Goal: Task Accomplishment & Management: Use online tool/utility

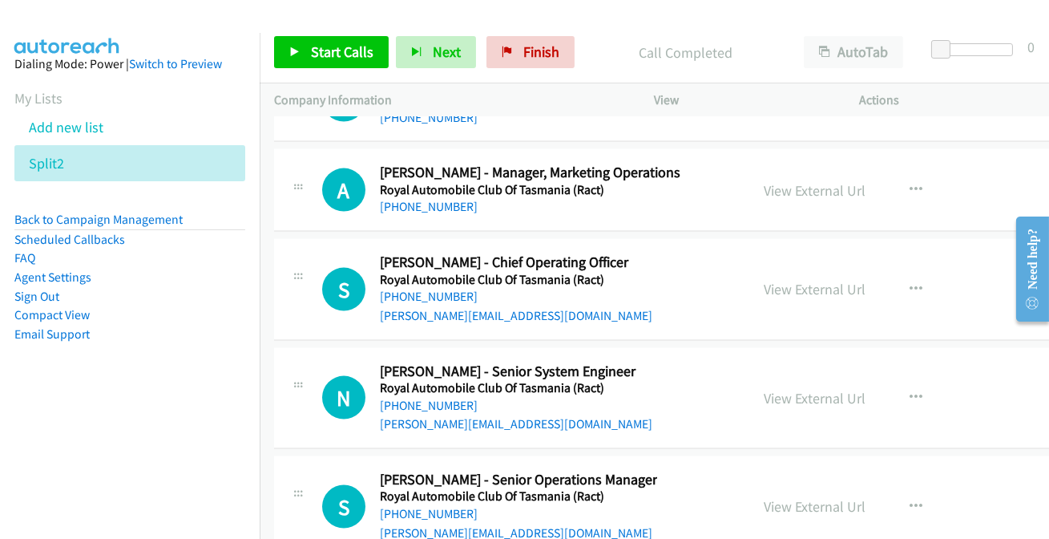
scroll to position [27666, 0]
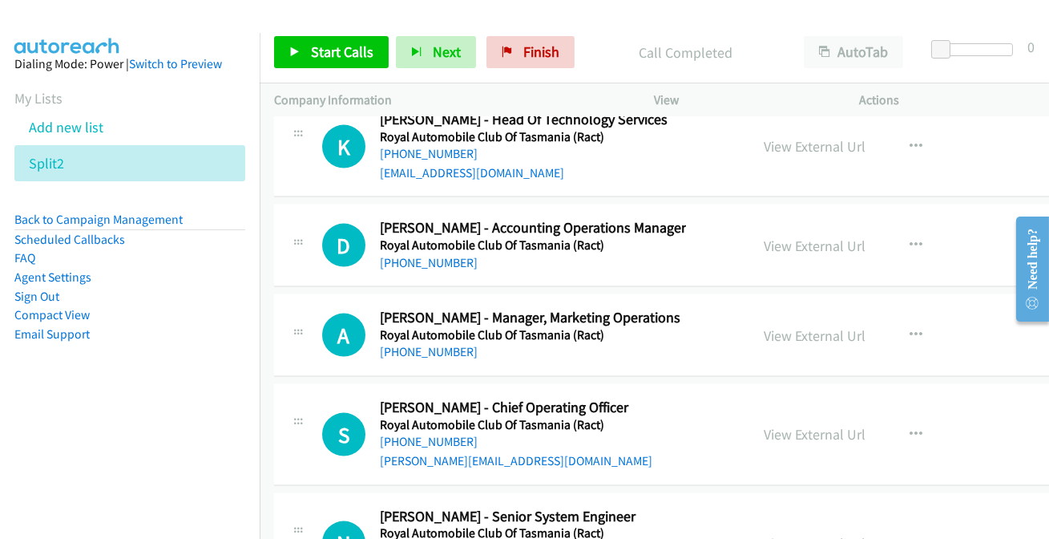
scroll to position [27520, 0]
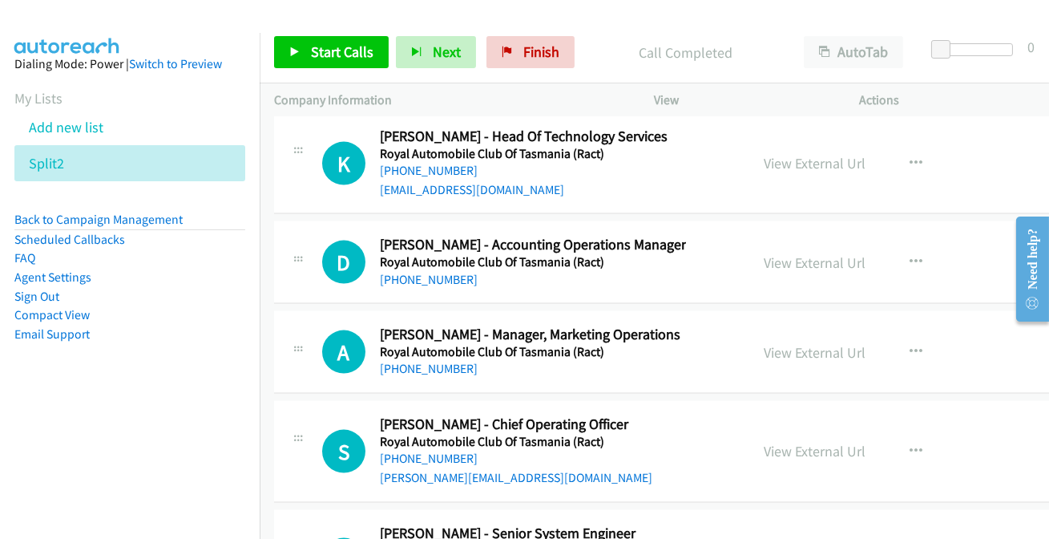
scroll to position [27593, 0]
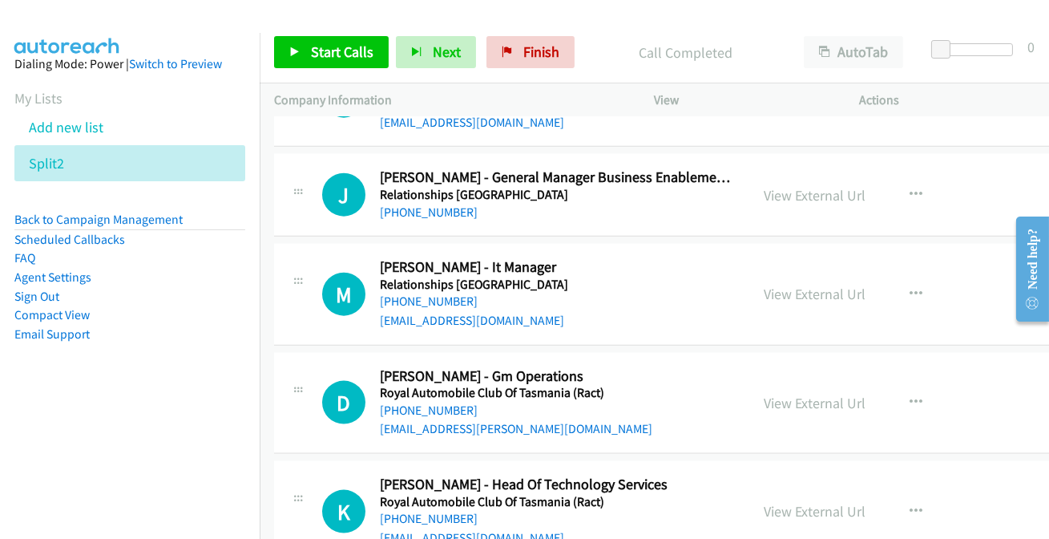
scroll to position [27156, 0]
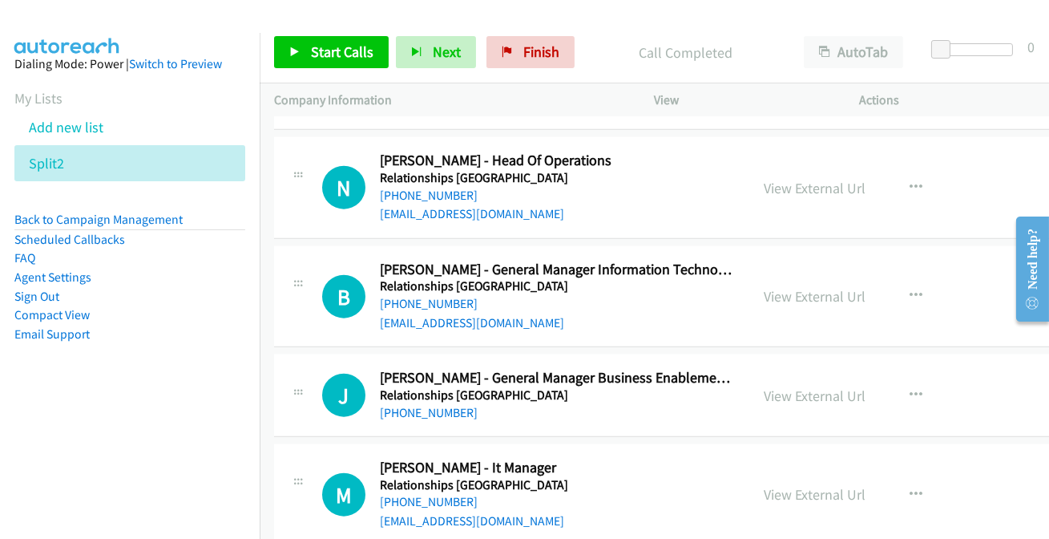
scroll to position [27010, 0]
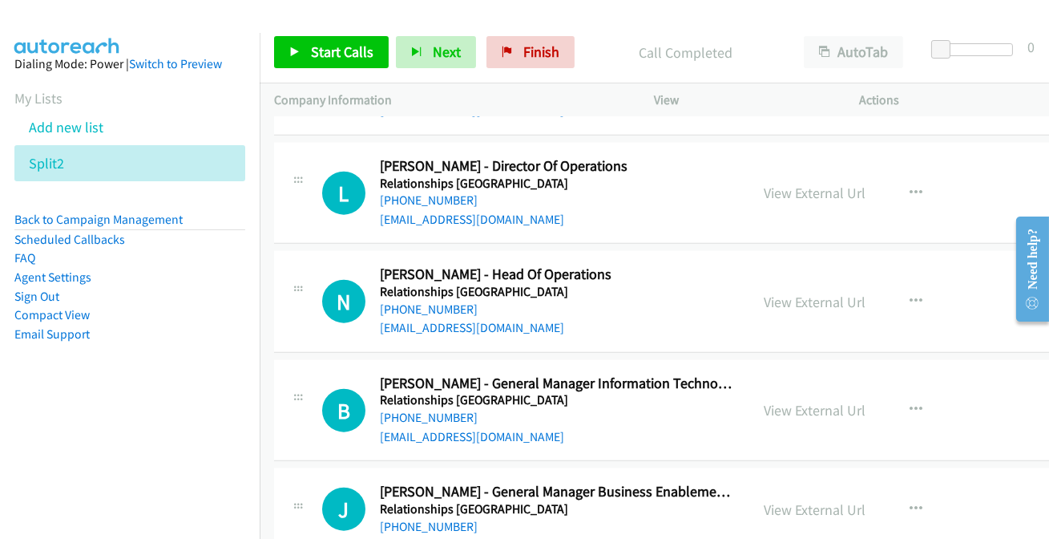
scroll to position [26864, 0]
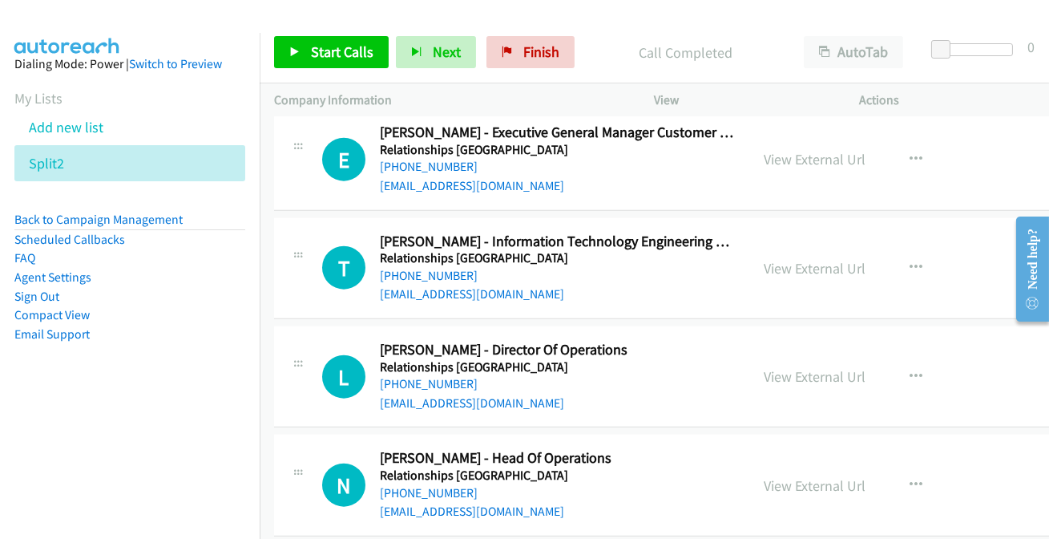
scroll to position [26719, 0]
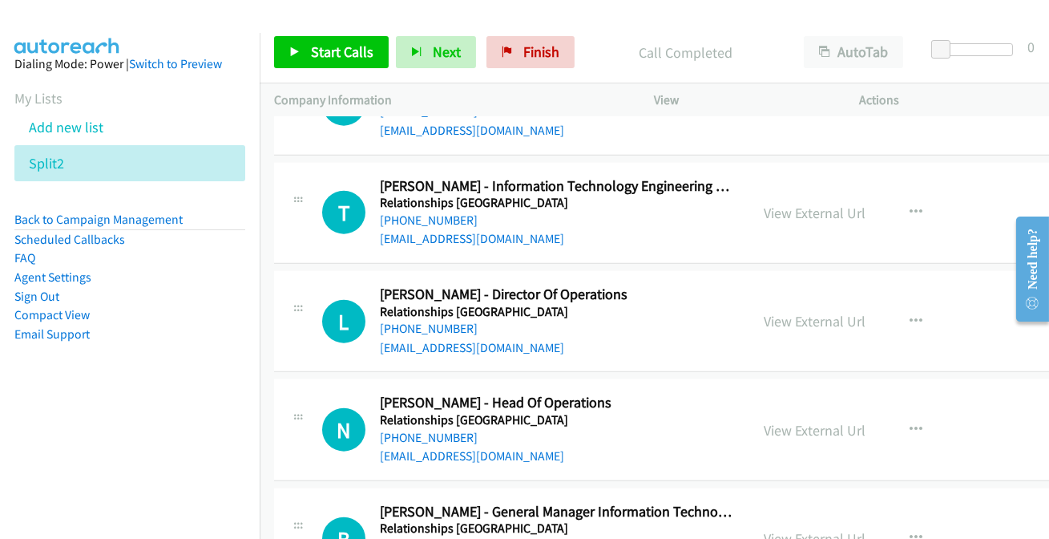
scroll to position [26792, 0]
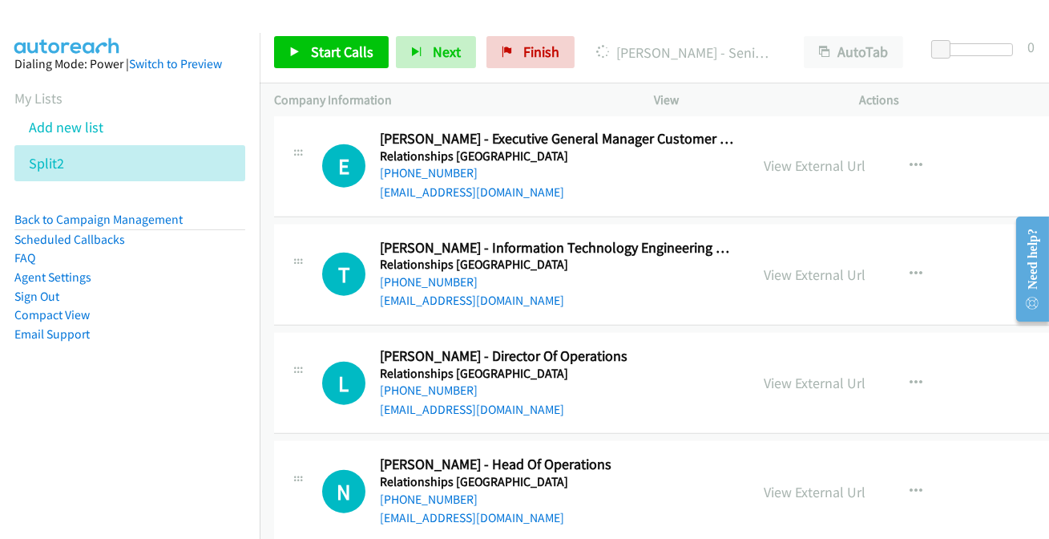
scroll to position [26646, 0]
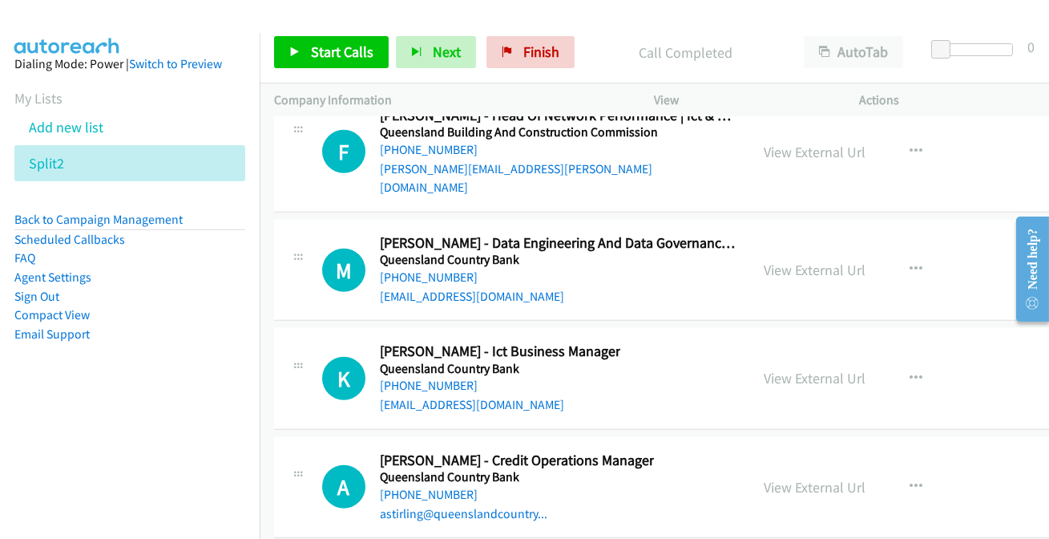
scroll to position [26281, 0]
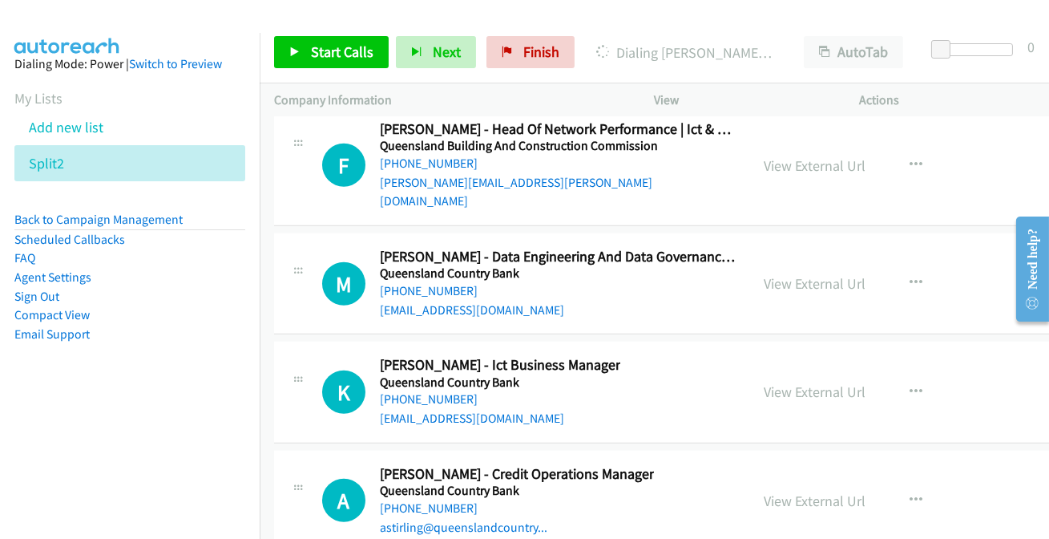
scroll to position [26209, 0]
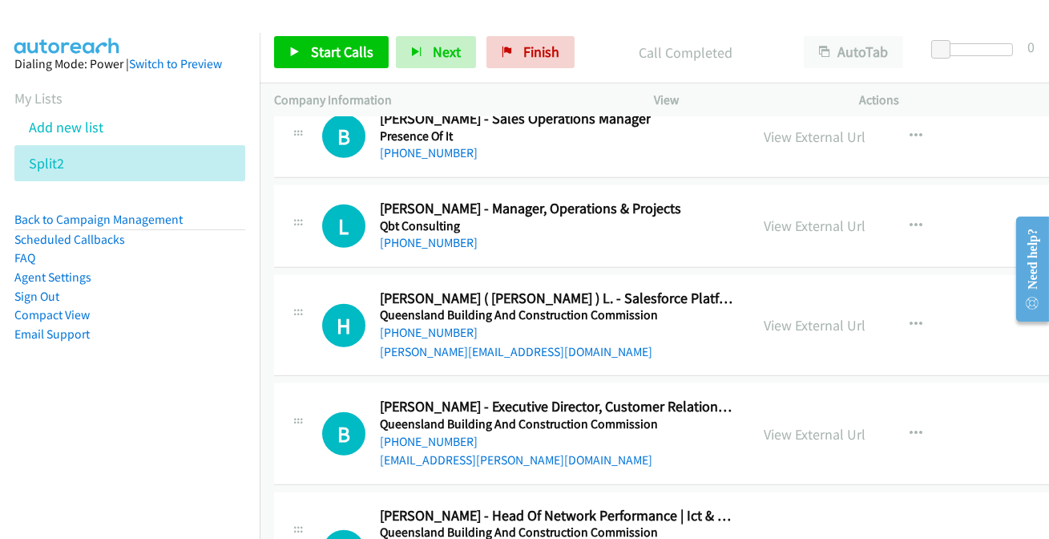
scroll to position [25918, 0]
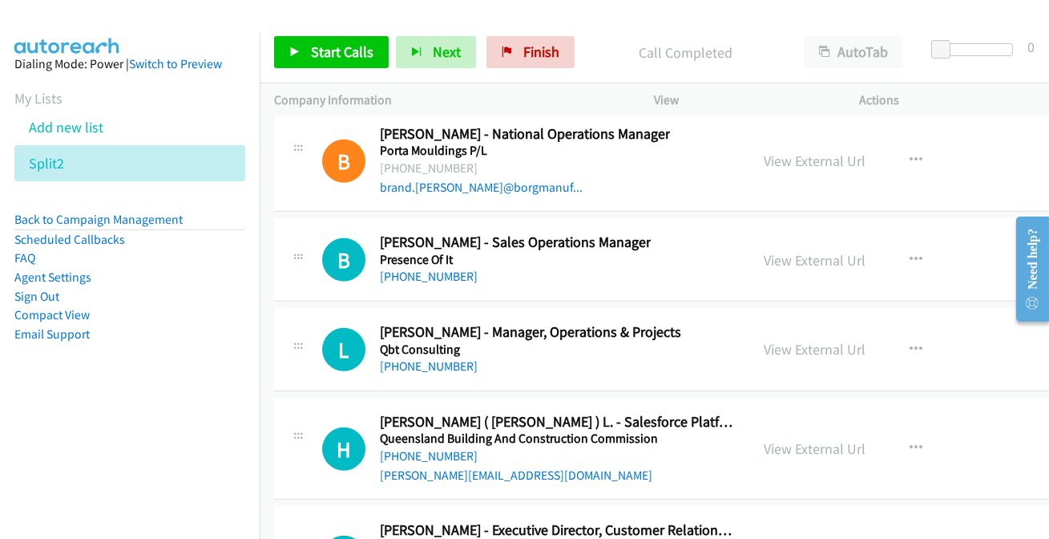
scroll to position [25845, 0]
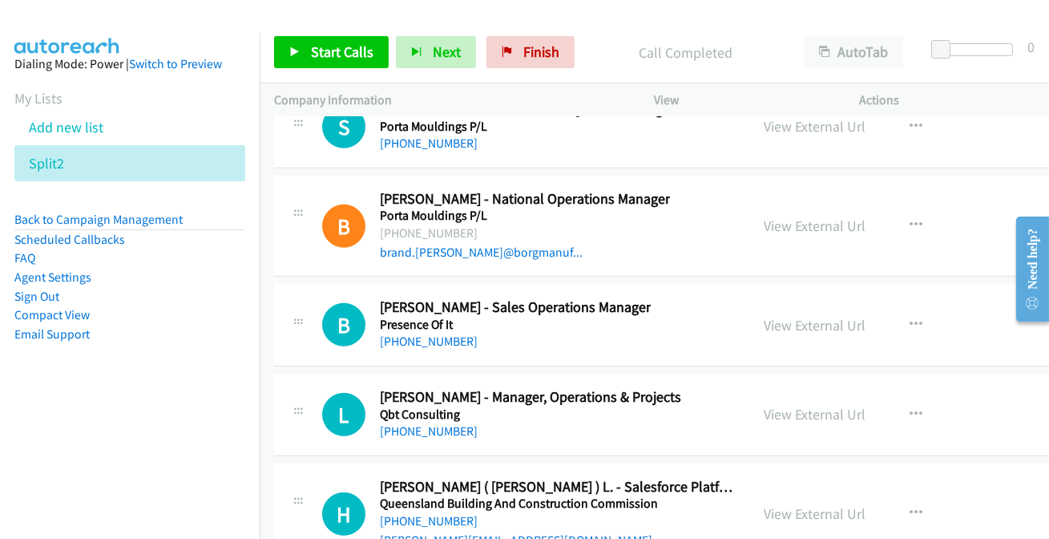
scroll to position [25626, 0]
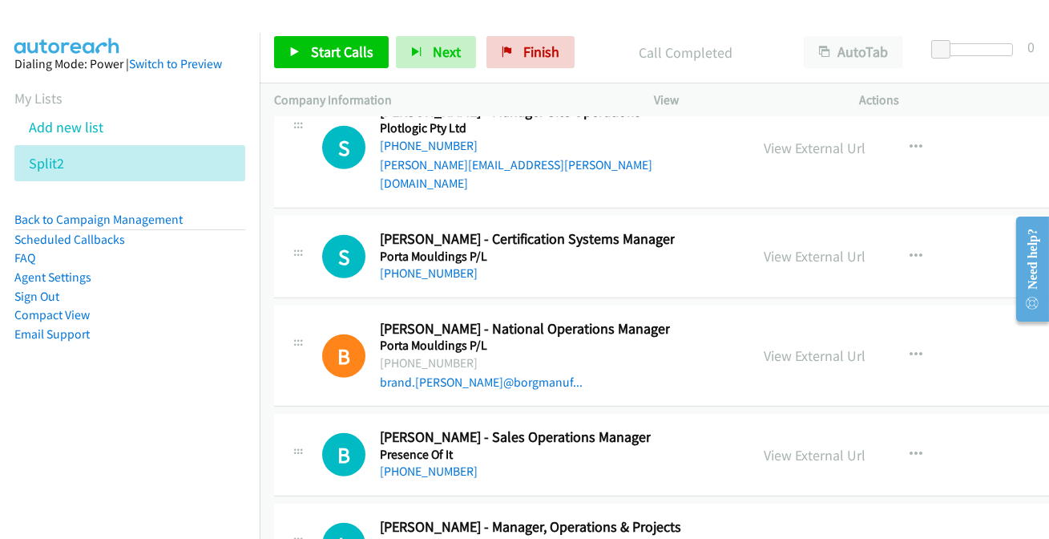
scroll to position [25553, 0]
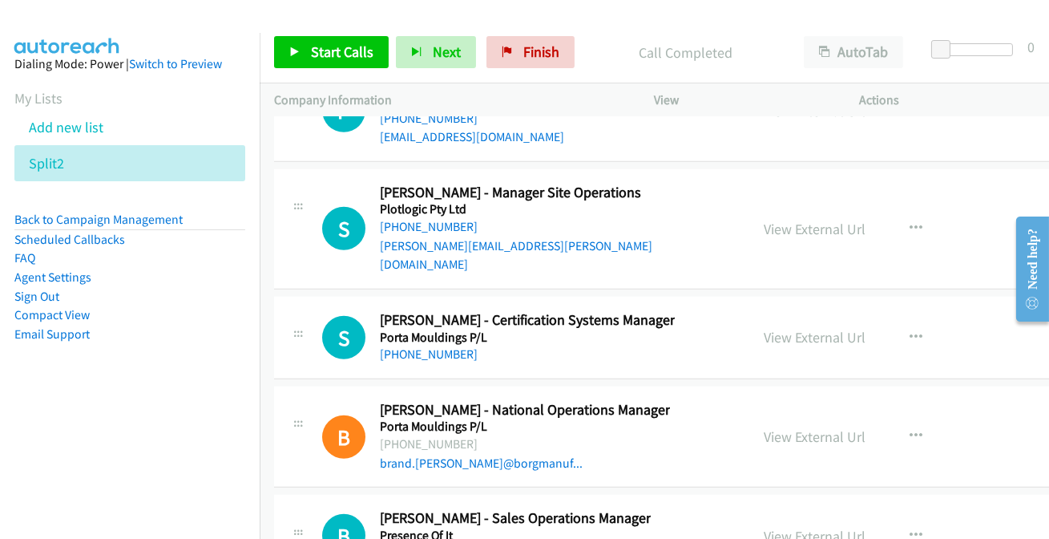
scroll to position [25407, 0]
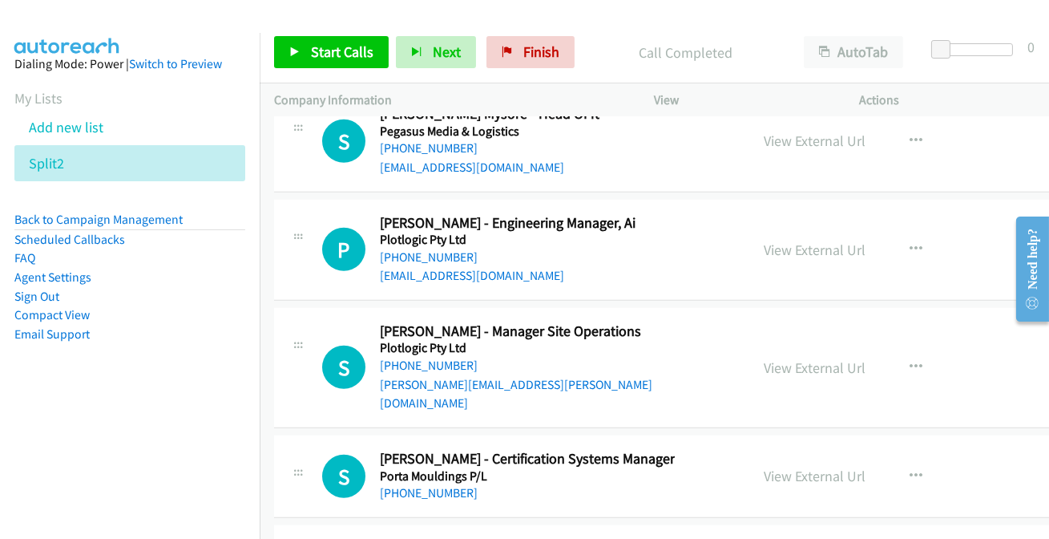
scroll to position [25334, 0]
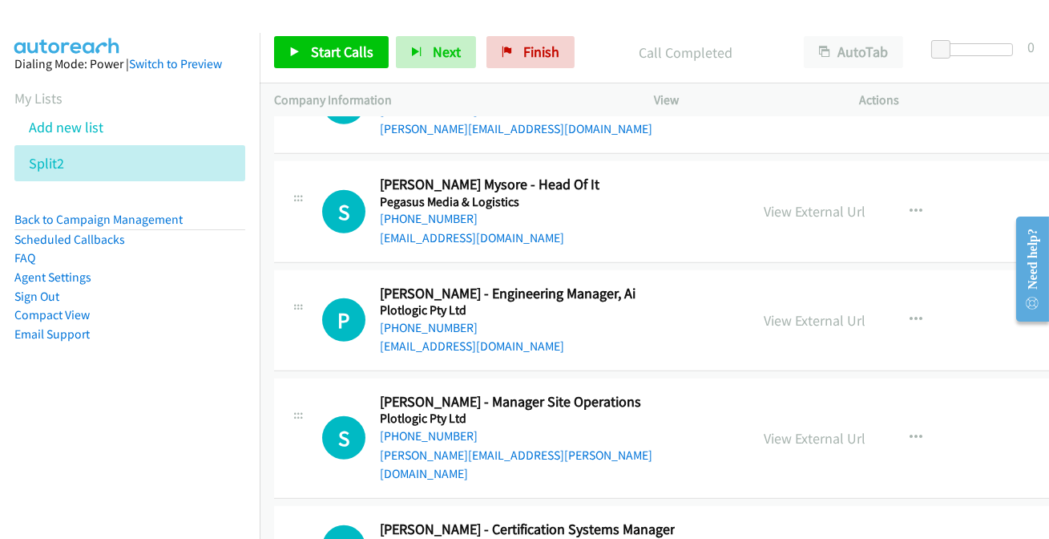
scroll to position [25261, 0]
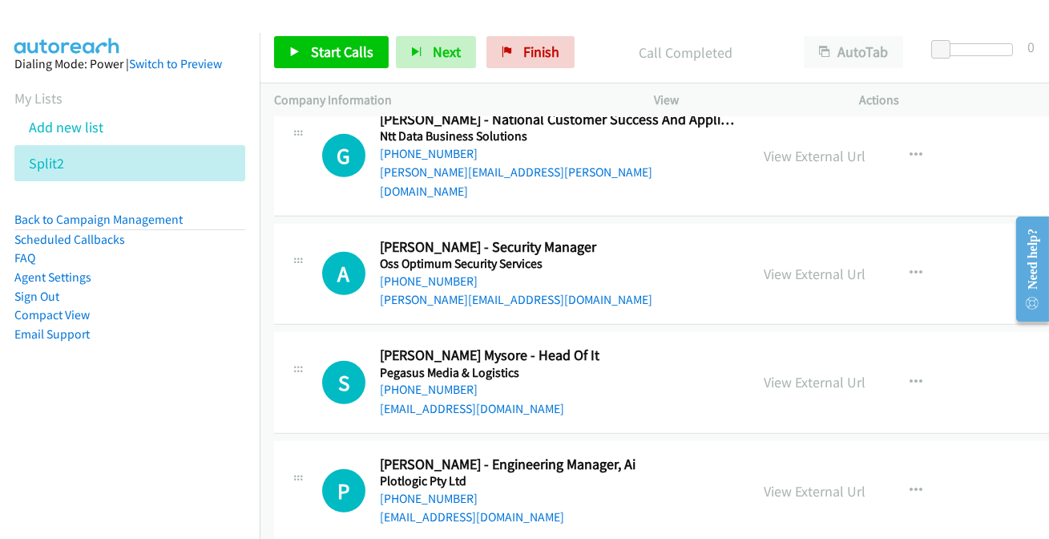
scroll to position [24970, 0]
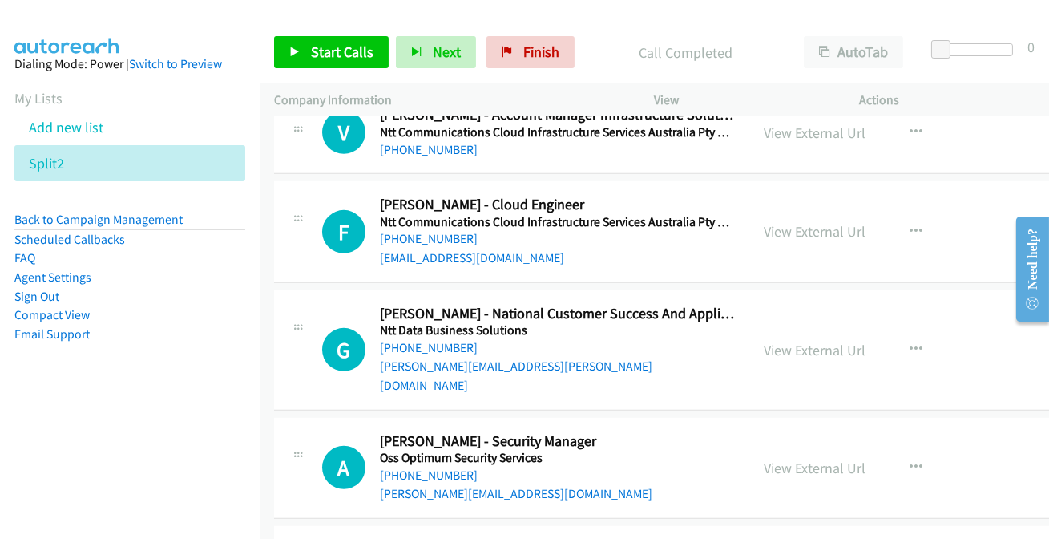
scroll to position [24897, 0]
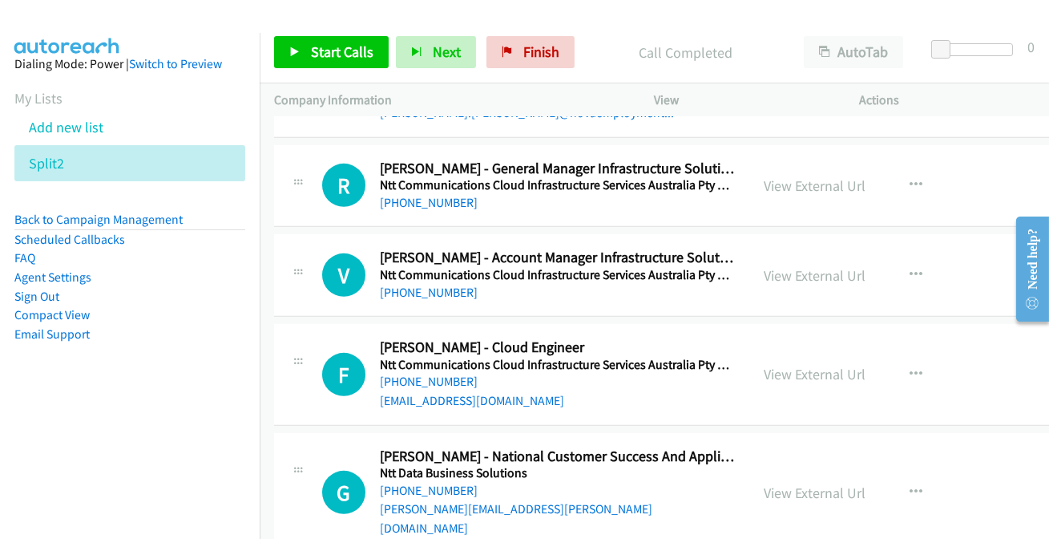
scroll to position [24752, 0]
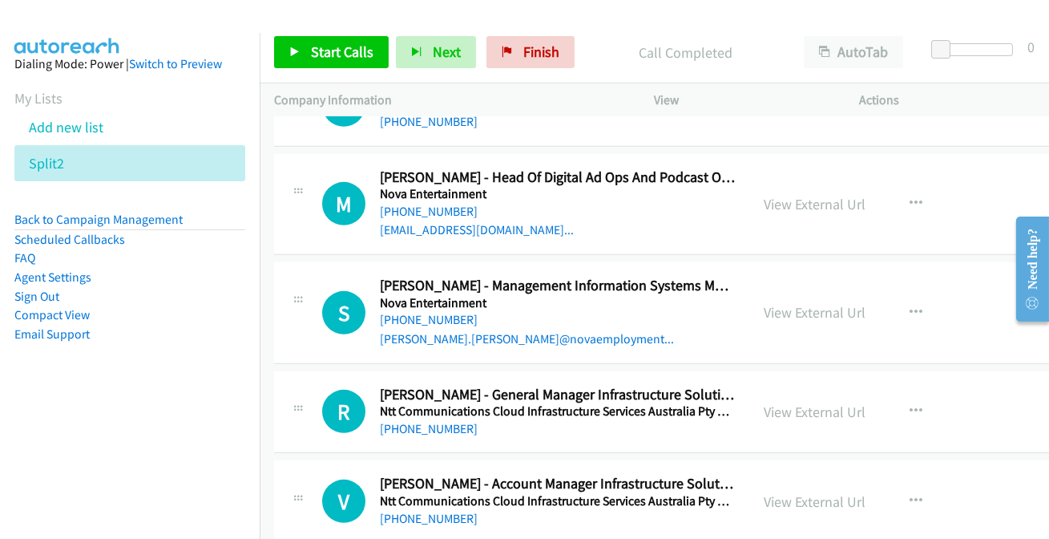
scroll to position [24533, 0]
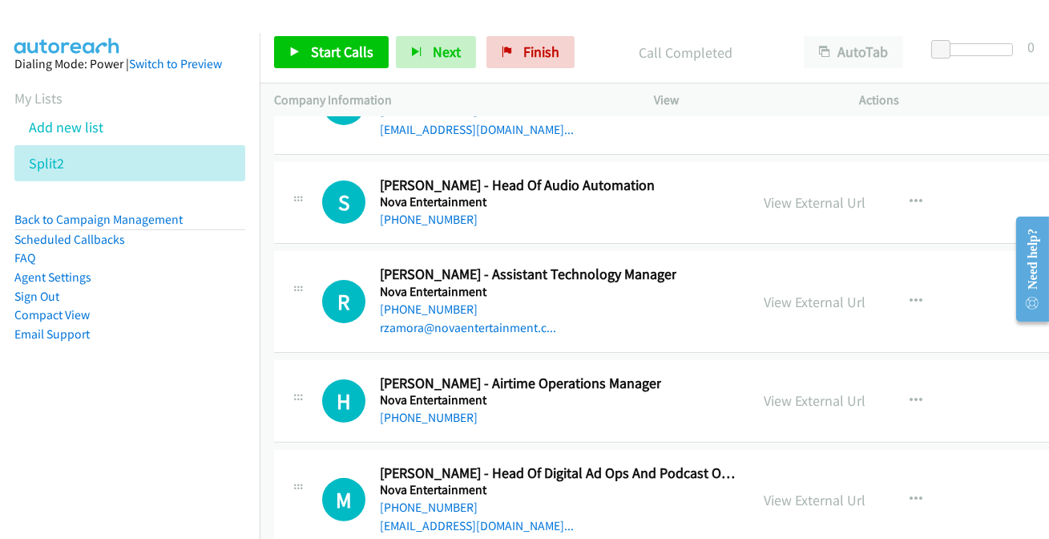
scroll to position [24242, 0]
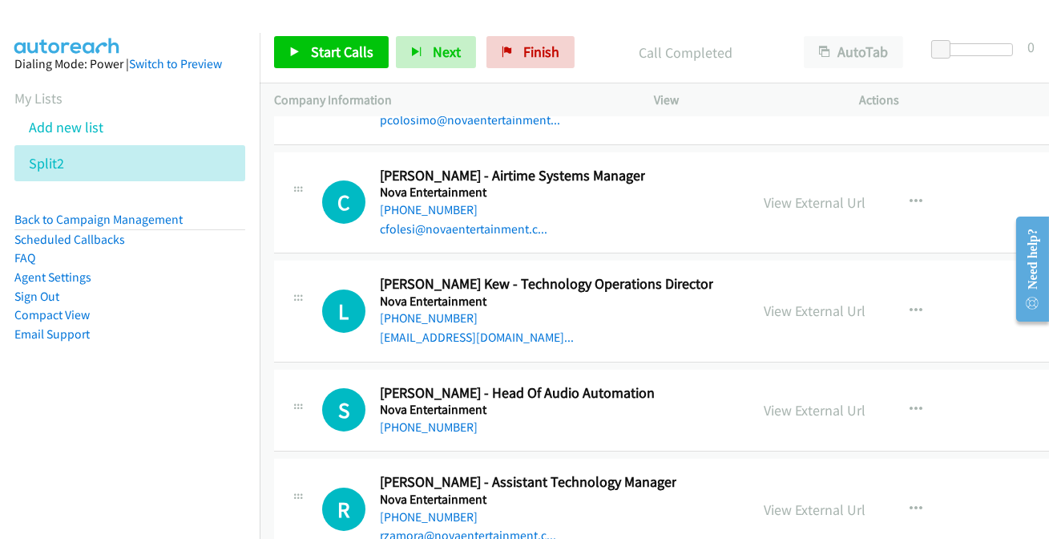
scroll to position [24023, 0]
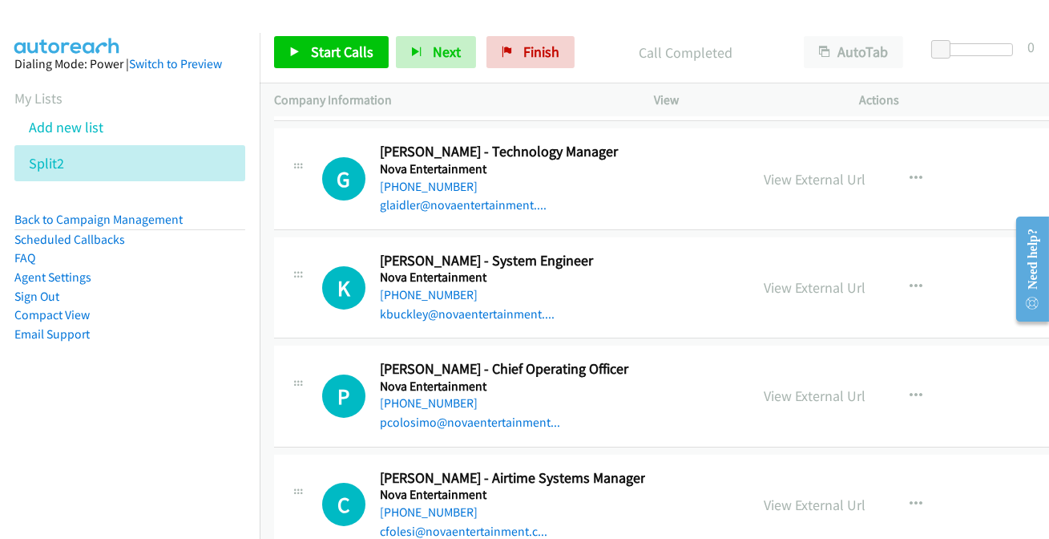
scroll to position [23731, 0]
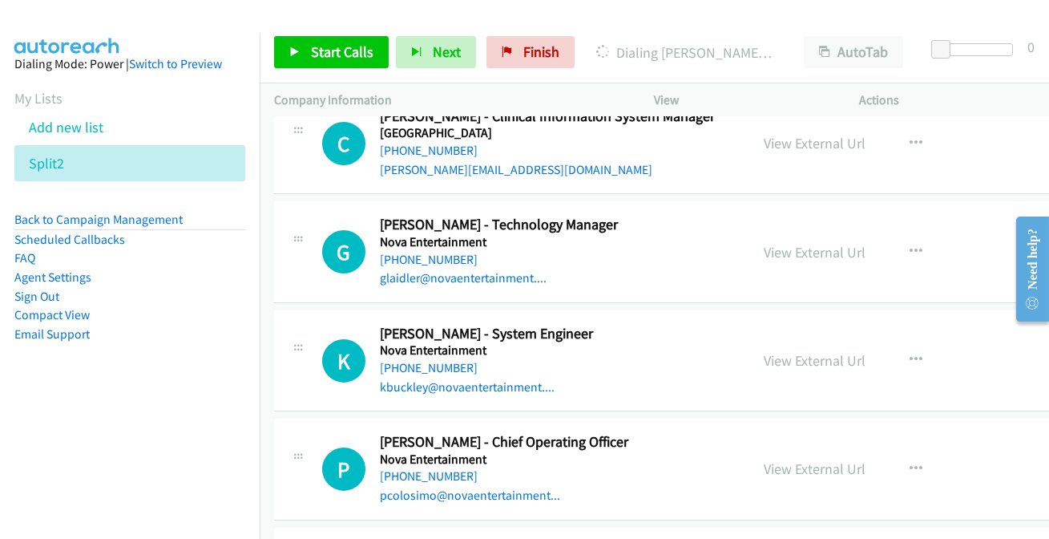
scroll to position [23658, 0]
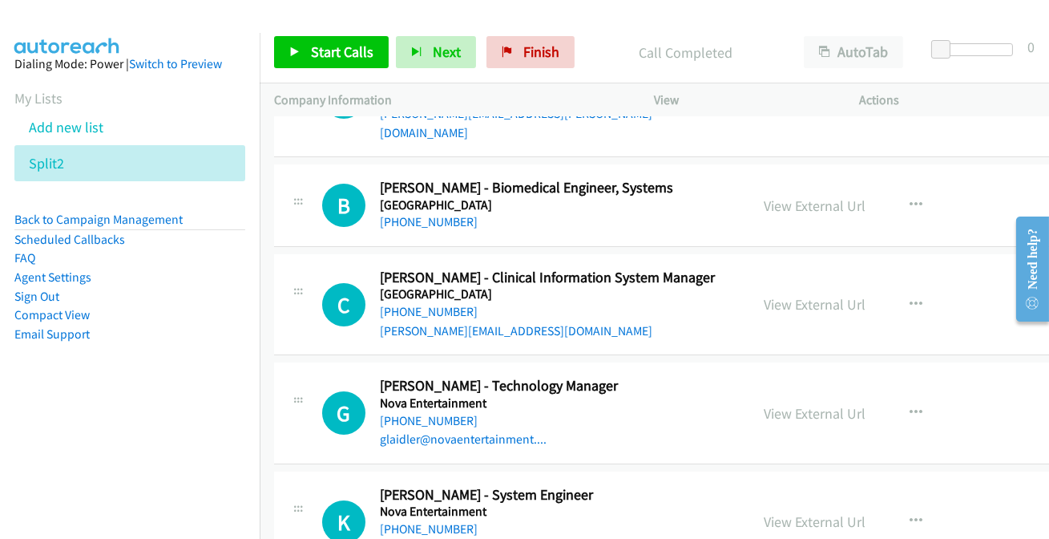
scroll to position [23513, 0]
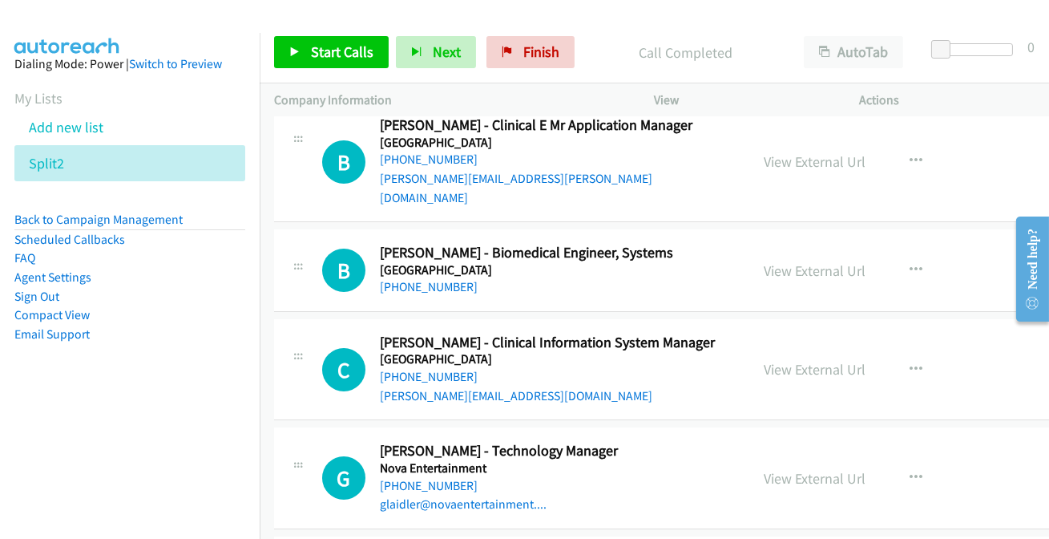
scroll to position [23440, 0]
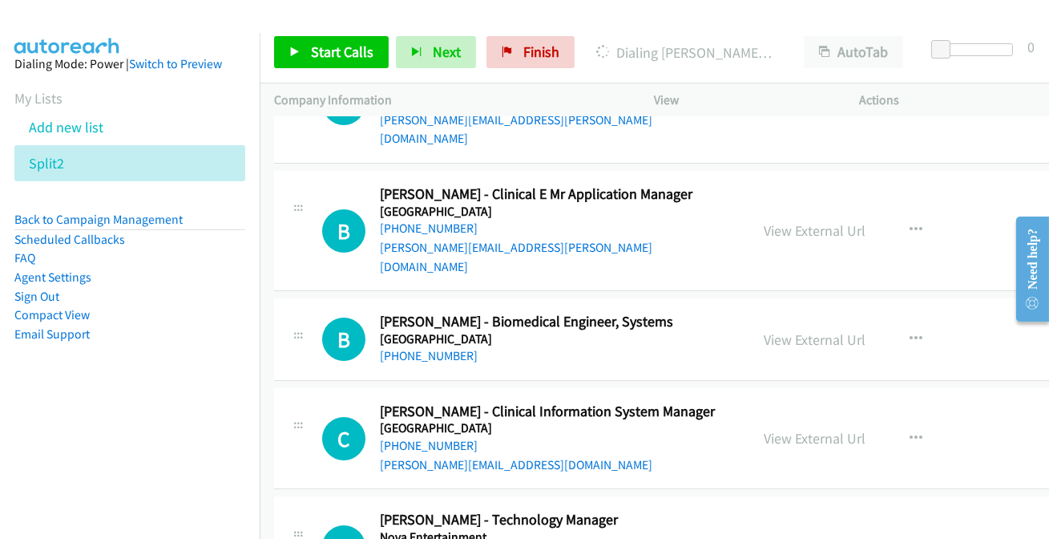
scroll to position [23367, 0]
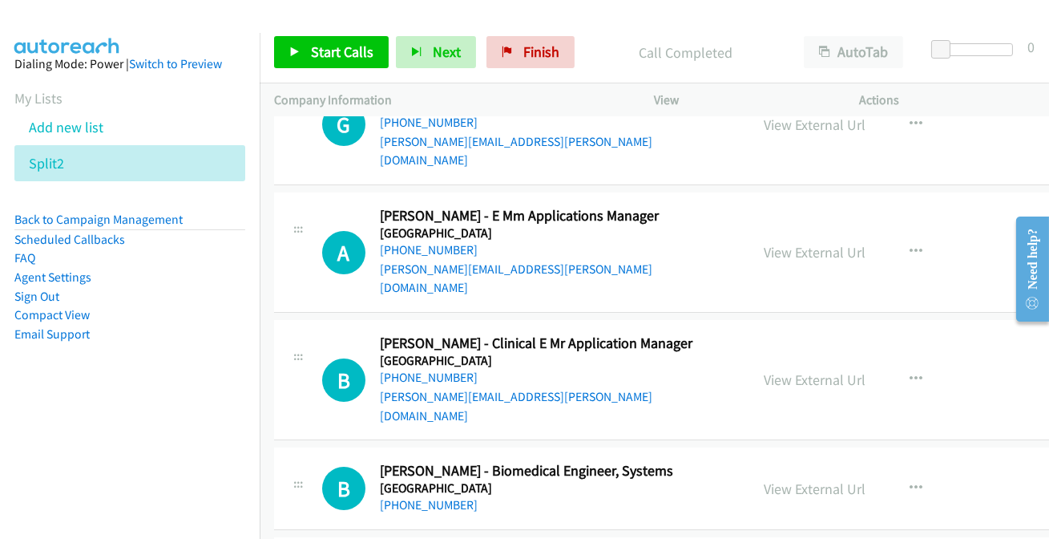
scroll to position [23222, 0]
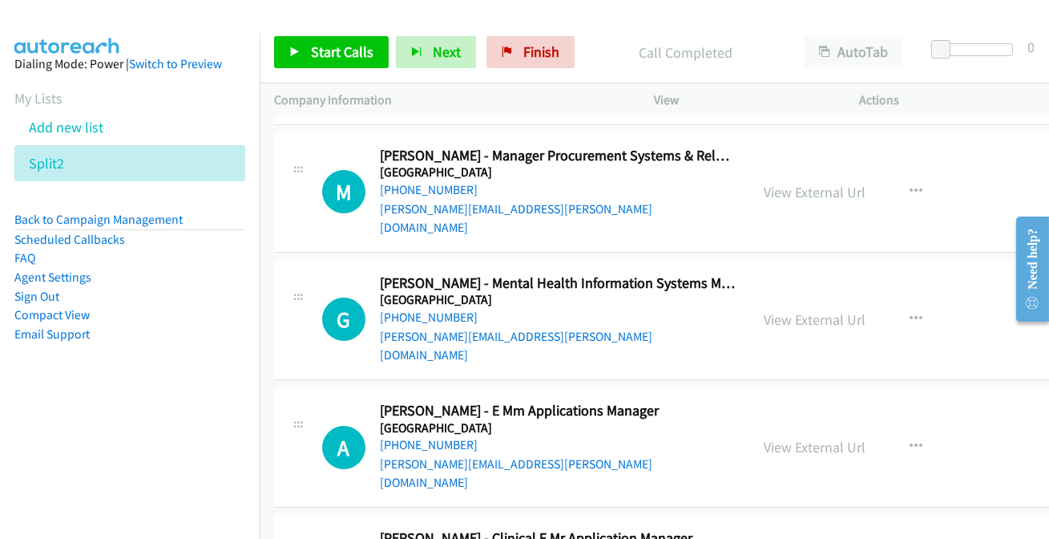
scroll to position [23003, 0]
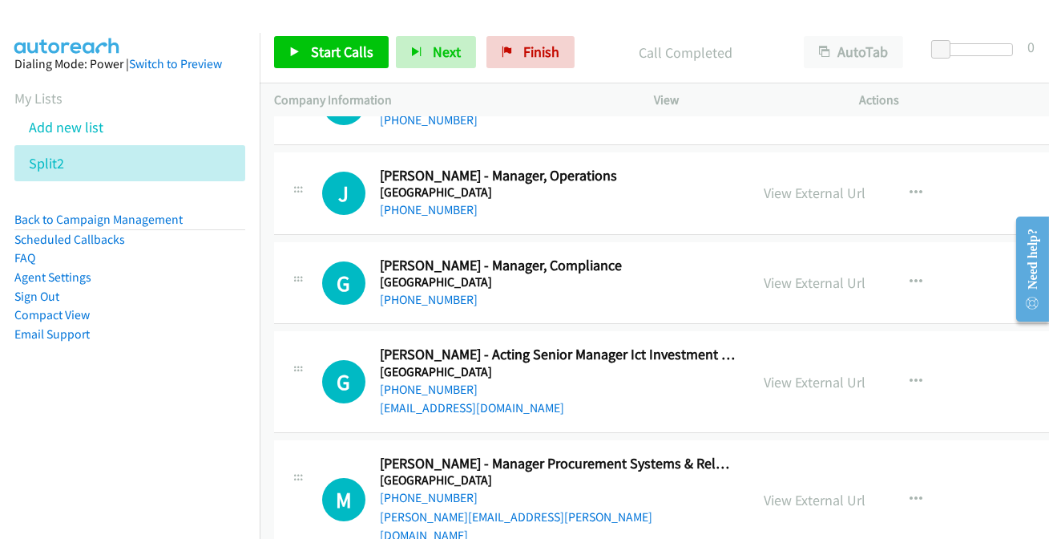
scroll to position [22712, 0]
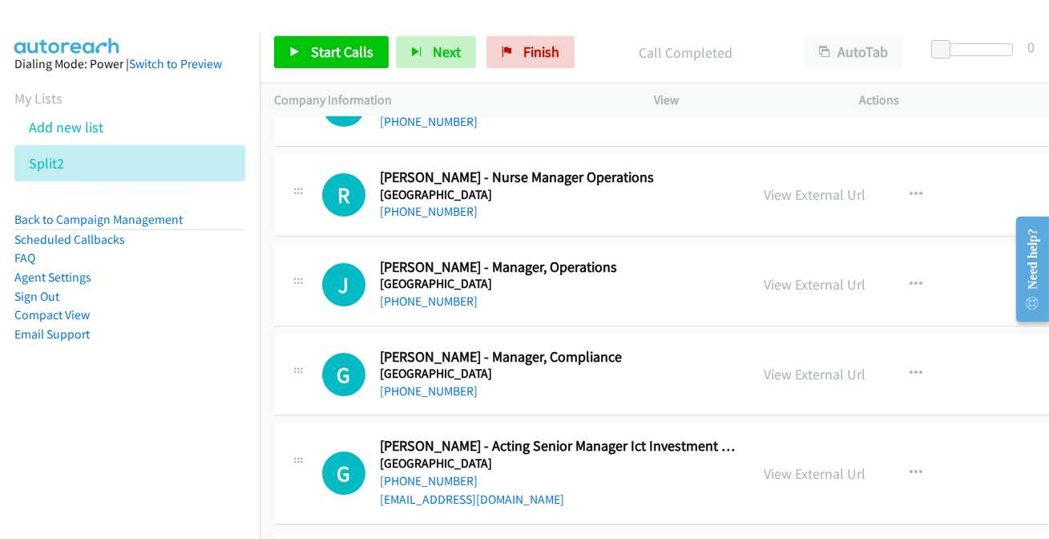
scroll to position [22566, 0]
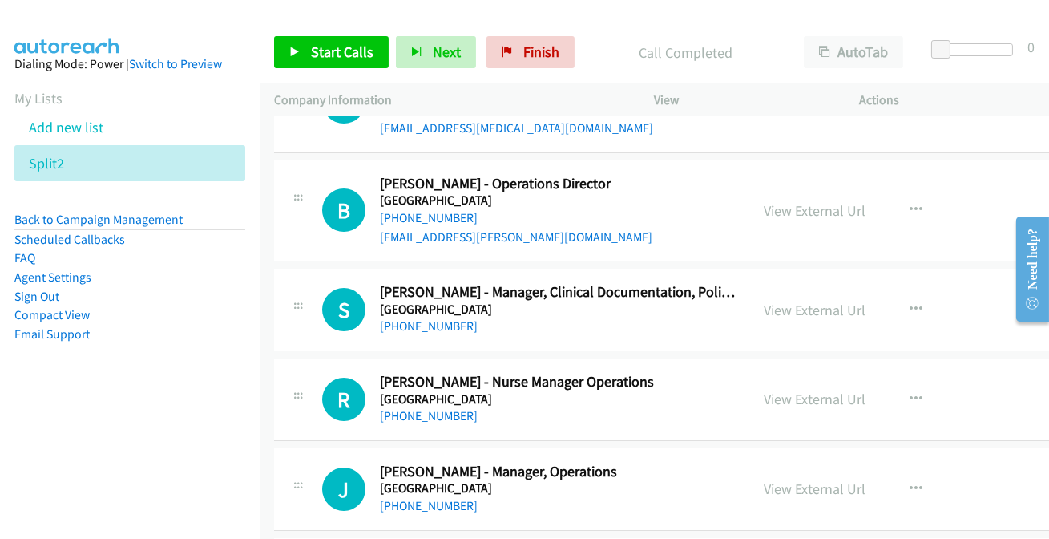
scroll to position [22420, 0]
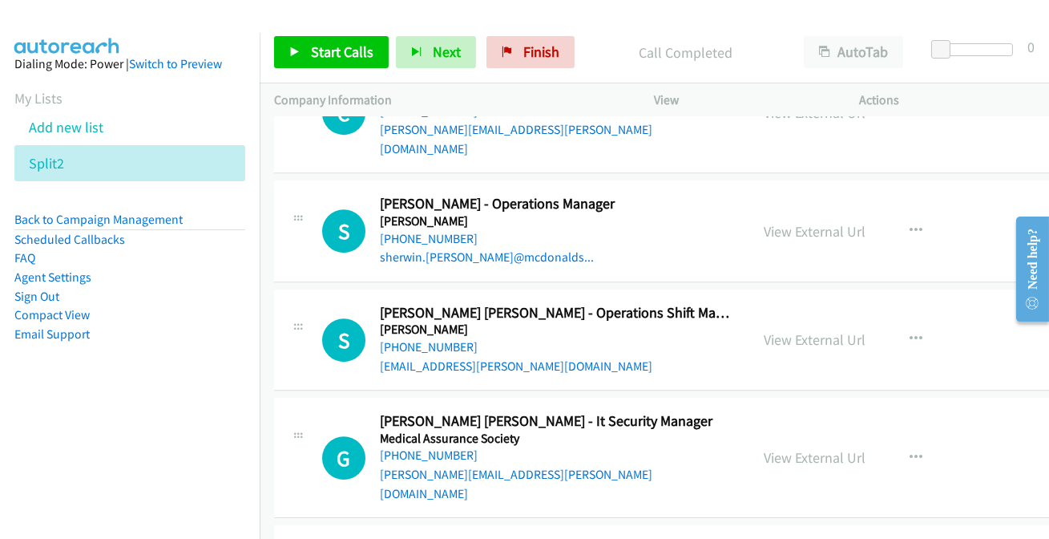
scroll to position [21182, 0]
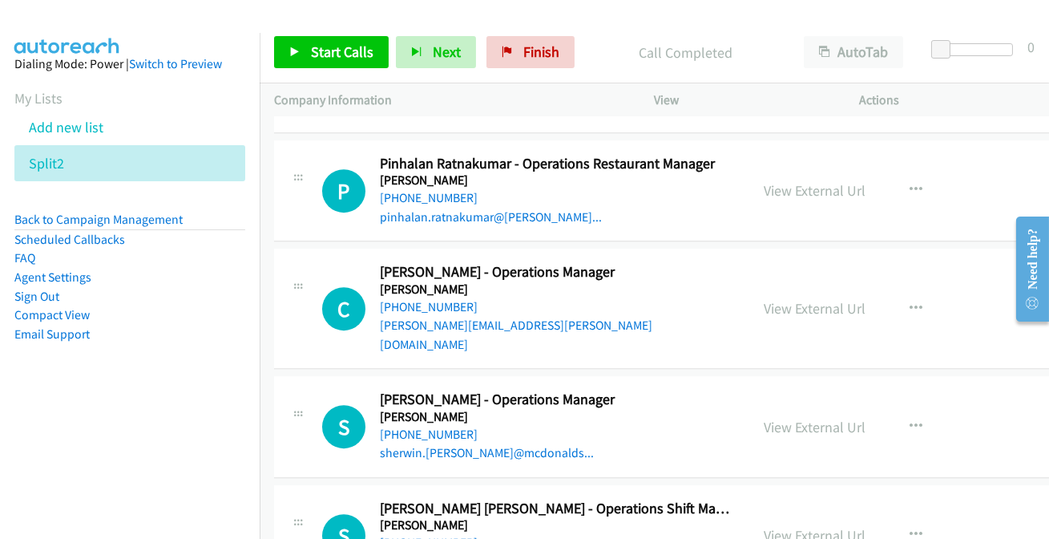
scroll to position [21109, 0]
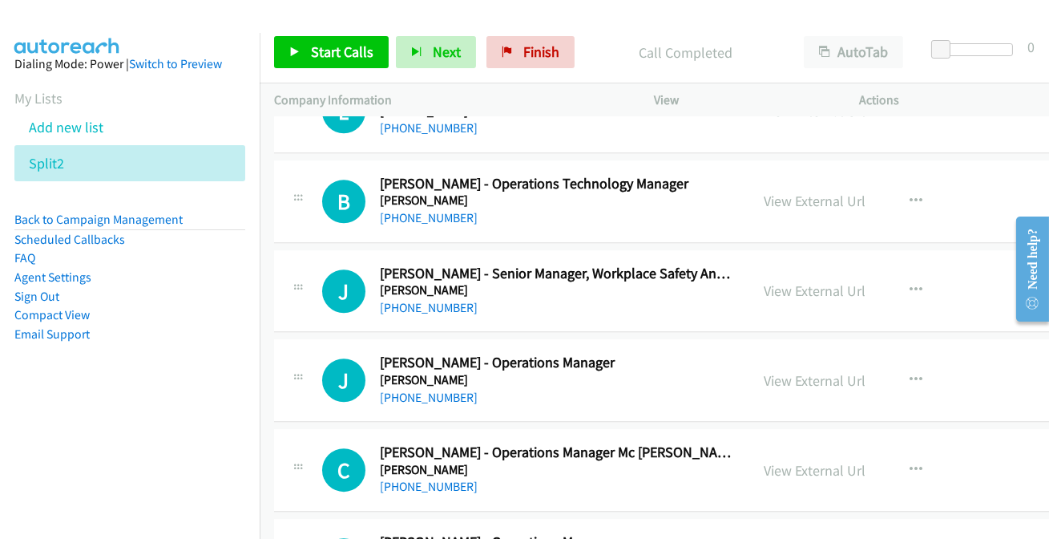
scroll to position [20598, 0]
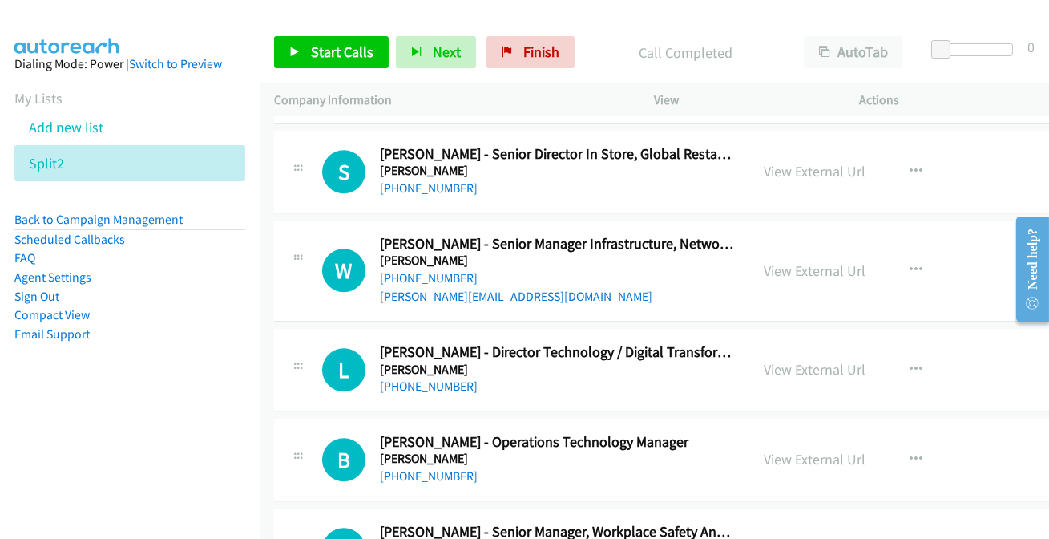
scroll to position [20380, 0]
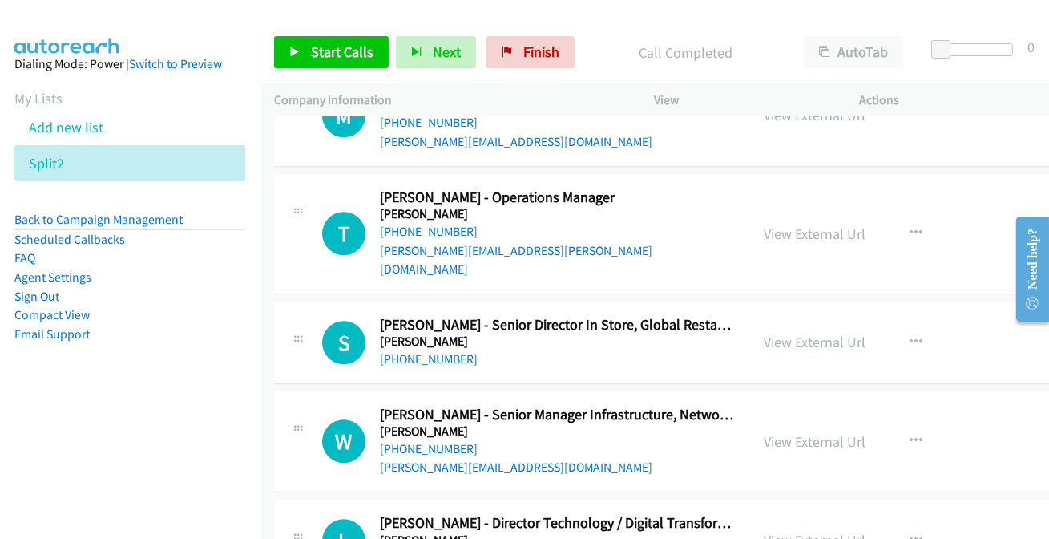
scroll to position [20162, 0]
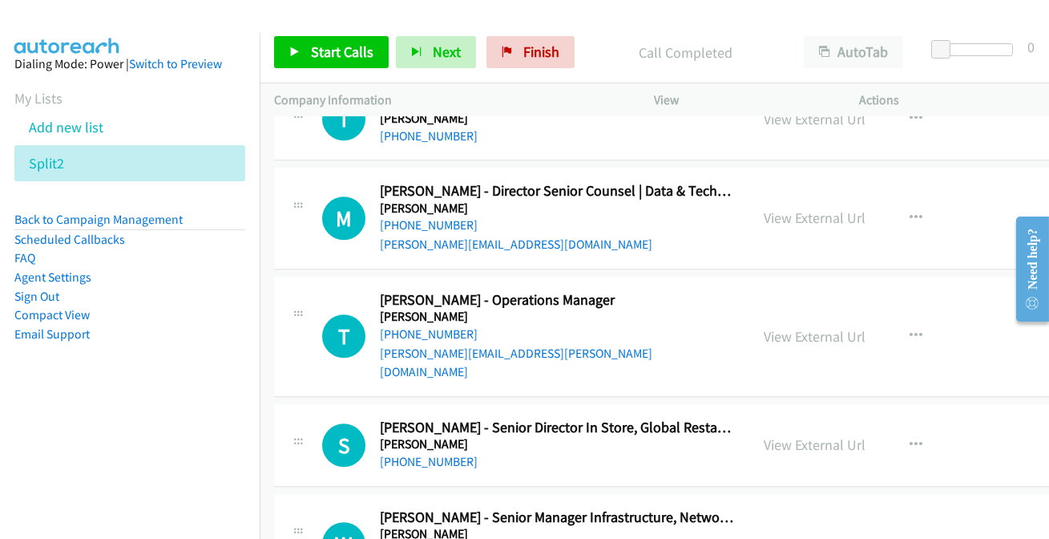
scroll to position [20089, 0]
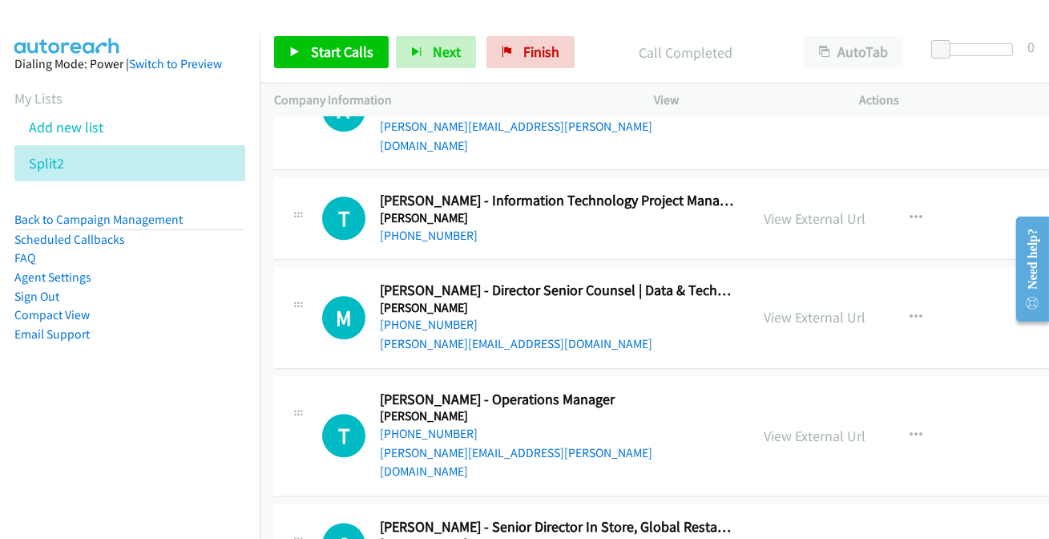
scroll to position [20016, 0]
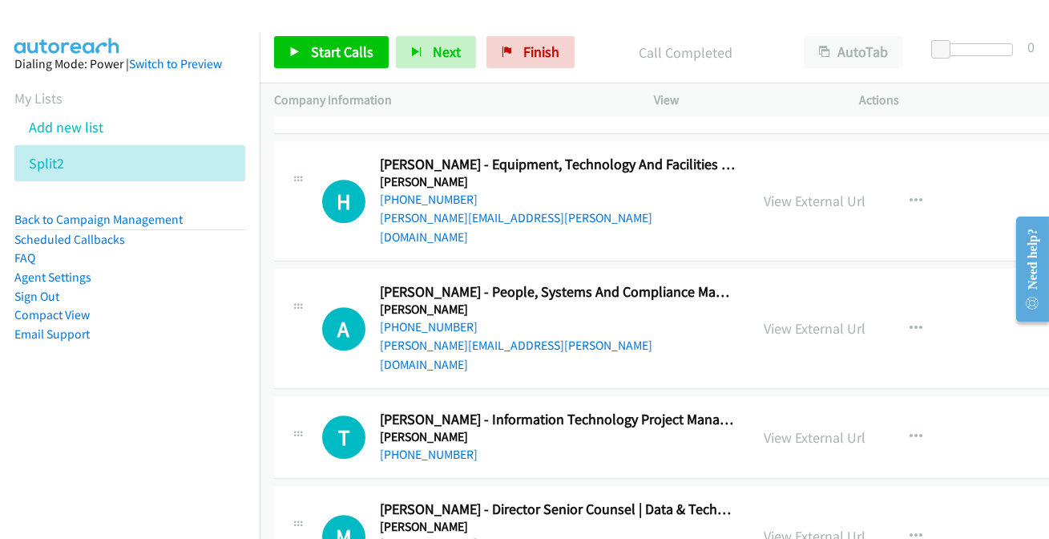
scroll to position [19797, 0]
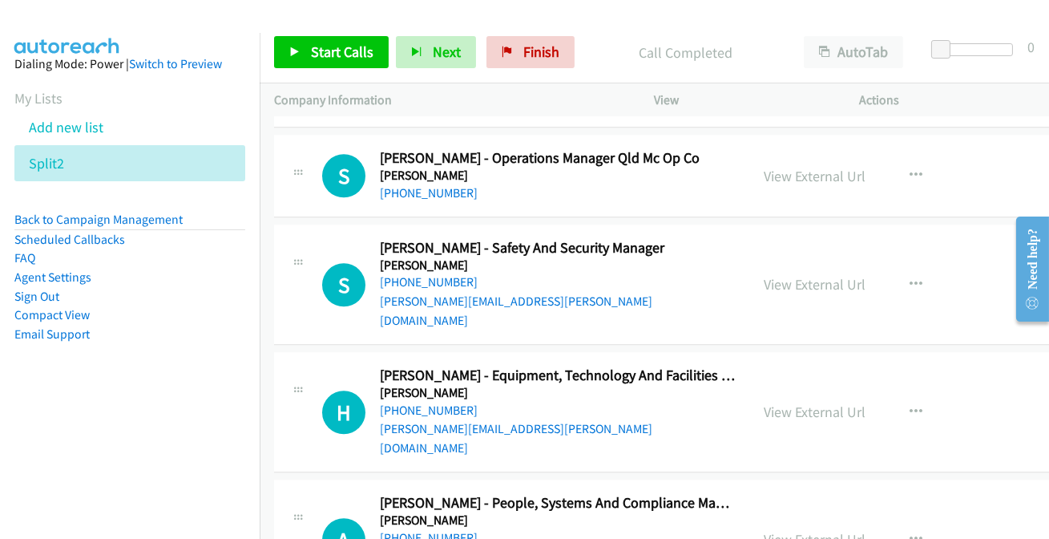
scroll to position [19579, 0]
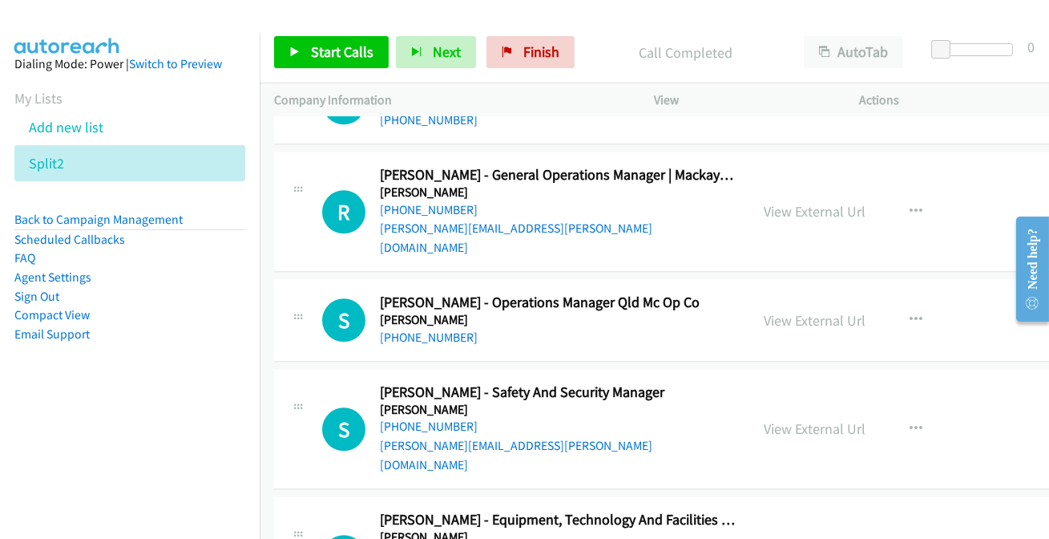
scroll to position [19433, 0]
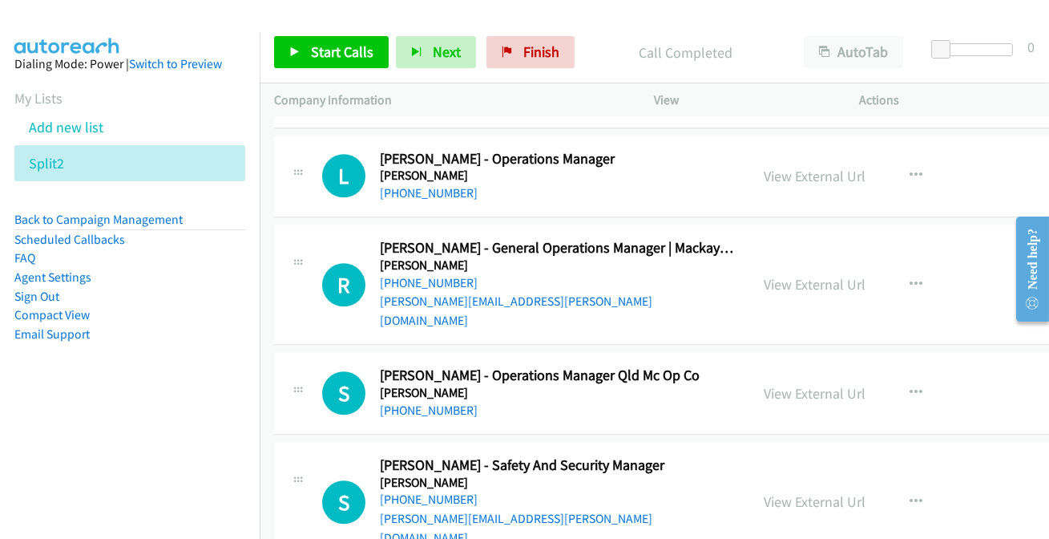
scroll to position [19360, 0]
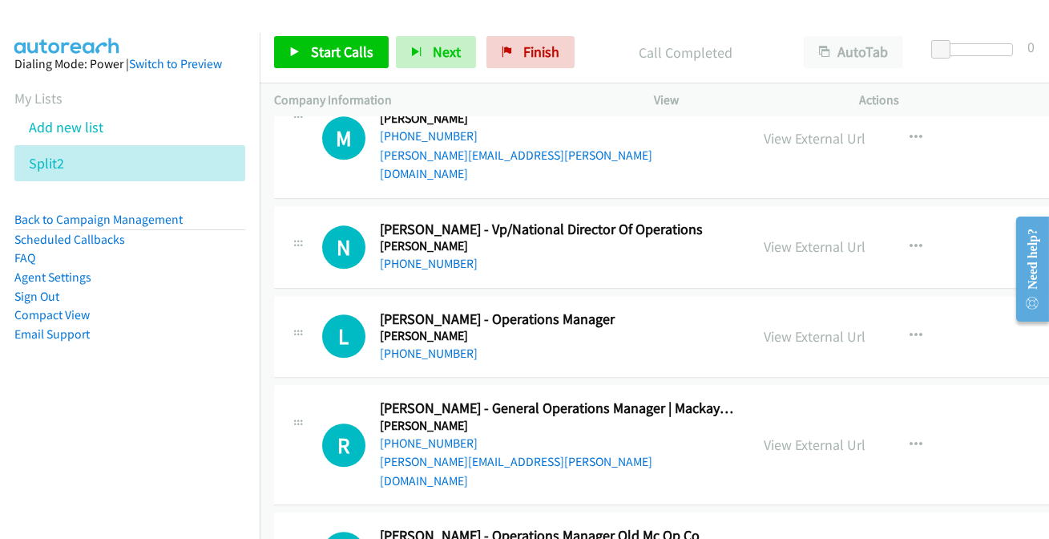
scroll to position [19214, 0]
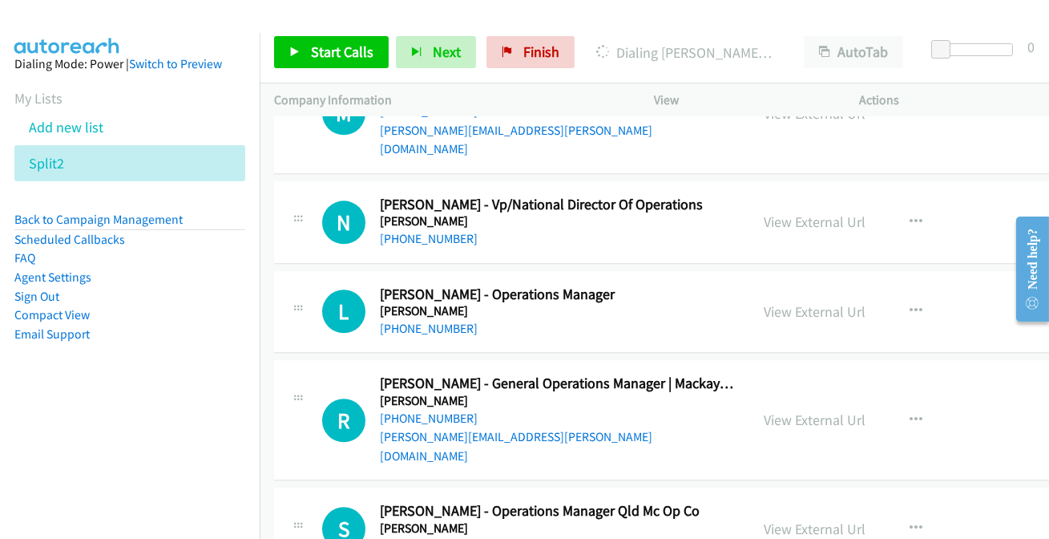
scroll to position [19287, 0]
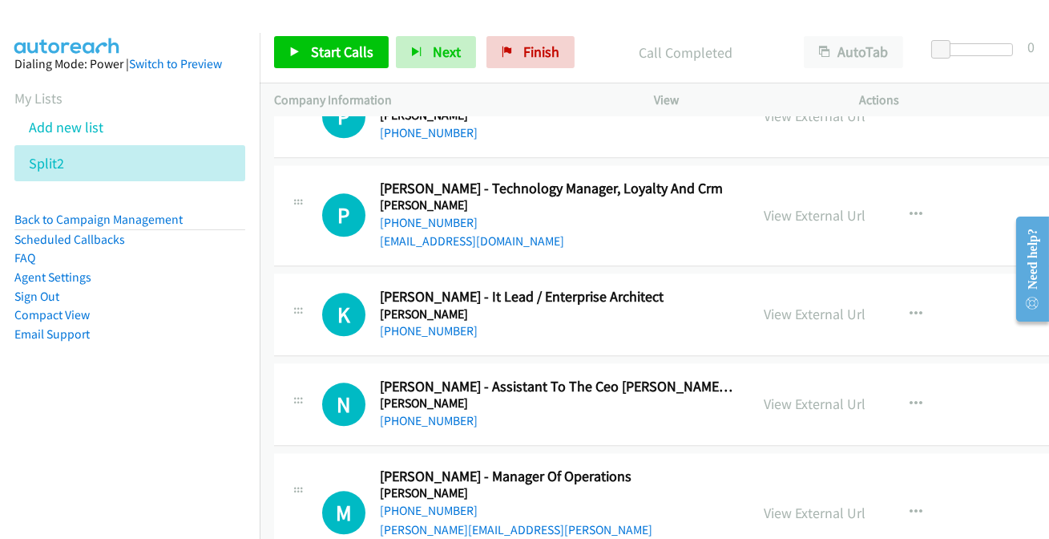
scroll to position [18850, 0]
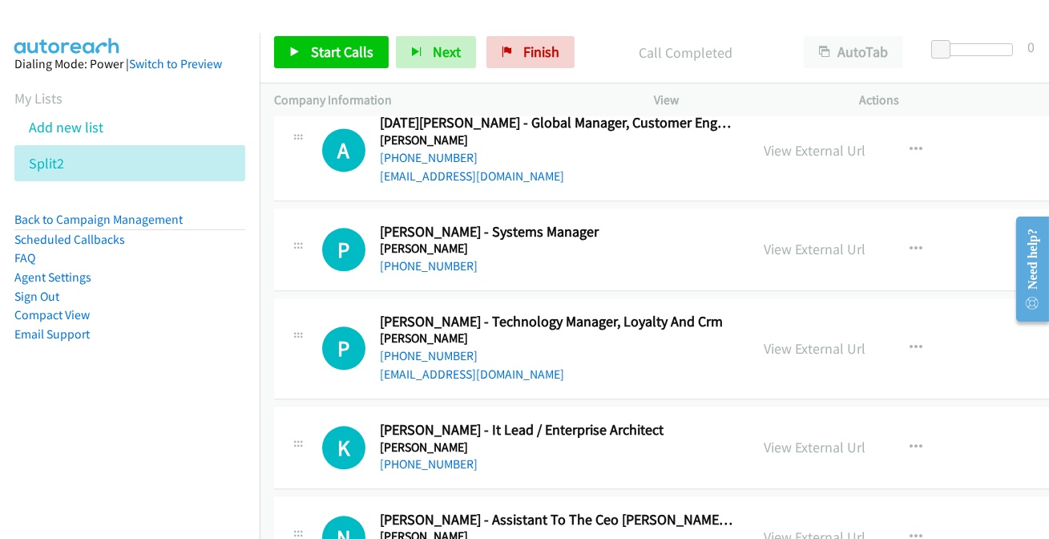
scroll to position [18705, 0]
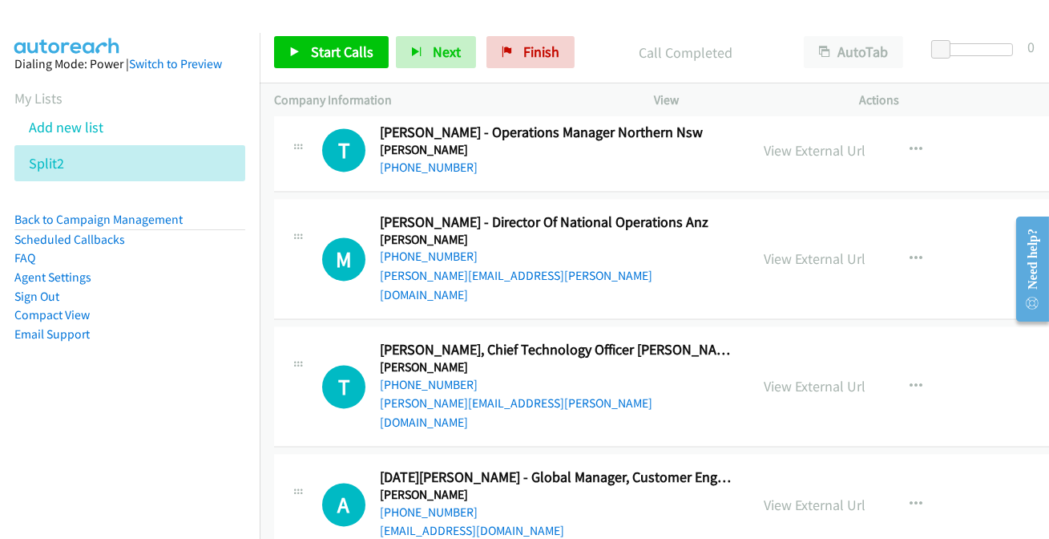
scroll to position [18340, 0]
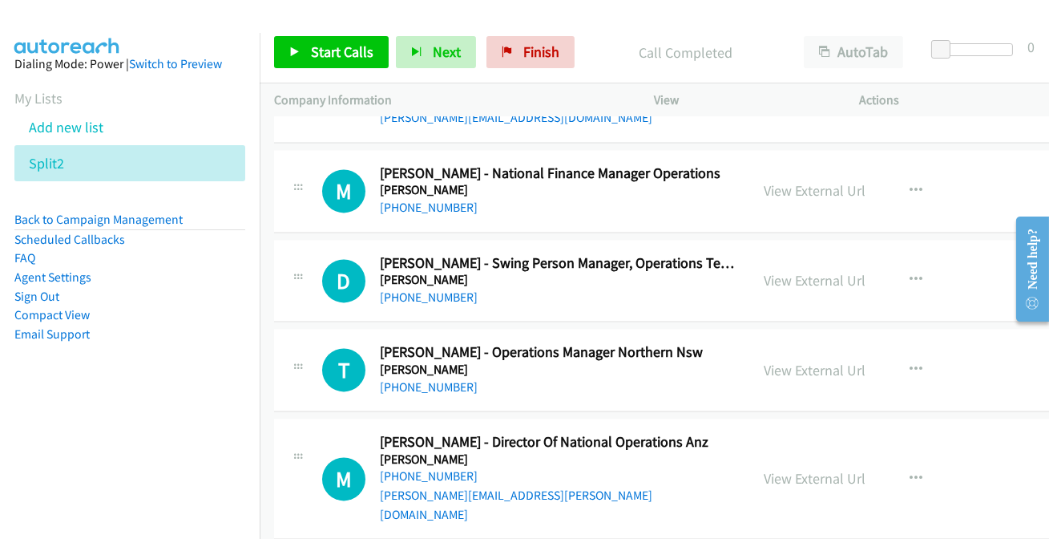
scroll to position [18121, 0]
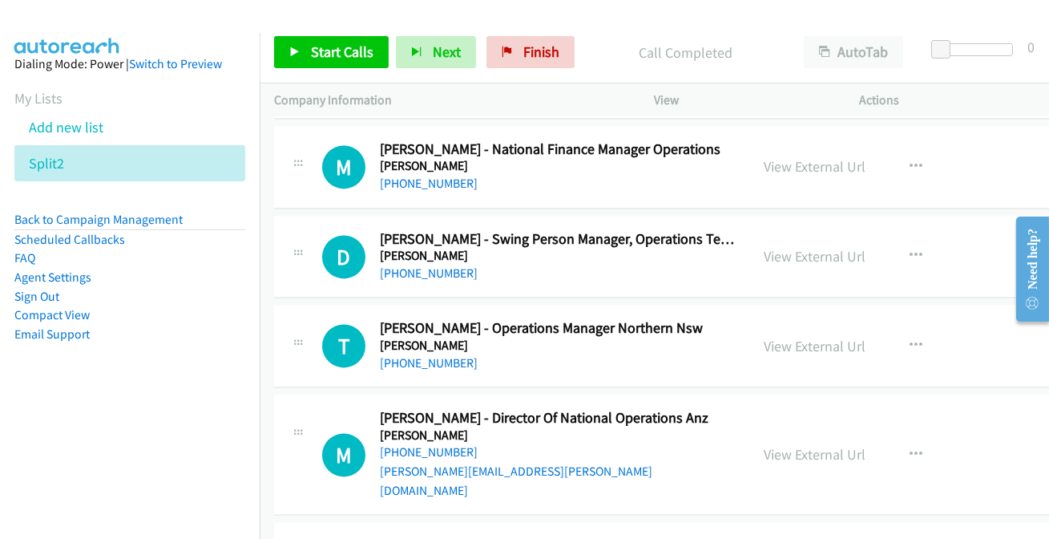
scroll to position [18194, 0]
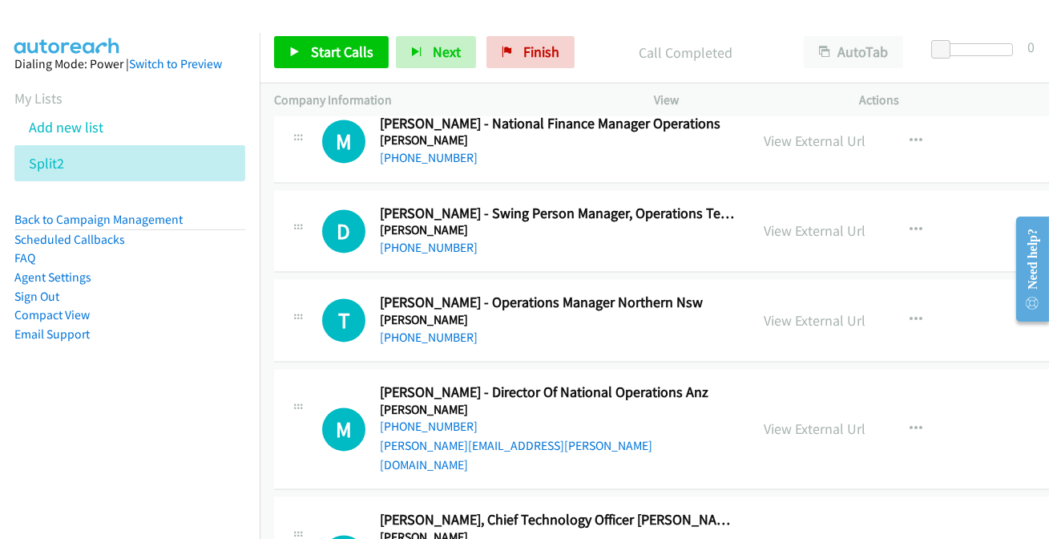
drag, startPoint x: 440, startPoint y: 326, endPoint x: 441, endPoint y: 337, distance: 10.4
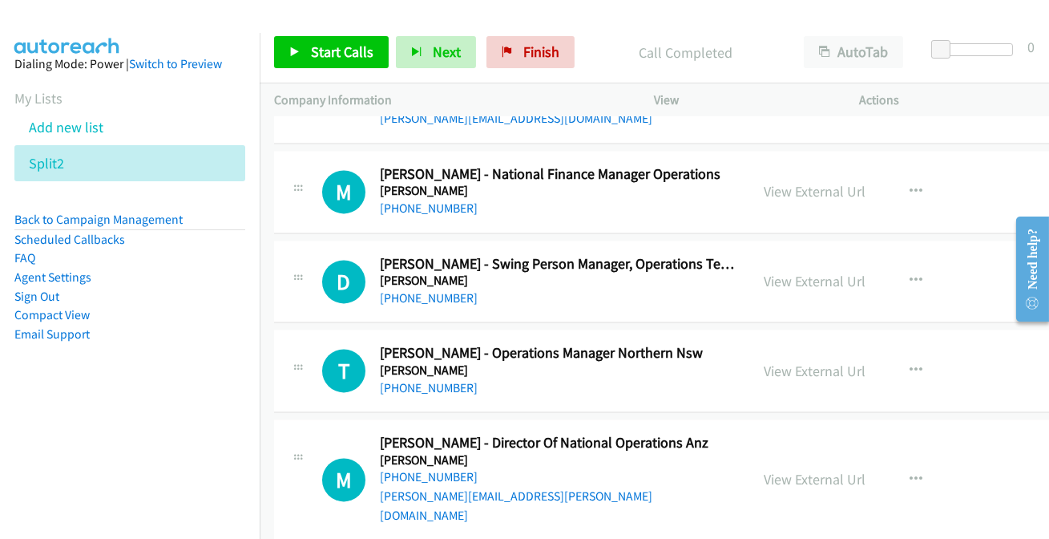
scroll to position [18121, 0]
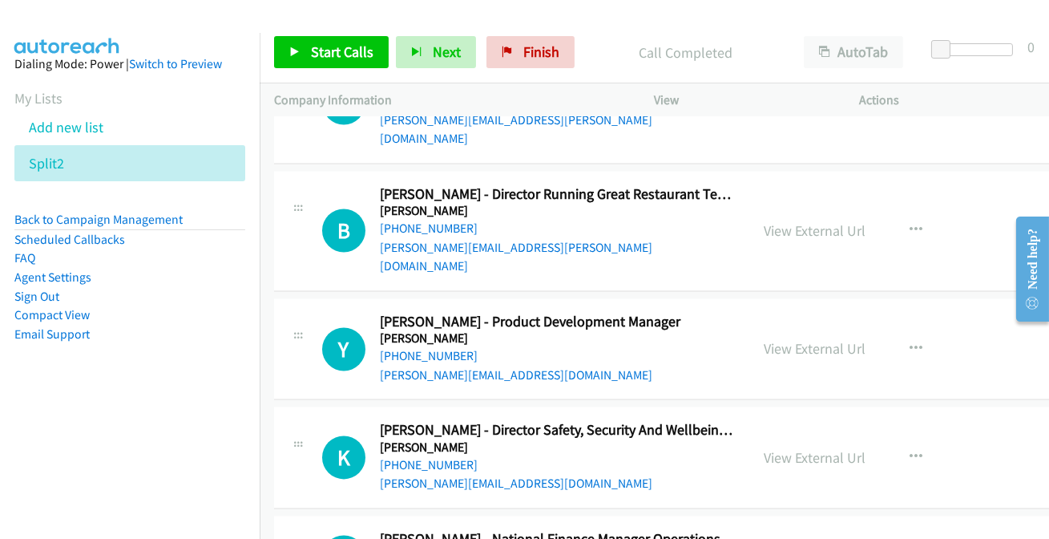
scroll to position [17757, 0]
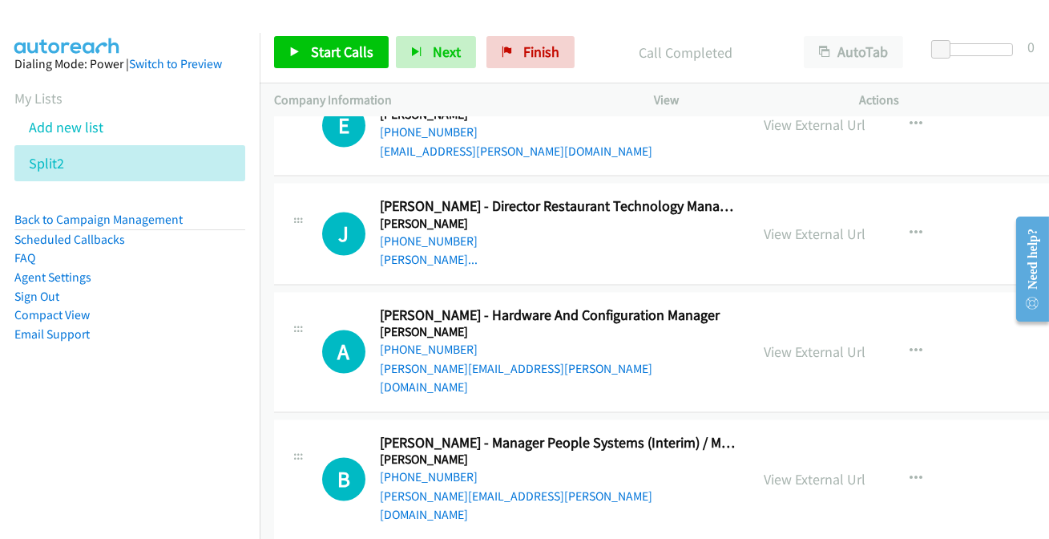
scroll to position [17393, 0]
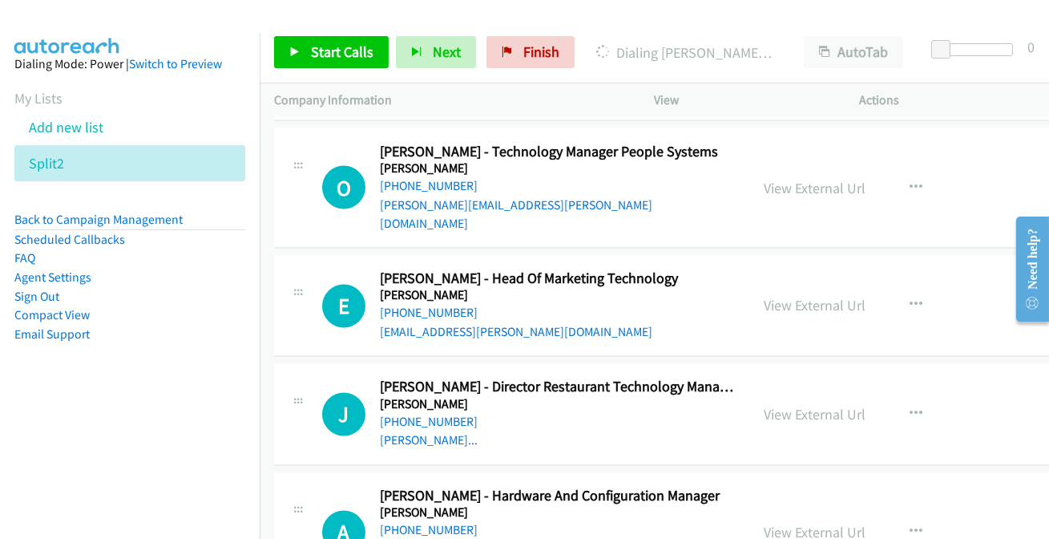
scroll to position [17247, 0]
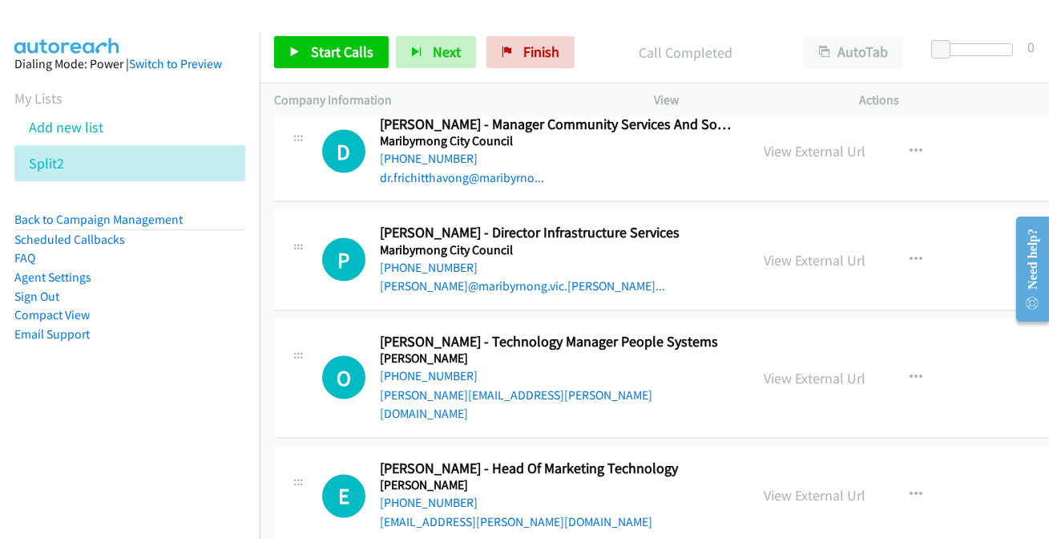
scroll to position [17029, 0]
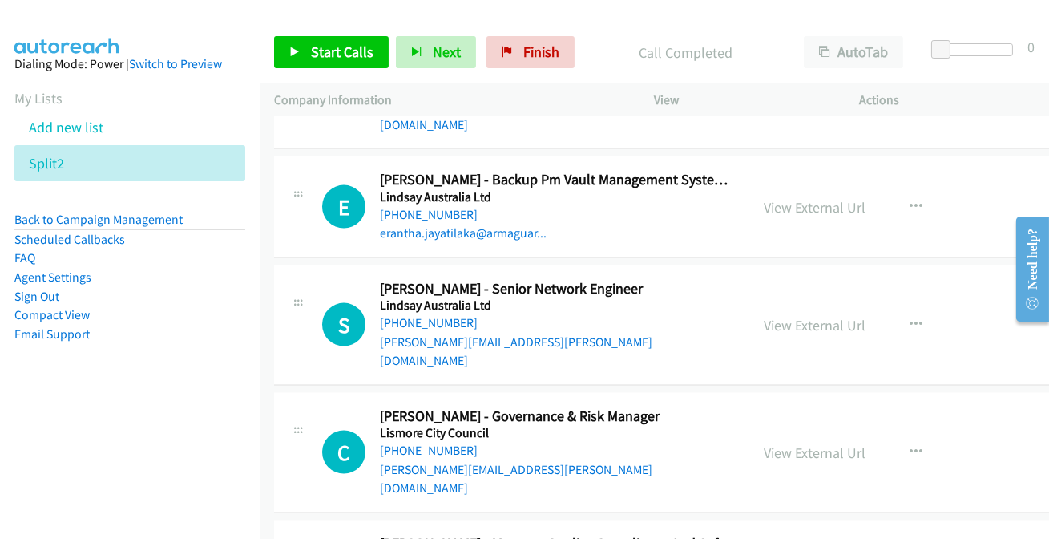
scroll to position [16300, 0]
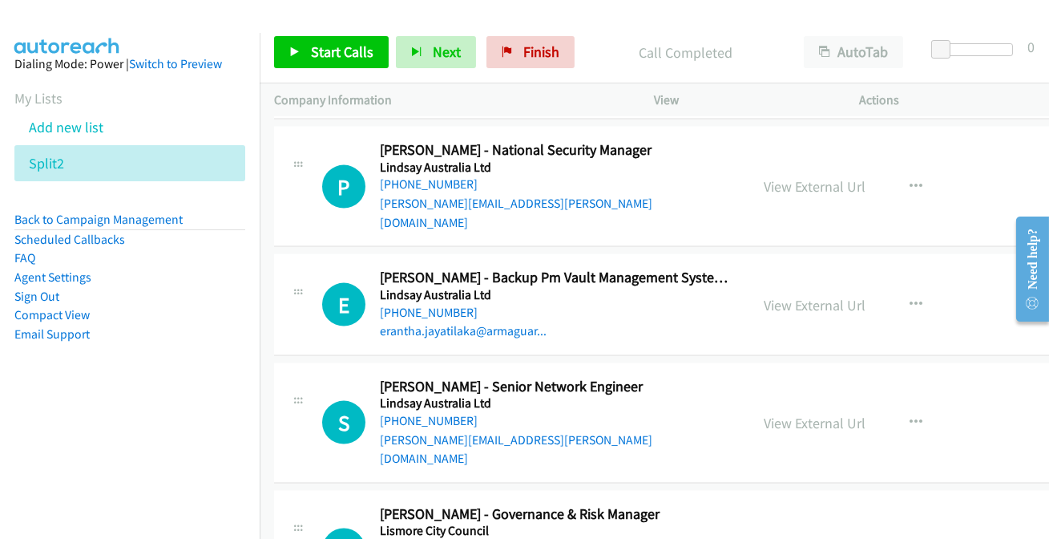
scroll to position [16155, 0]
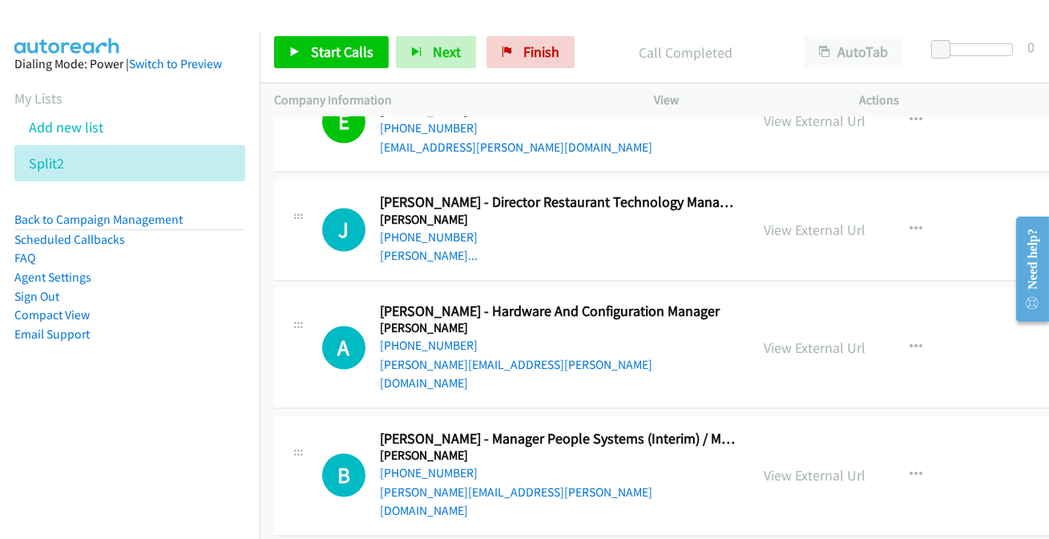
scroll to position [17466, 0]
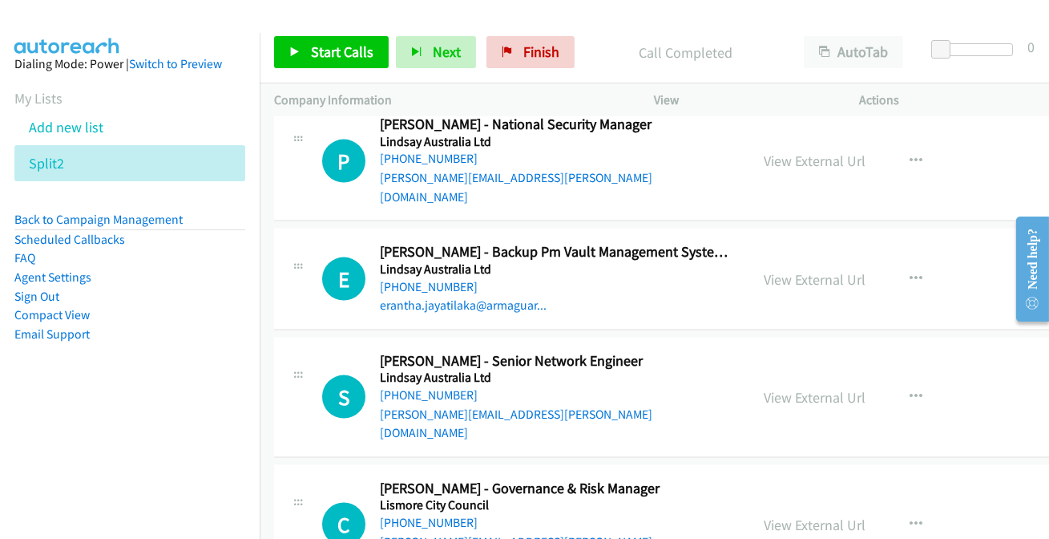
scroll to position [16227, 0]
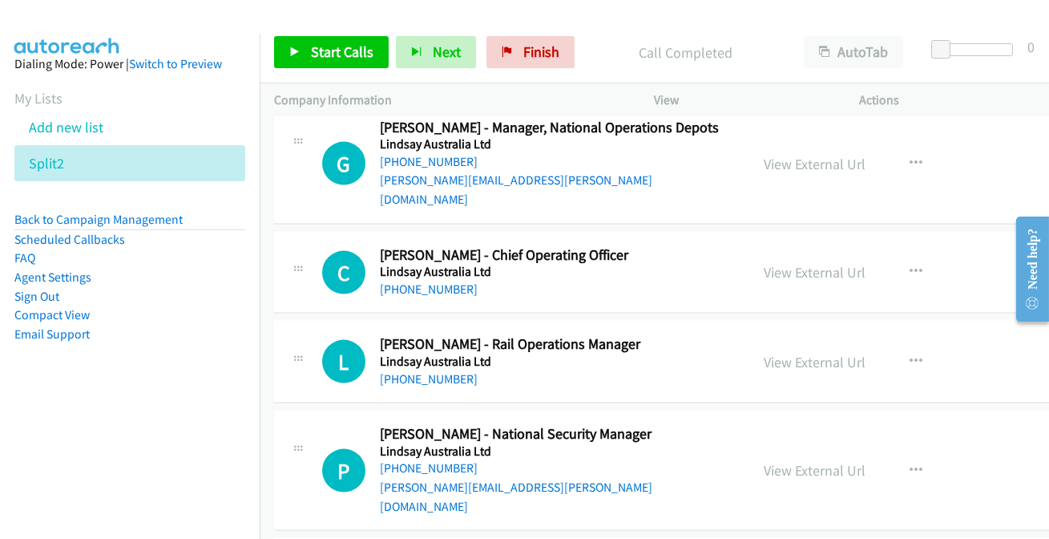
scroll to position [15863, 0]
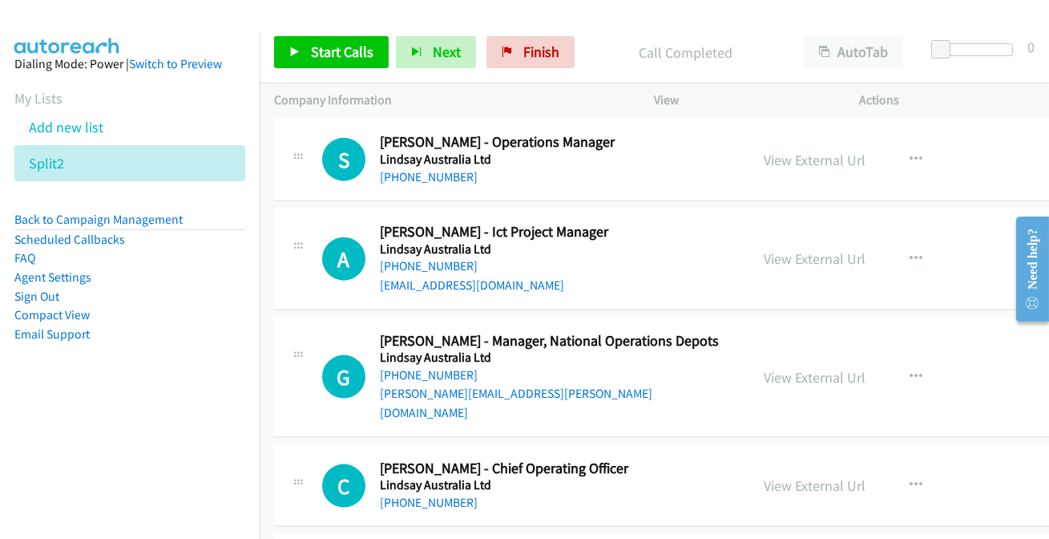
scroll to position [15717, 0]
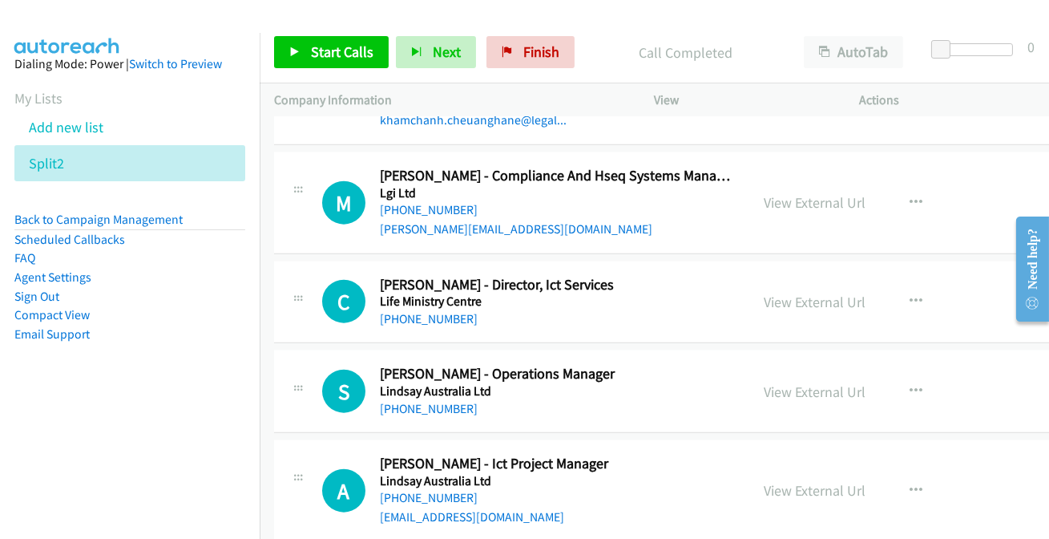
scroll to position [15426, 0]
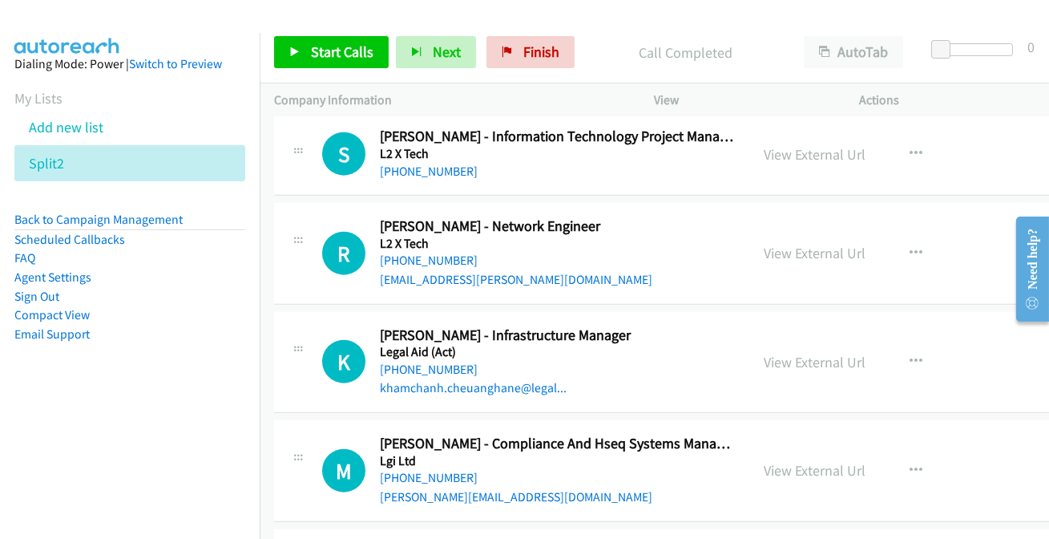
scroll to position [15207, 0]
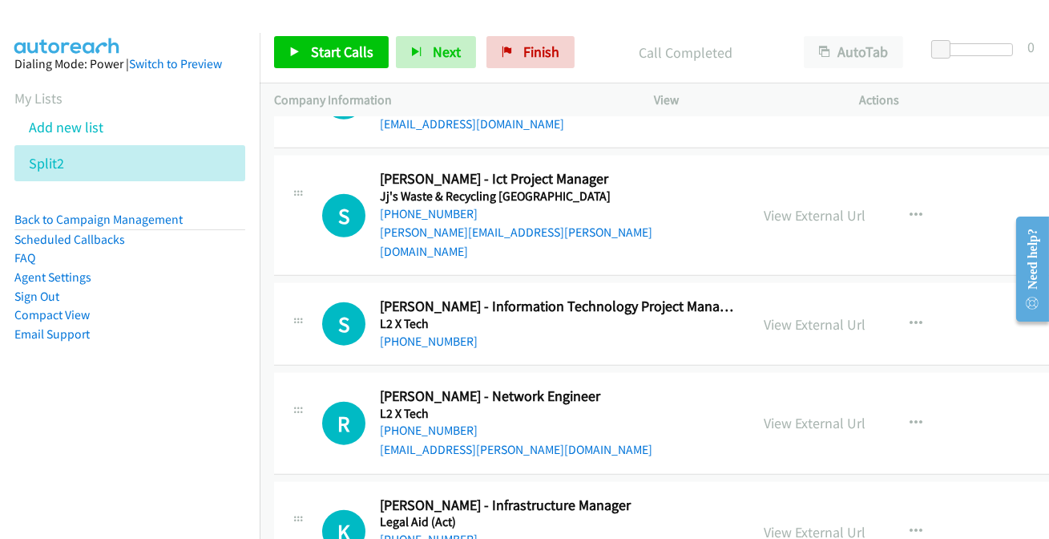
scroll to position [14988, 0]
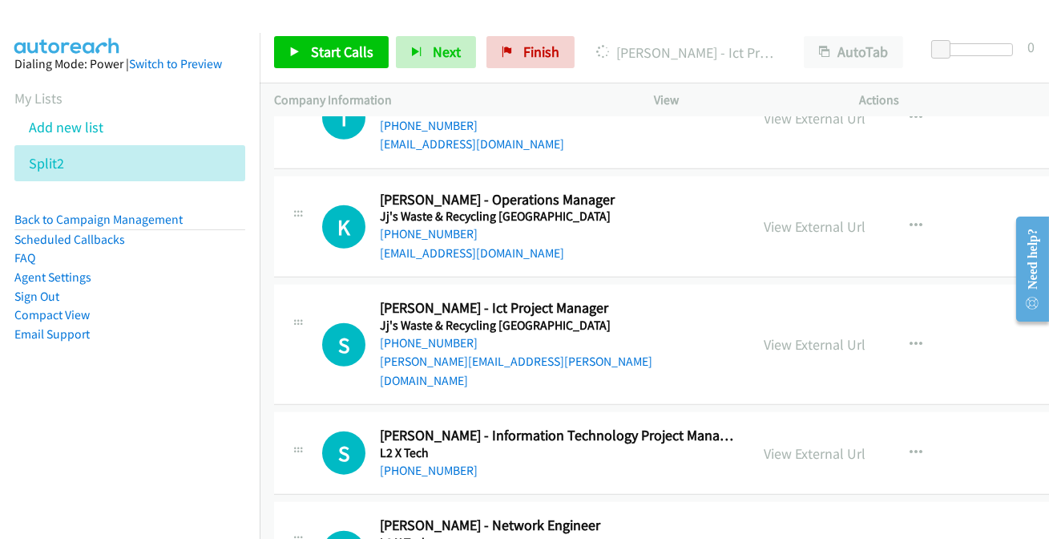
scroll to position [14915, 0]
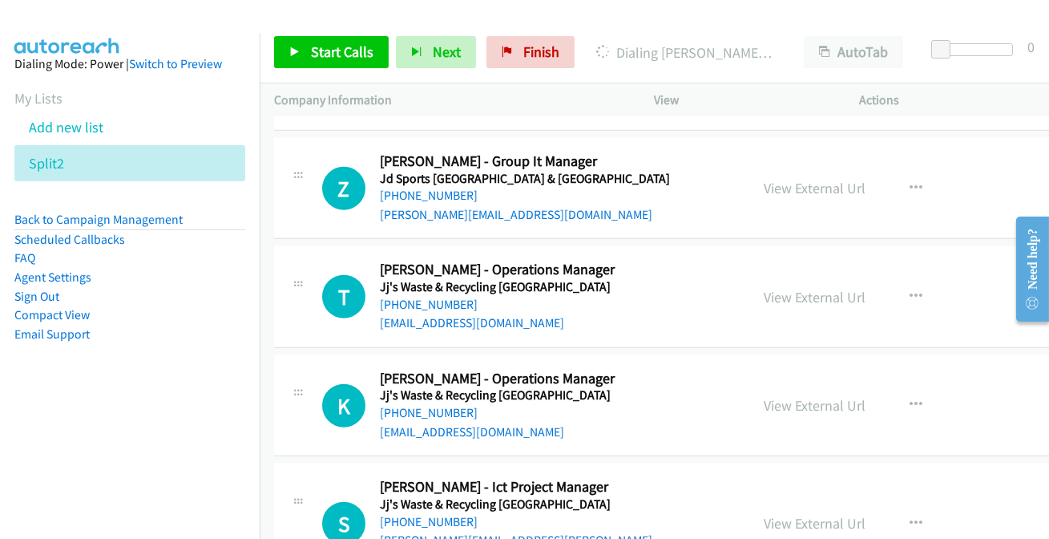
scroll to position [14770, 0]
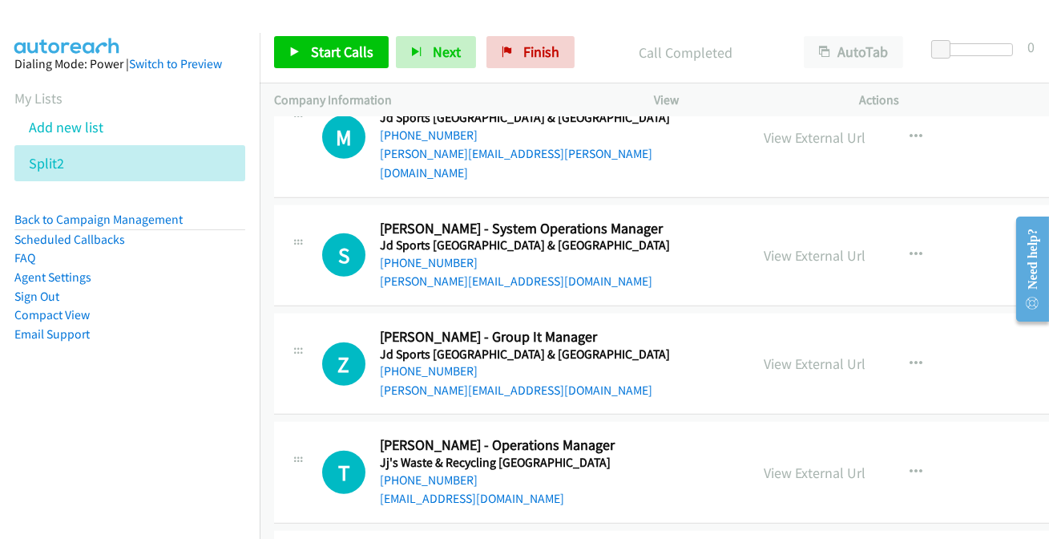
scroll to position [14552, 0]
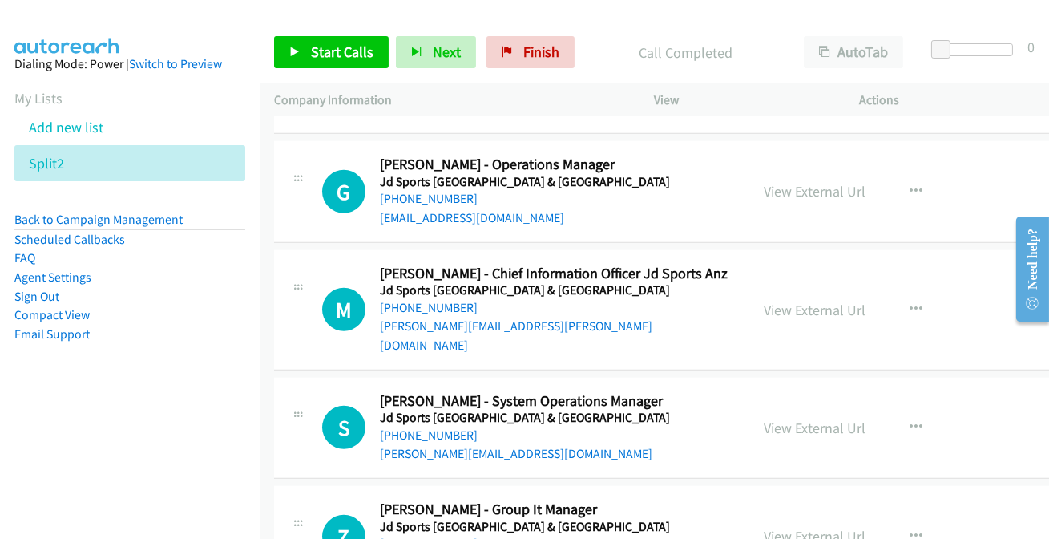
scroll to position [14187, 0]
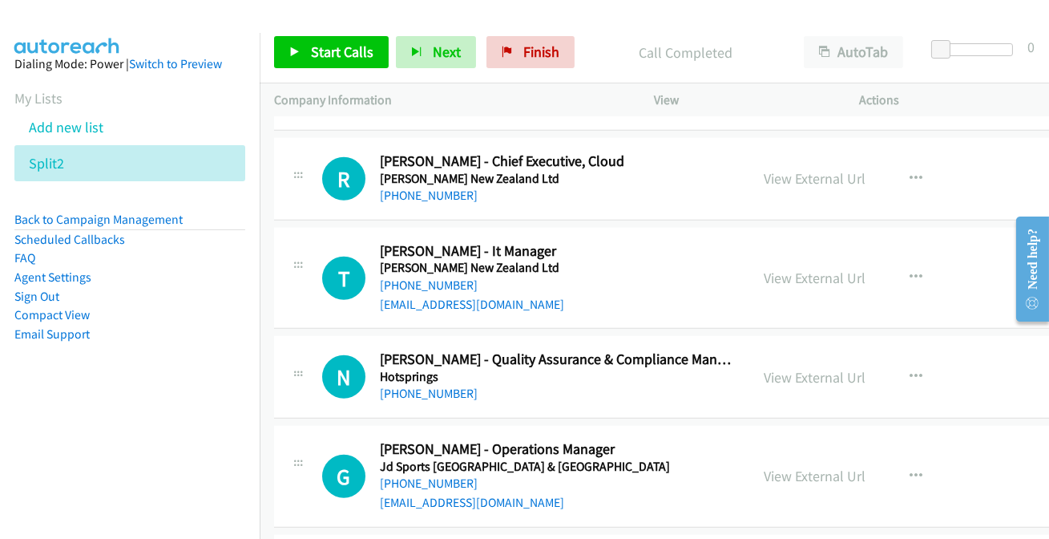
scroll to position [14041, 0]
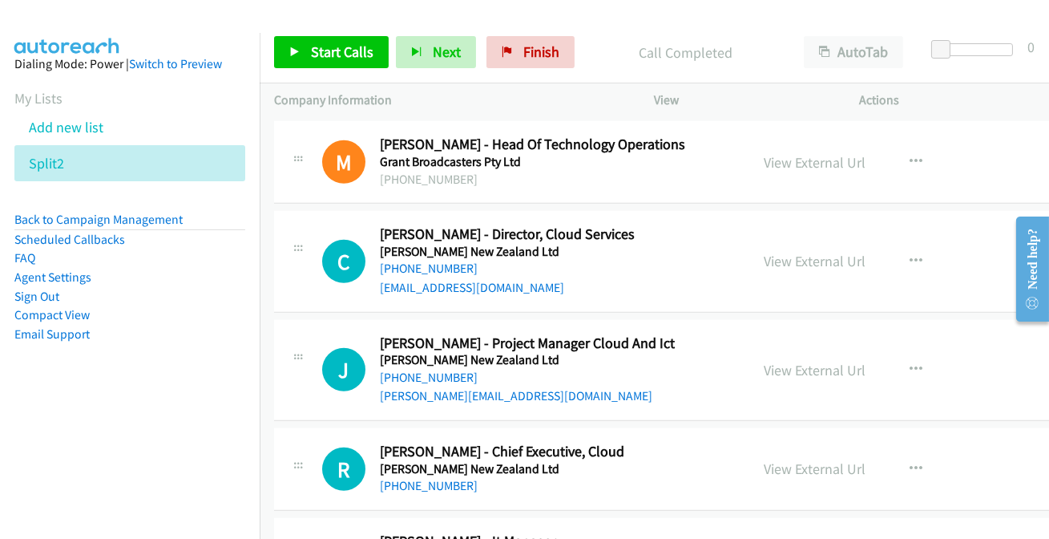
scroll to position [13896, 0]
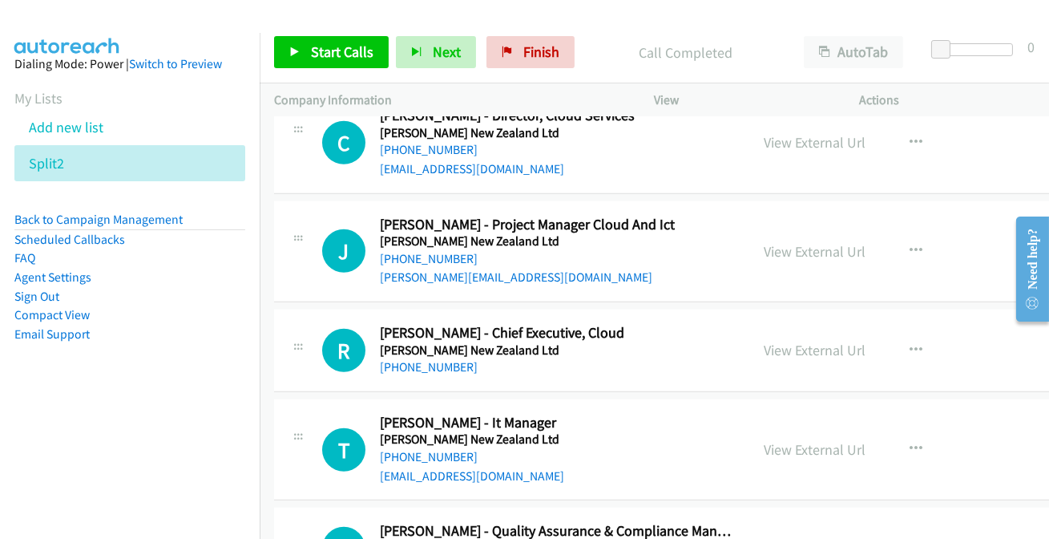
scroll to position [13969, 0]
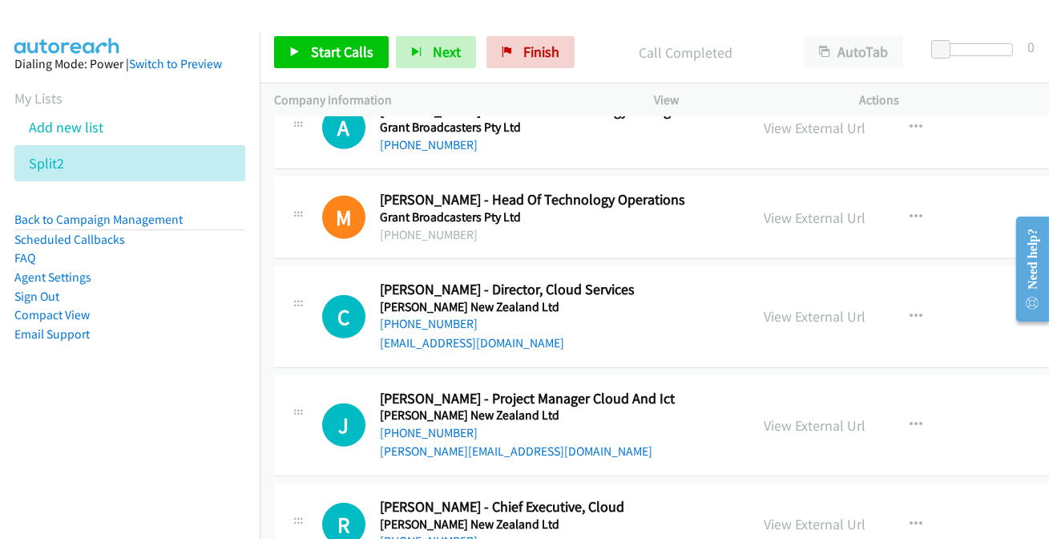
scroll to position [13750, 0]
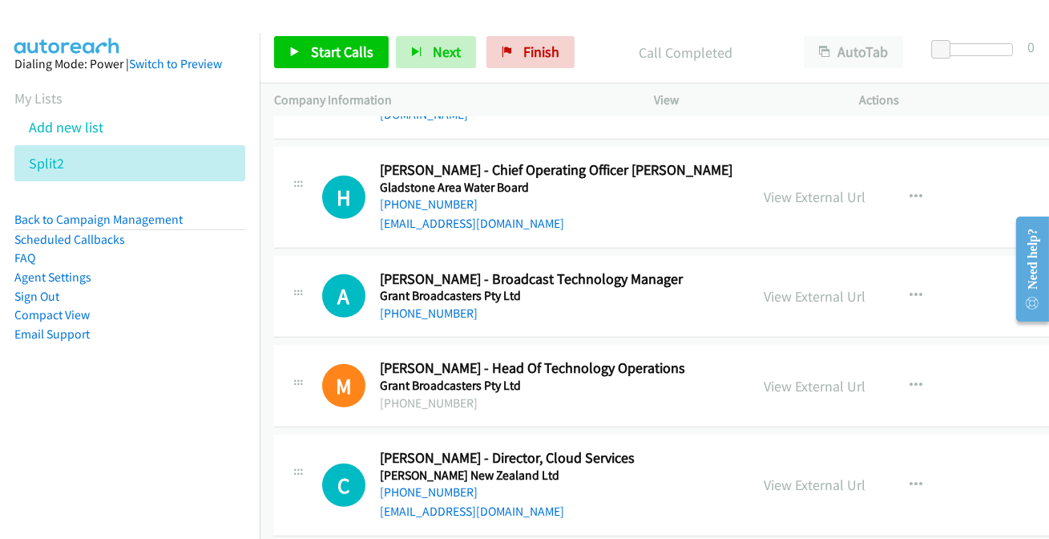
scroll to position [13531, 0]
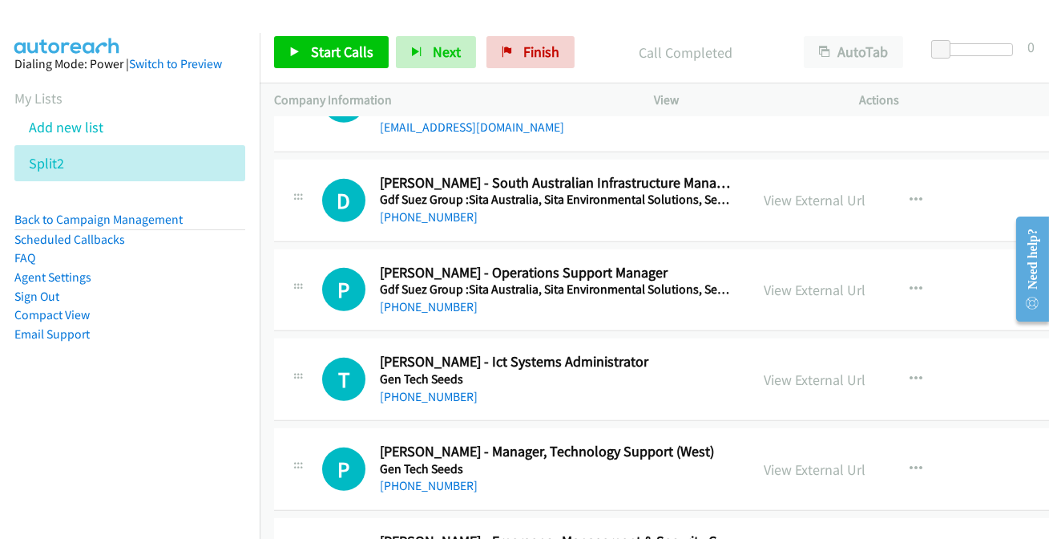
scroll to position [13095, 0]
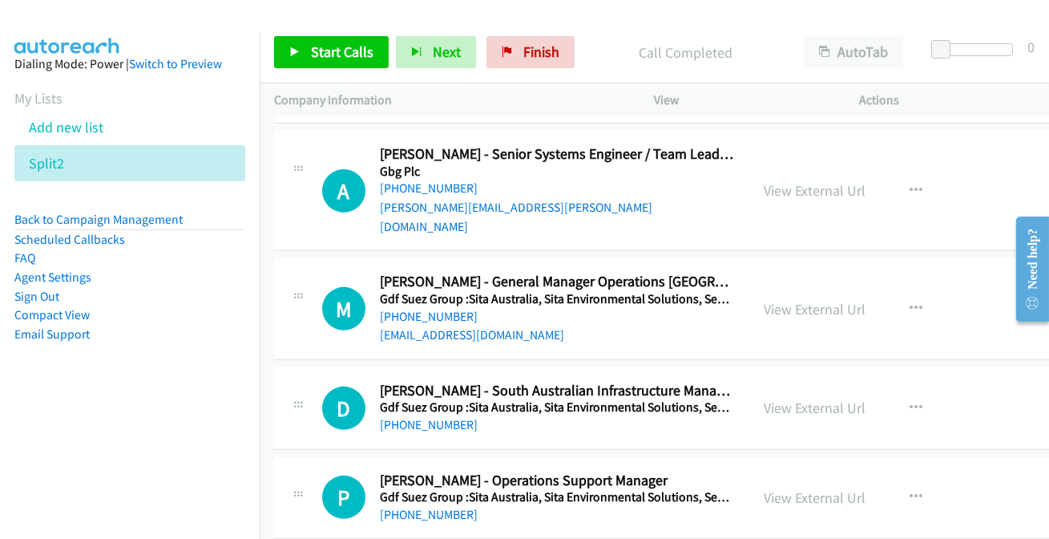
scroll to position [12876, 0]
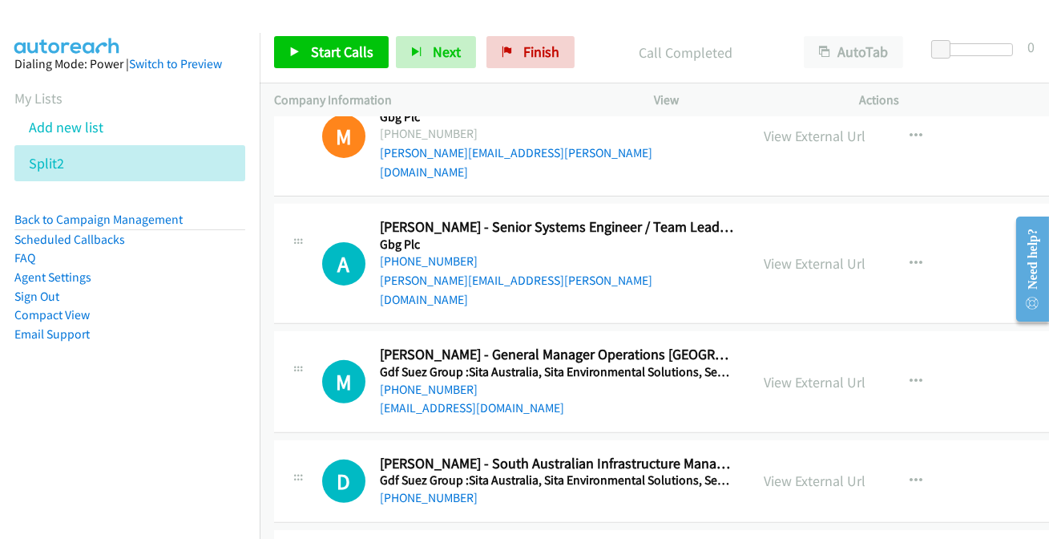
scroll to position [12803, 0]
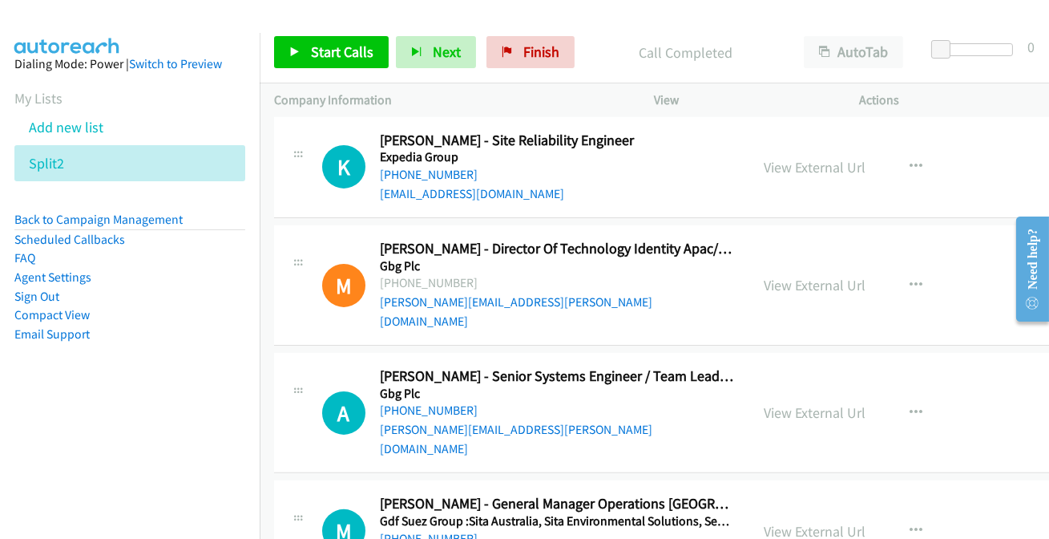
scroll to position [12657, 0]
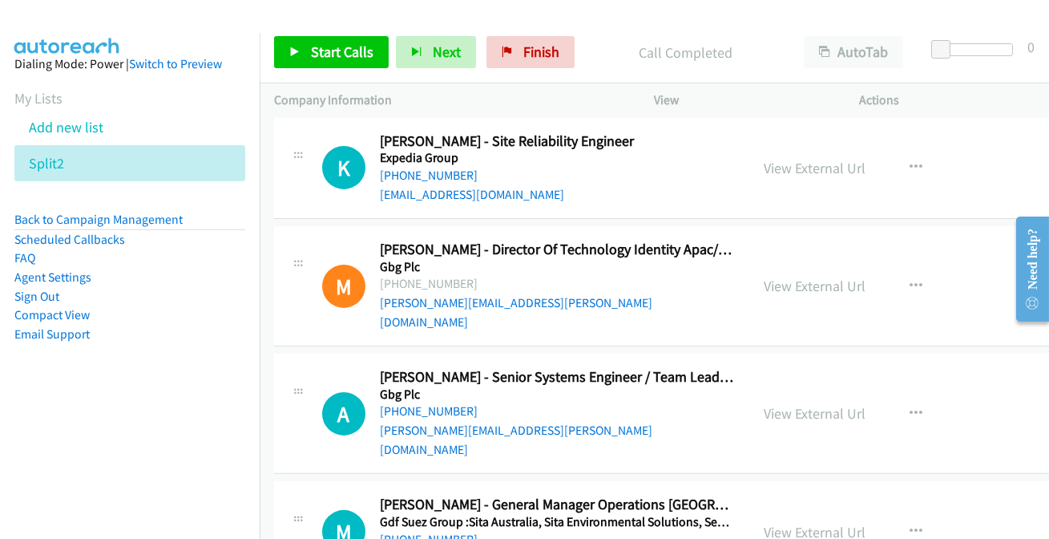
scroll to position [12584, 0]
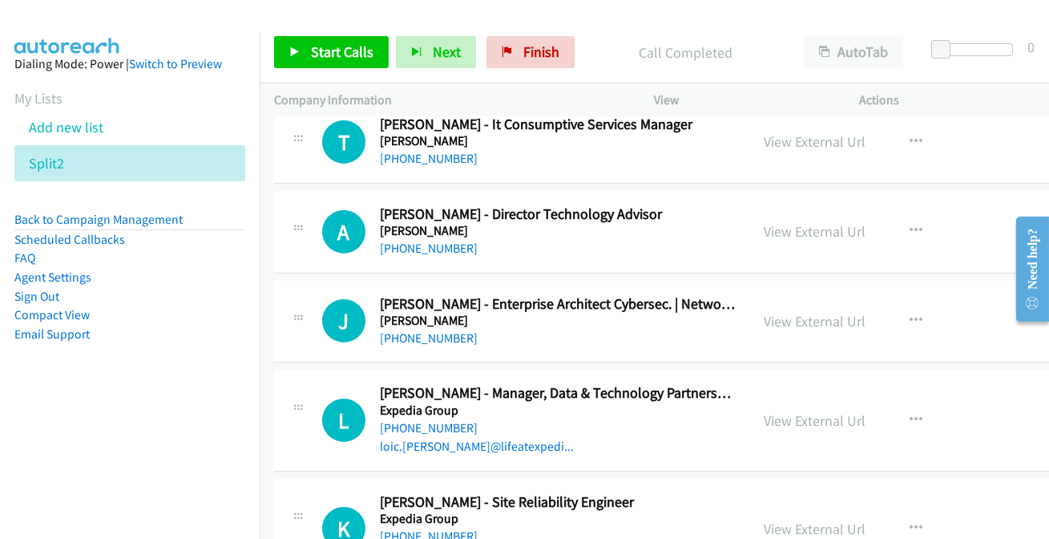
scroll to position [12293, 0]
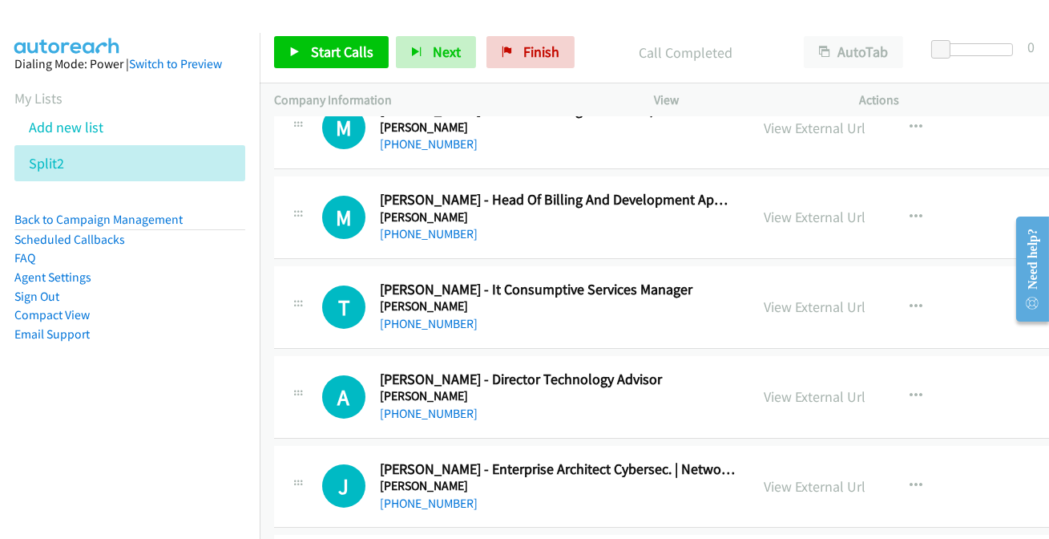
scroll to position [12147, 0]
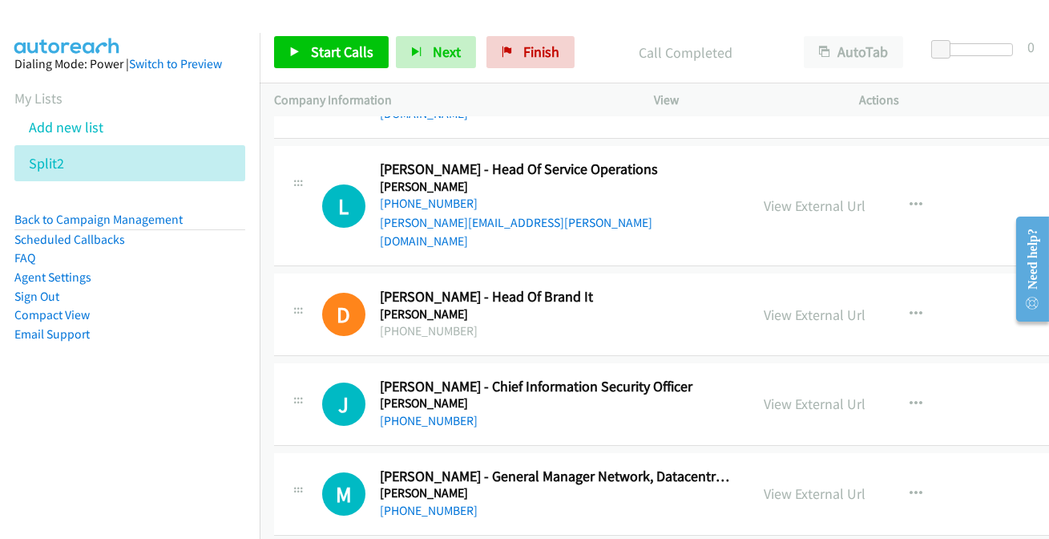
scroll to position [11783, 0]
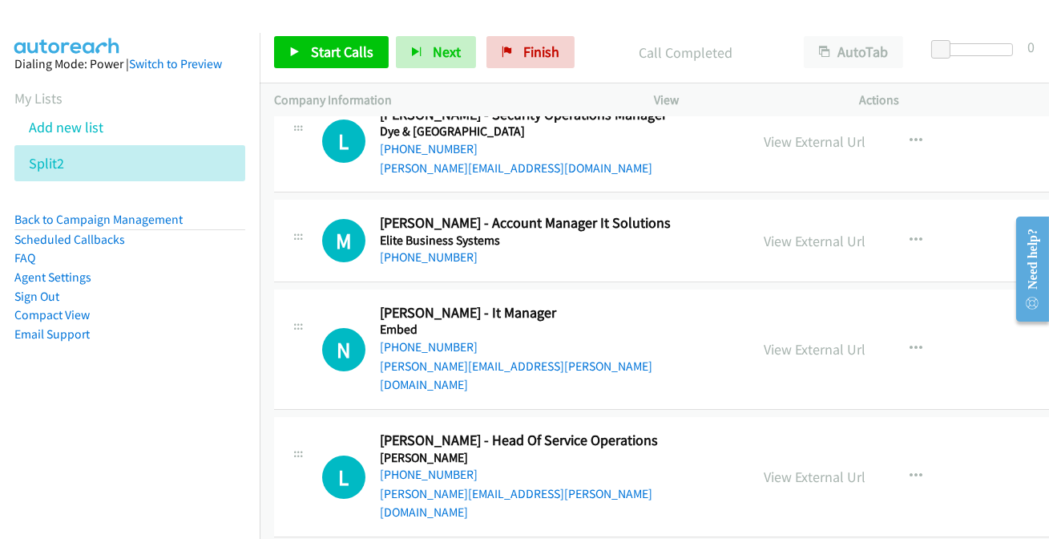
scroll to position [11492, 0]
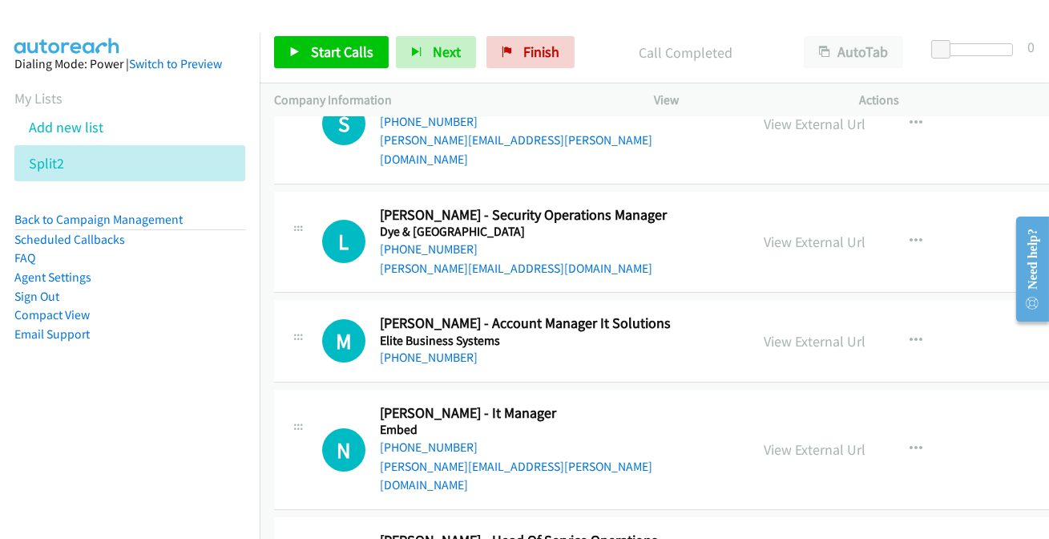
scroll to position [11346, 0]
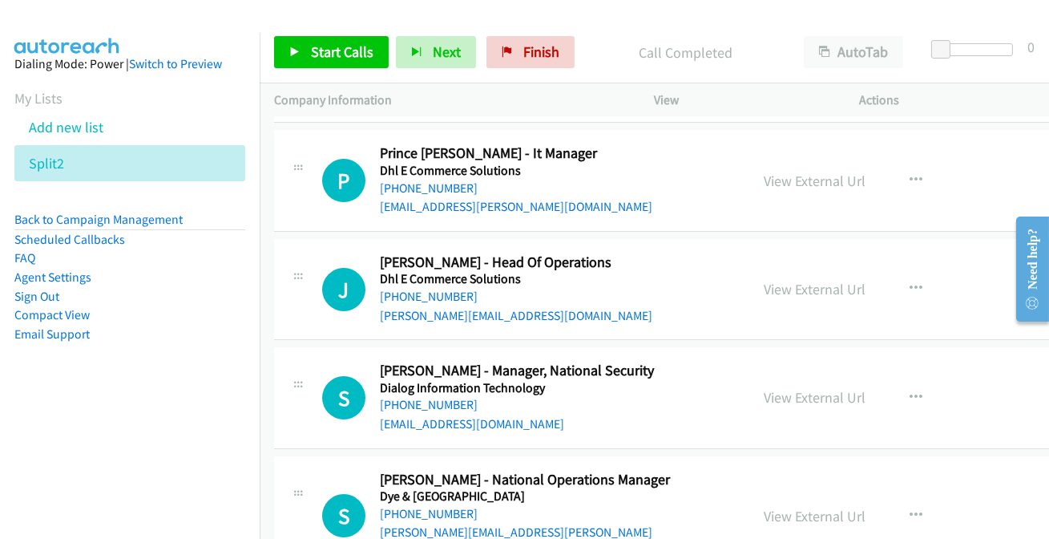
scroll to position [10981, 0]
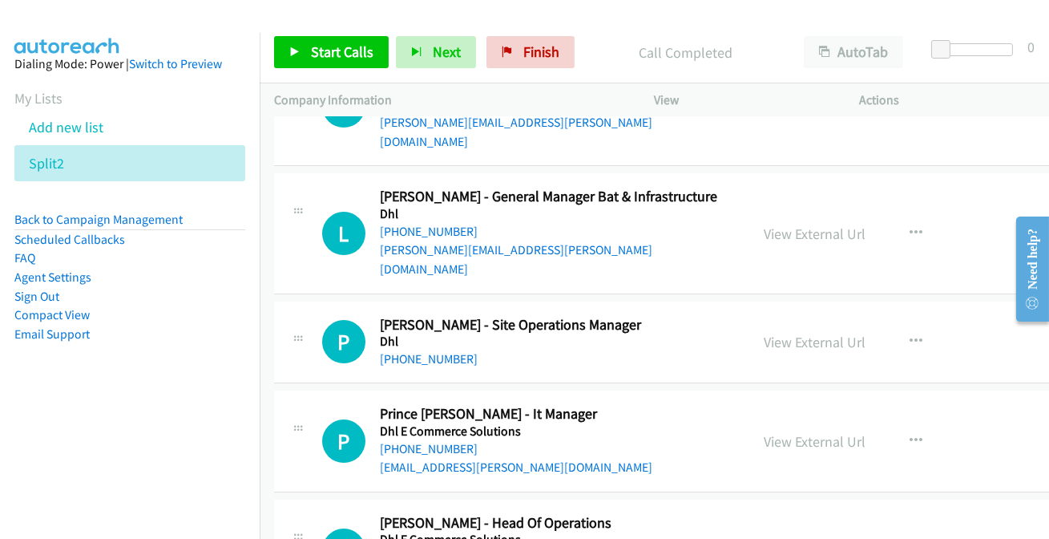
scroll to position [10763, 0]
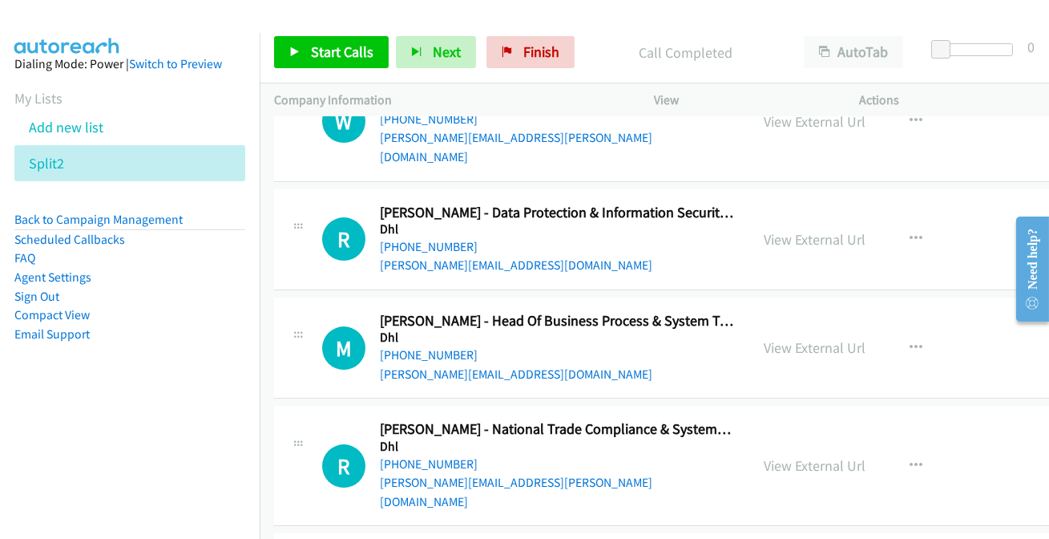
scroll to position [10399, 0]
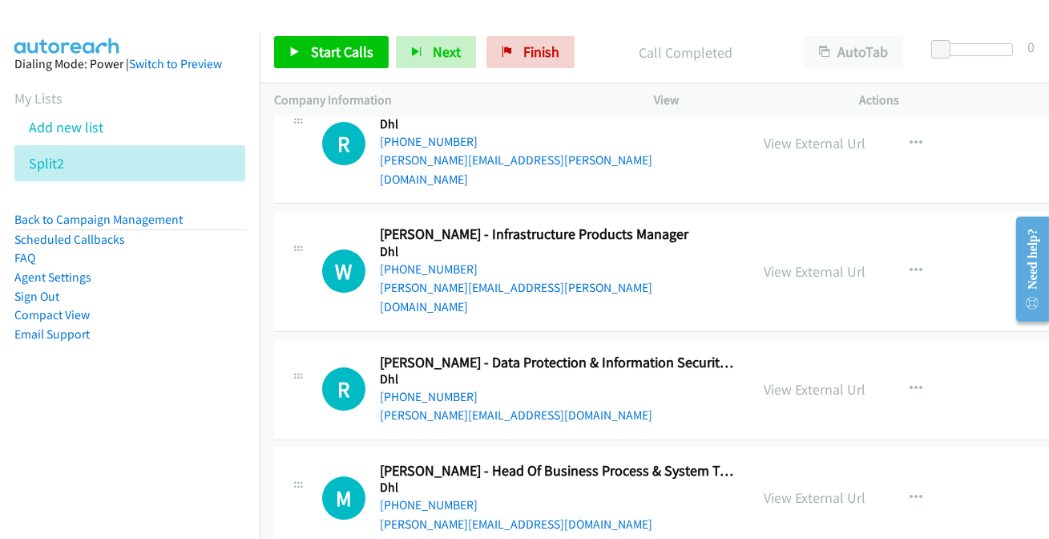
scroll to position [10253, 0]
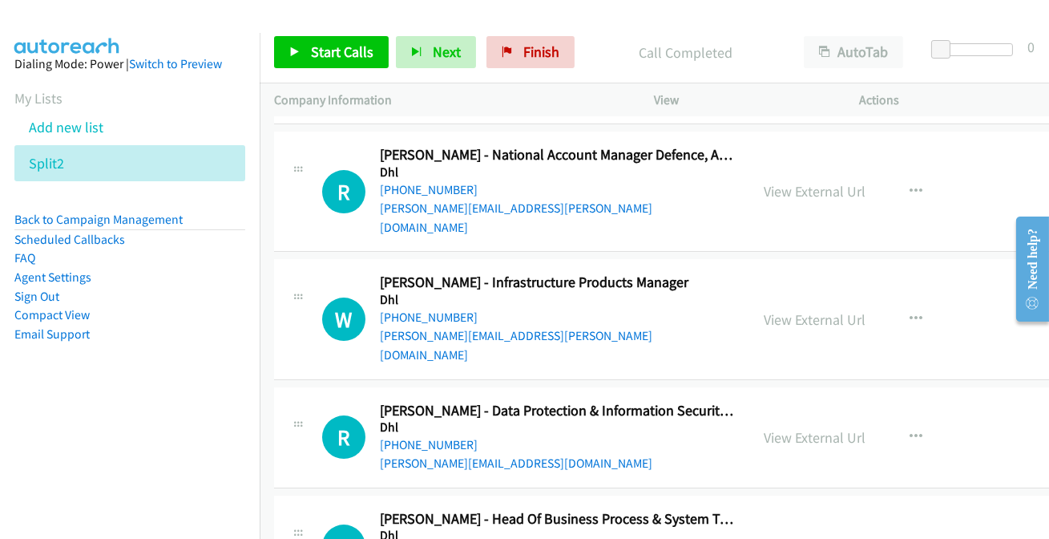
scroll to position [10180, 0]
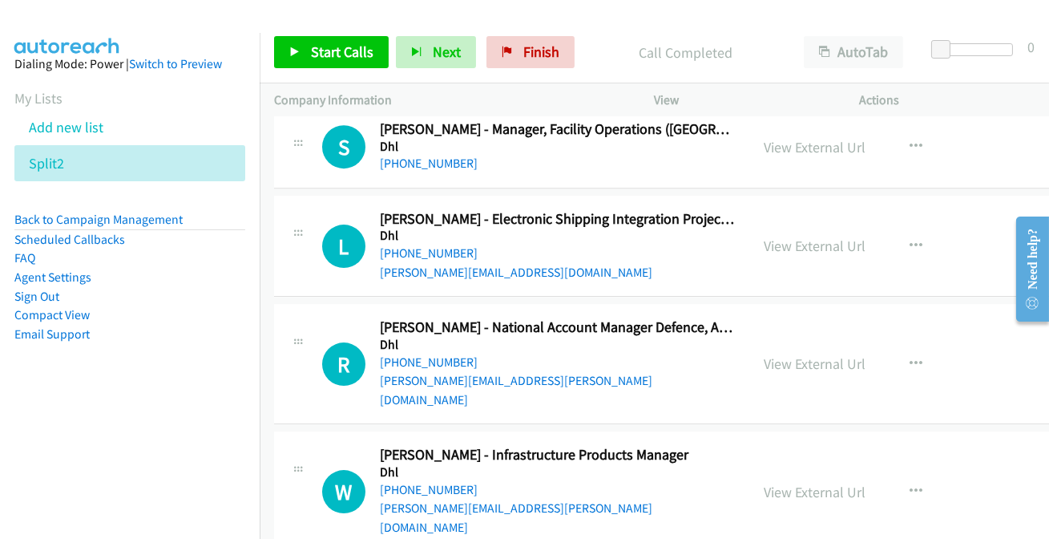
scroll to position [10034, 0]
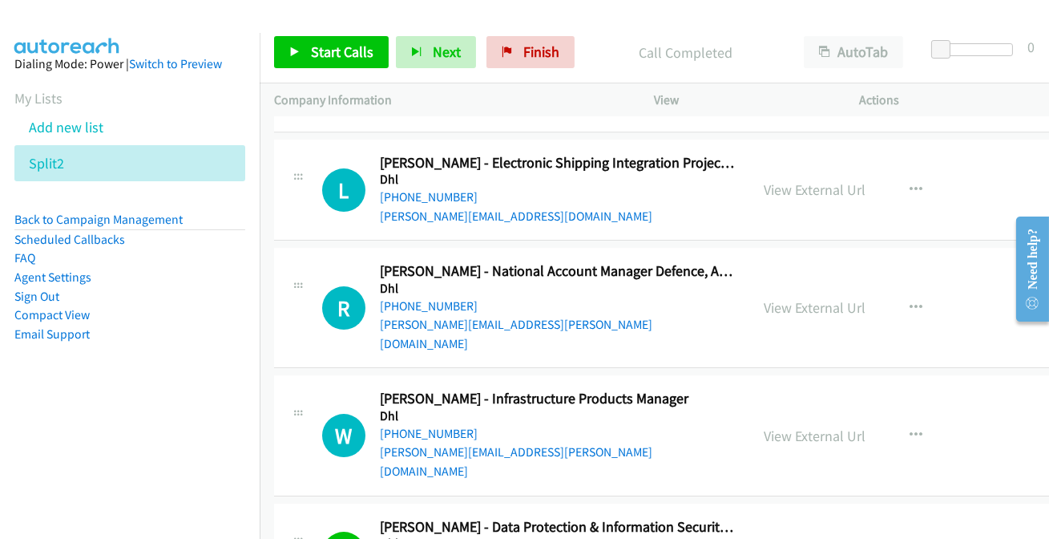
scroll to position [10107, 0]
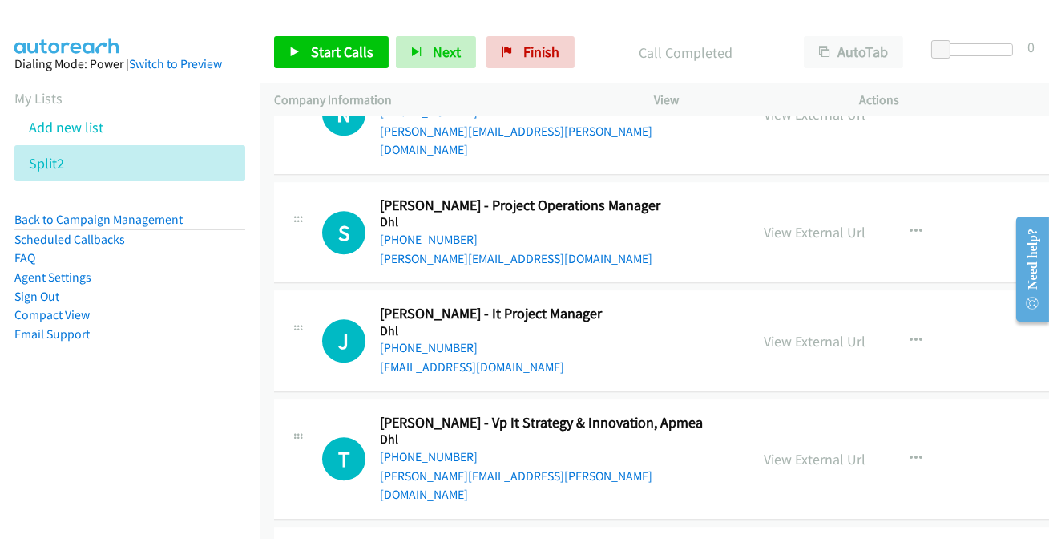
scroll to position [9233, 0]
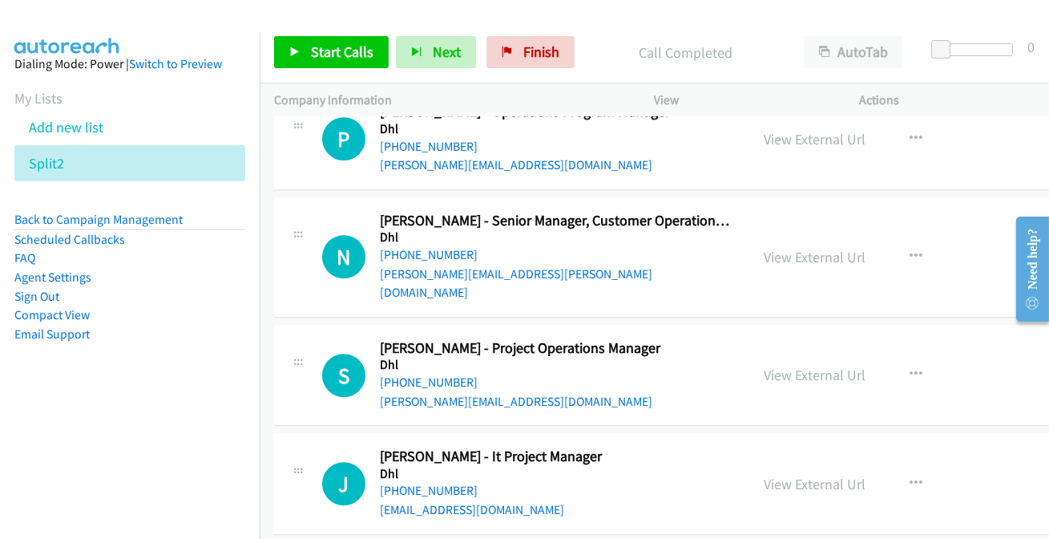
scroll to position [9015, 0]
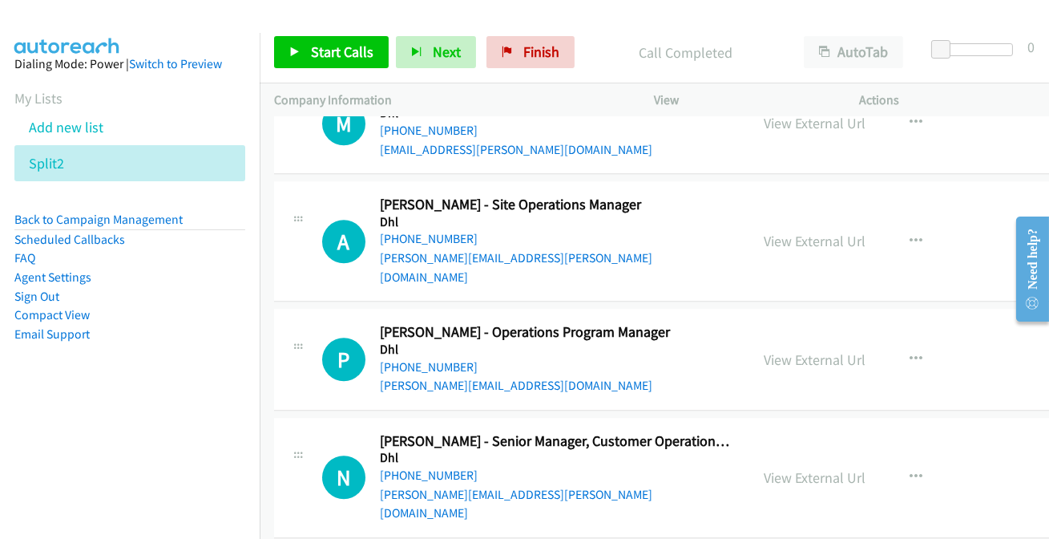
scroll to position [8796, 0]
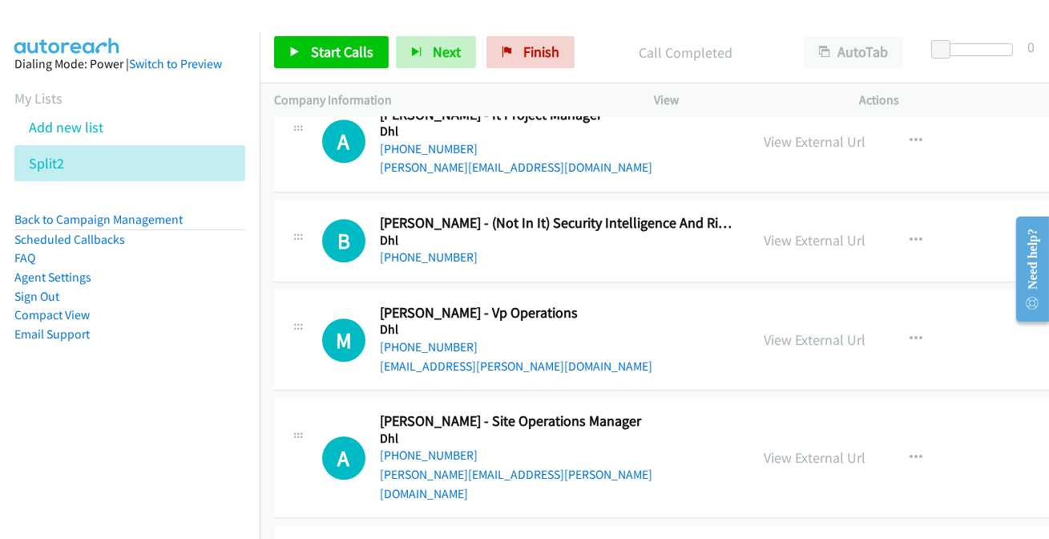
scroll to position [8577, 0]
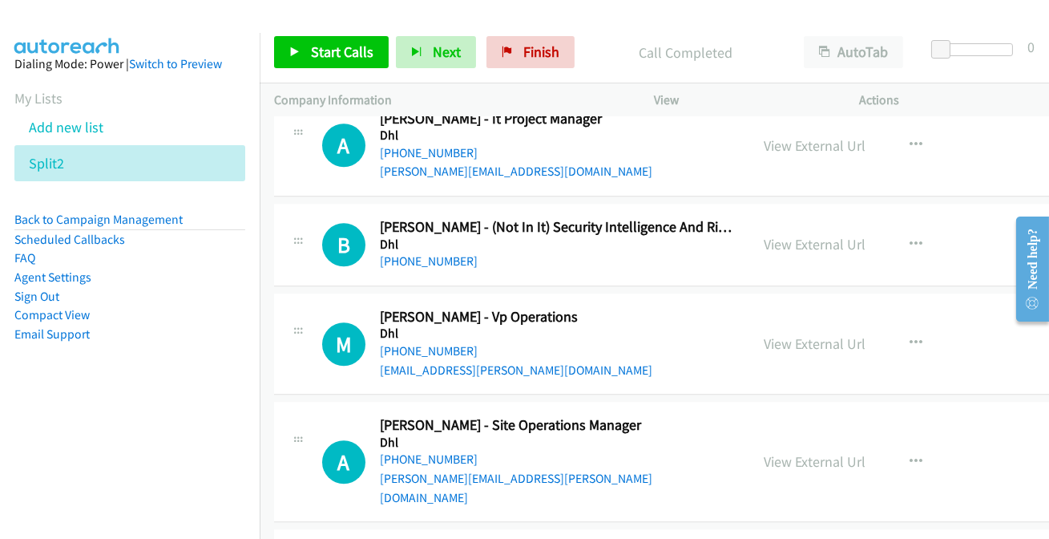
drag, startPoint x: 831, startPoint y: 458, endPoint x: 604, endPoint y: 15, distance: 497.9
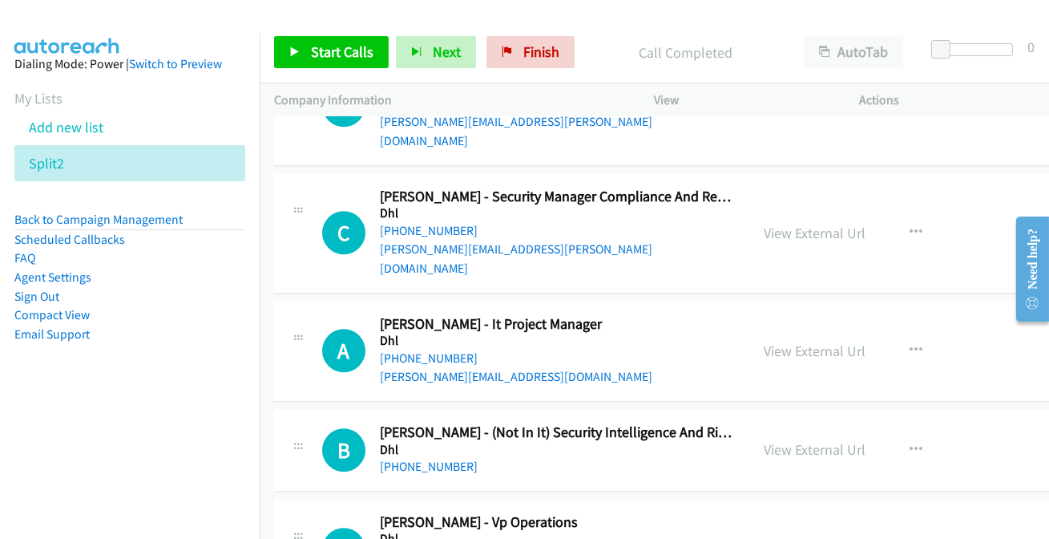
scroll to position [8359, 0]
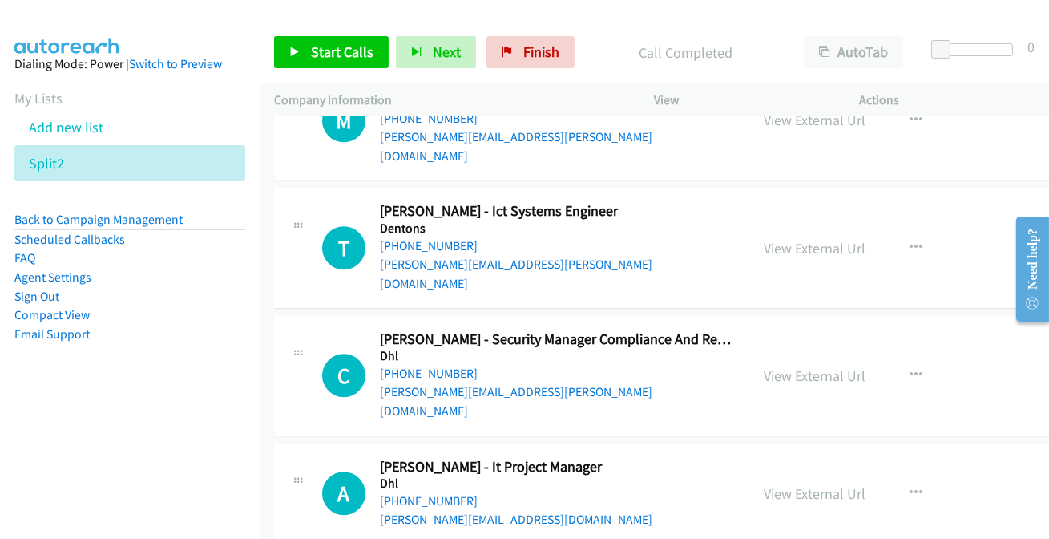
scroll to position [8213, 0]
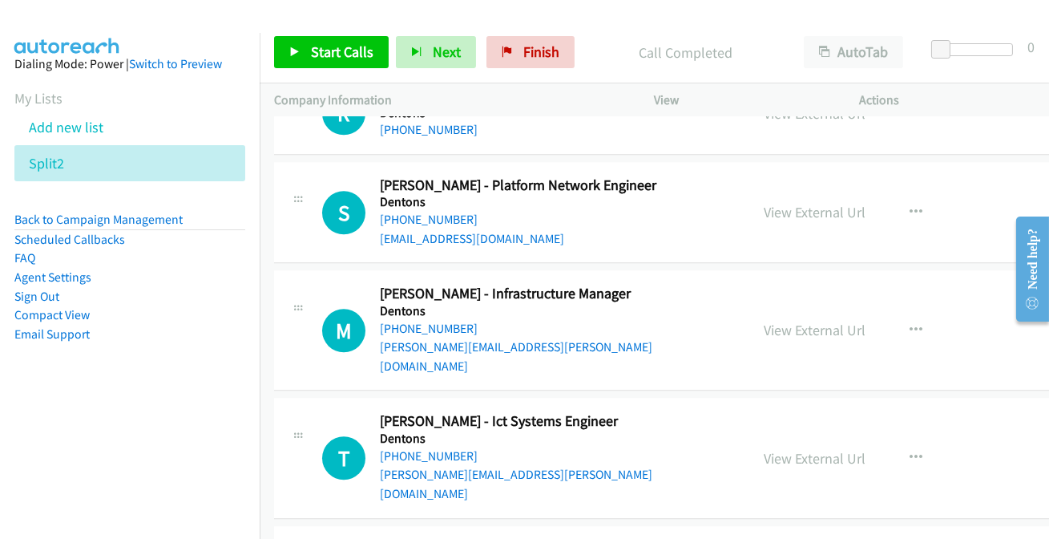
scroll to position [7994, 0]
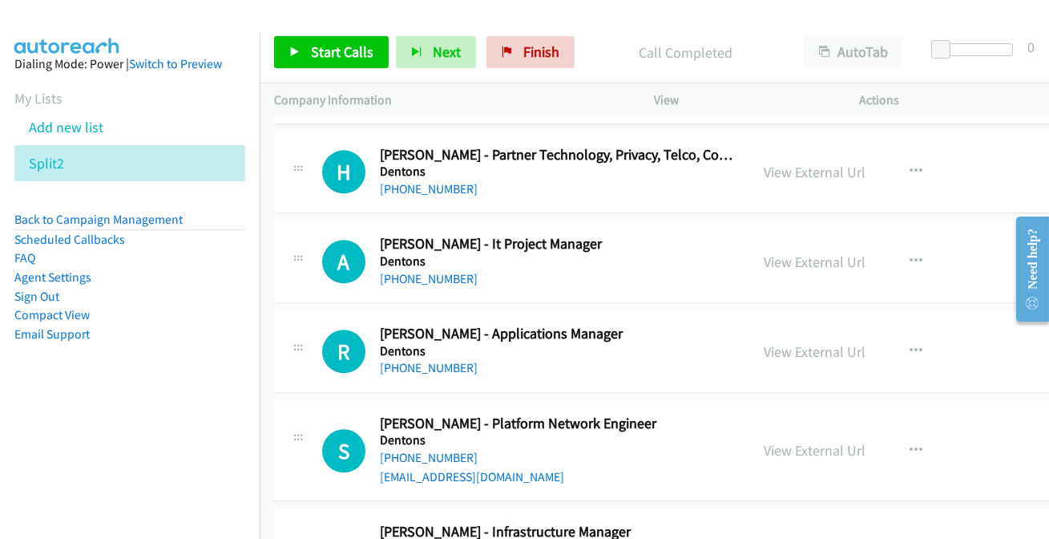
scroll to position [7776, 0]
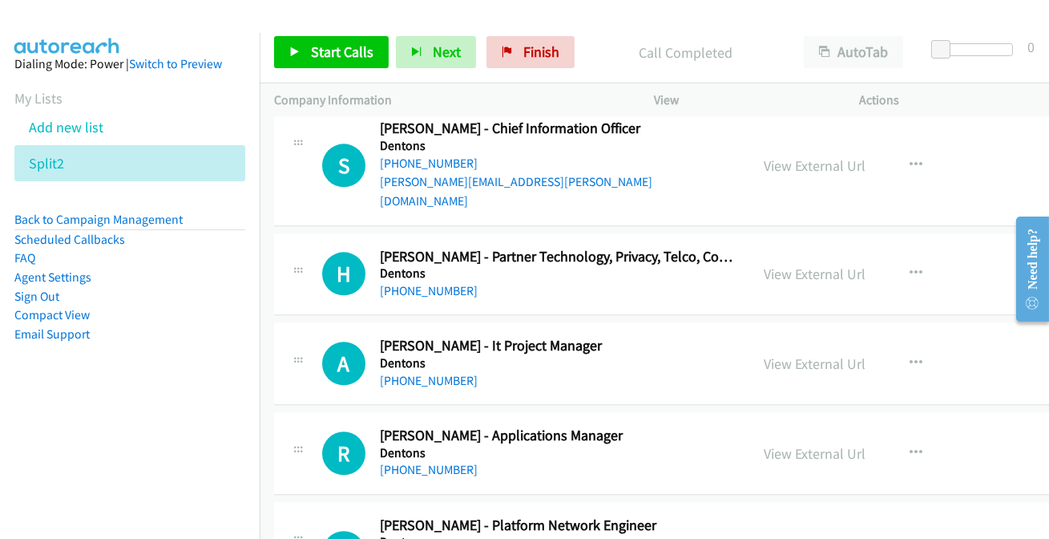
scroll to position [7703, 0]
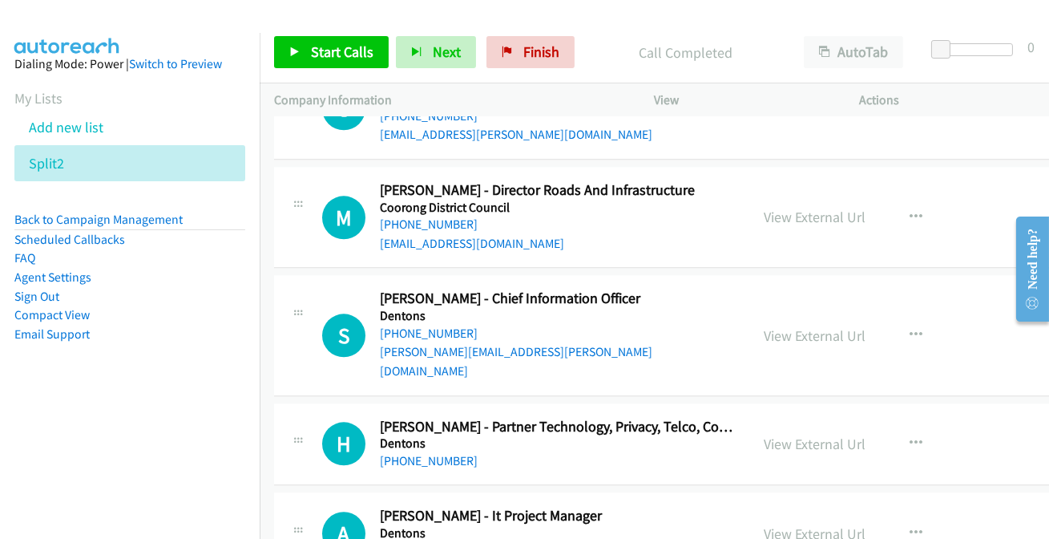
scroll to position [7485, 0]
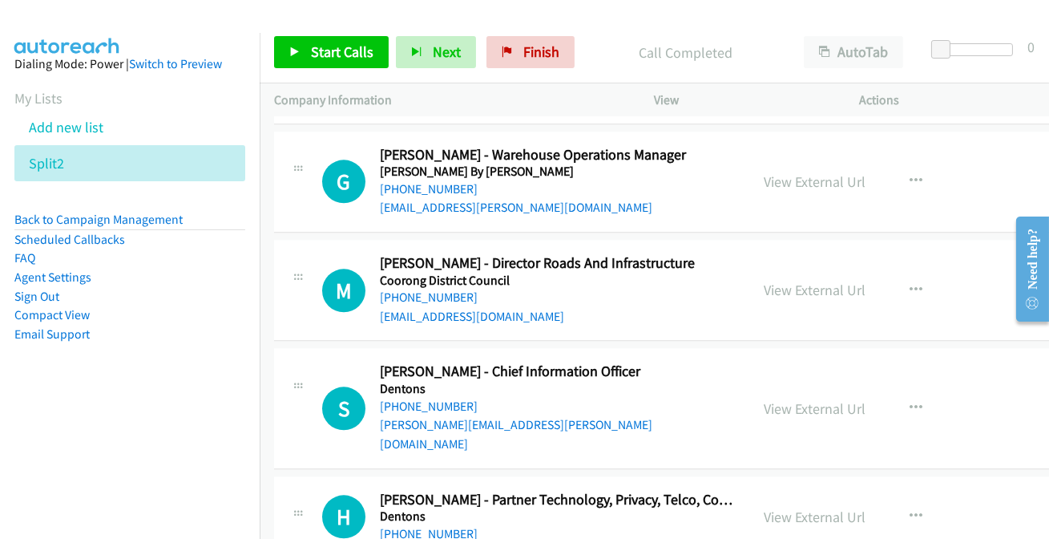
scroll to position [7412, 0]
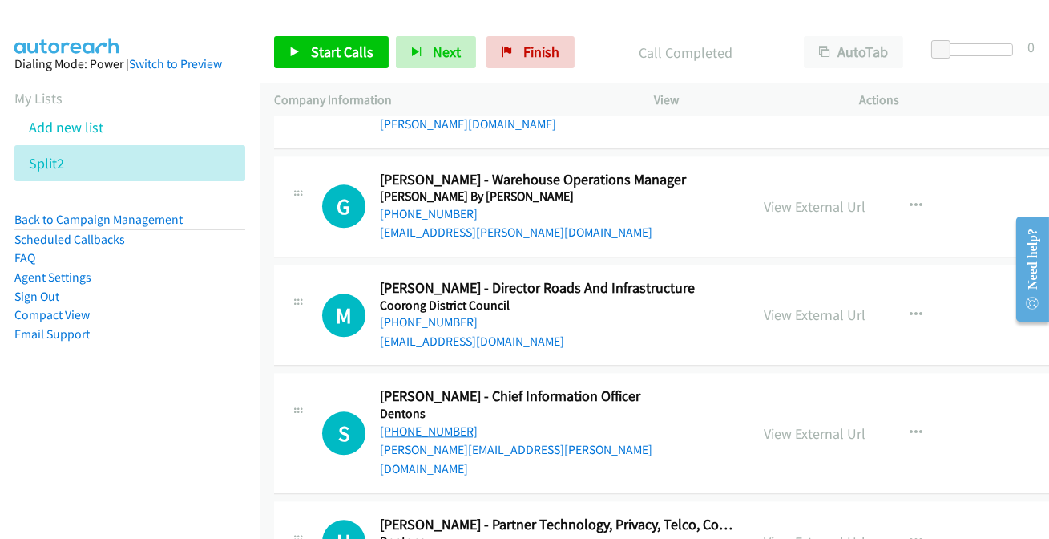
click at [444, 423] on link "[PHONE_NUMBER]" at bounding box center [429, 430] width 98 height 15
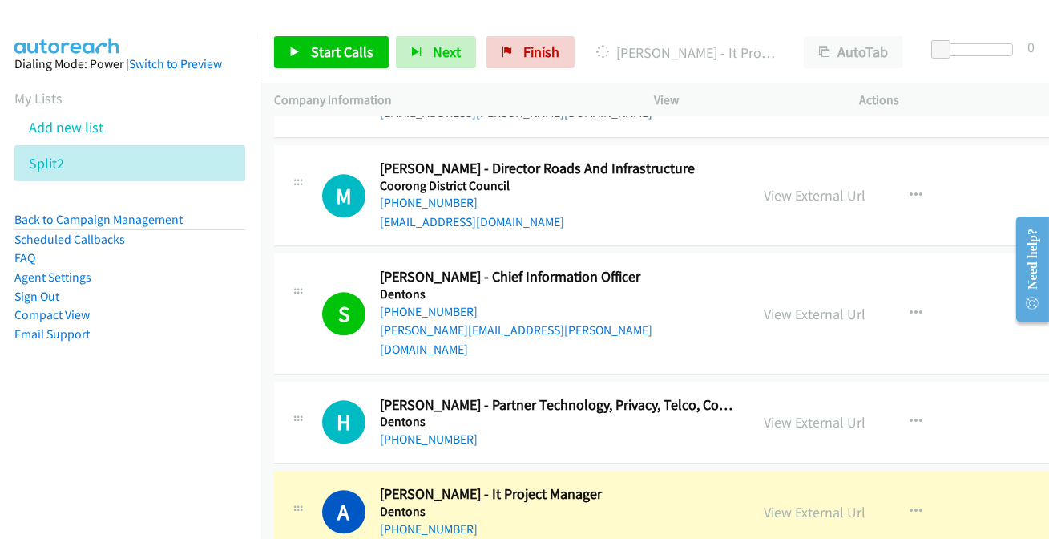
scroll to position [7558, 0]
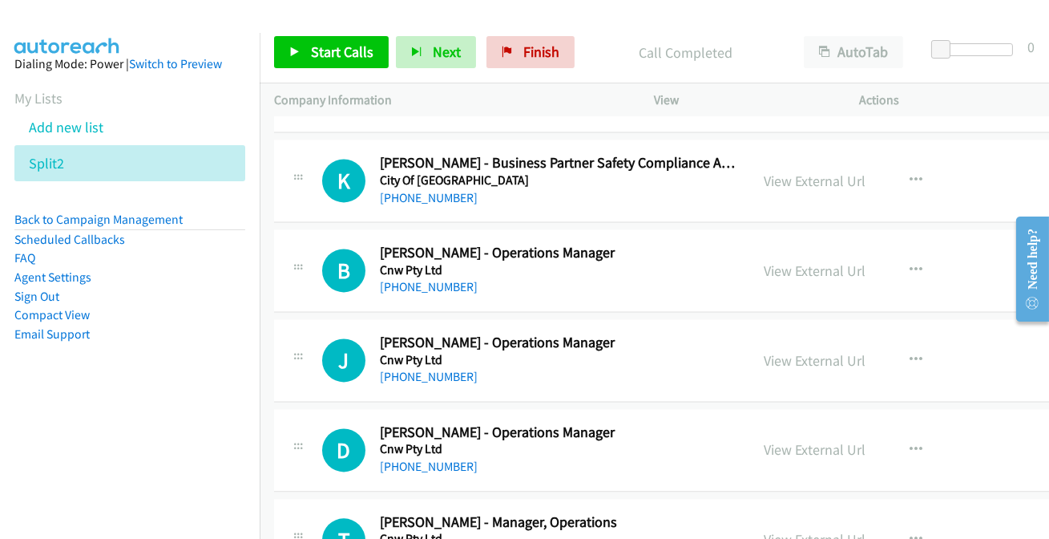
scroll to position [6828, 0]
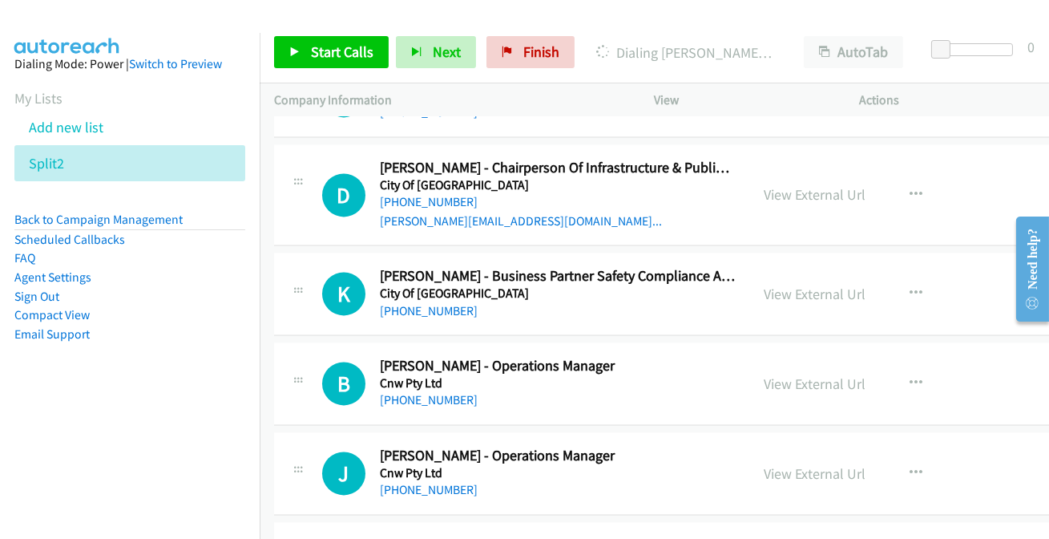
scroll to position [6756, 0]
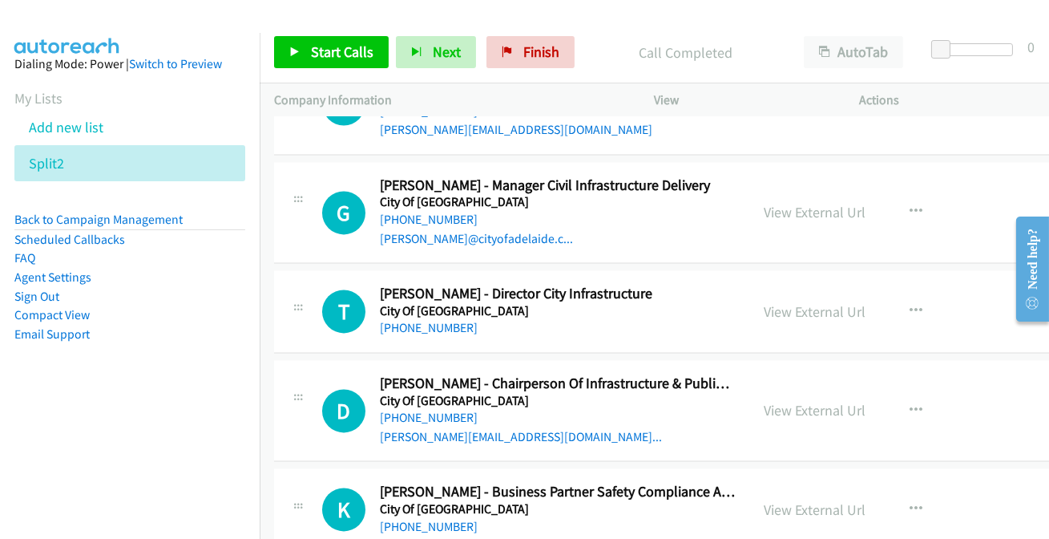
scroll to position [6537, 0]
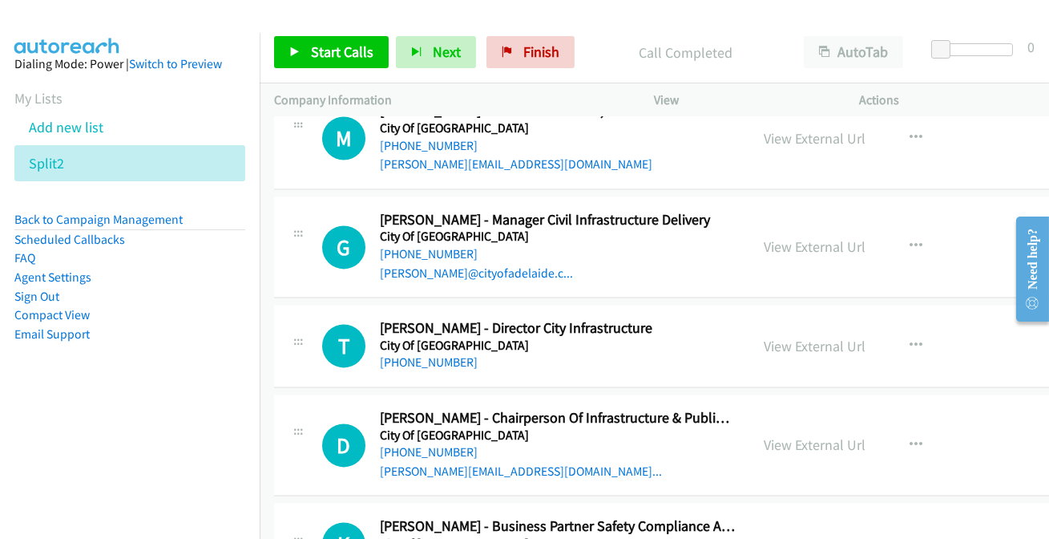
scroll to position [6464, 0]
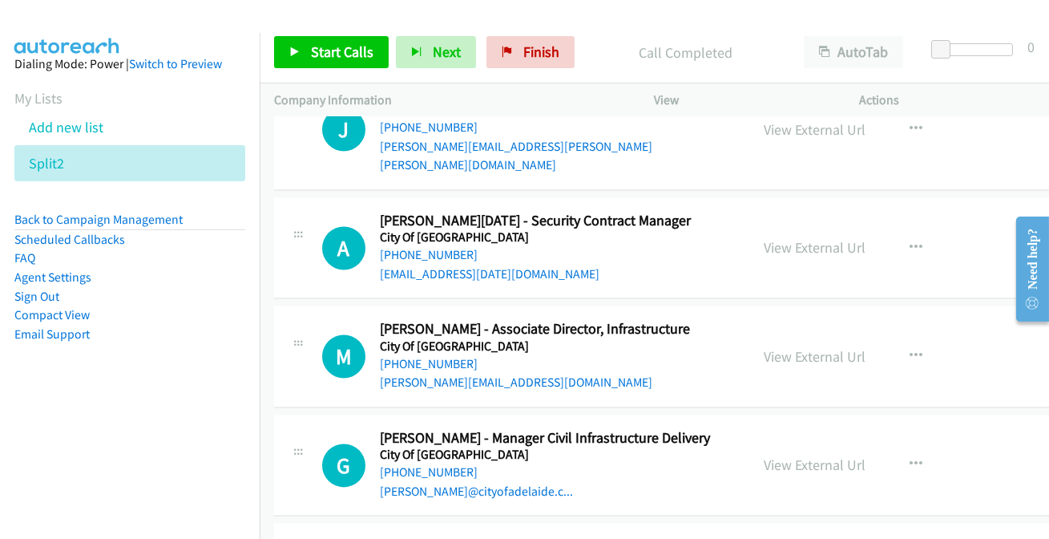
scroll to position [6246, 0]
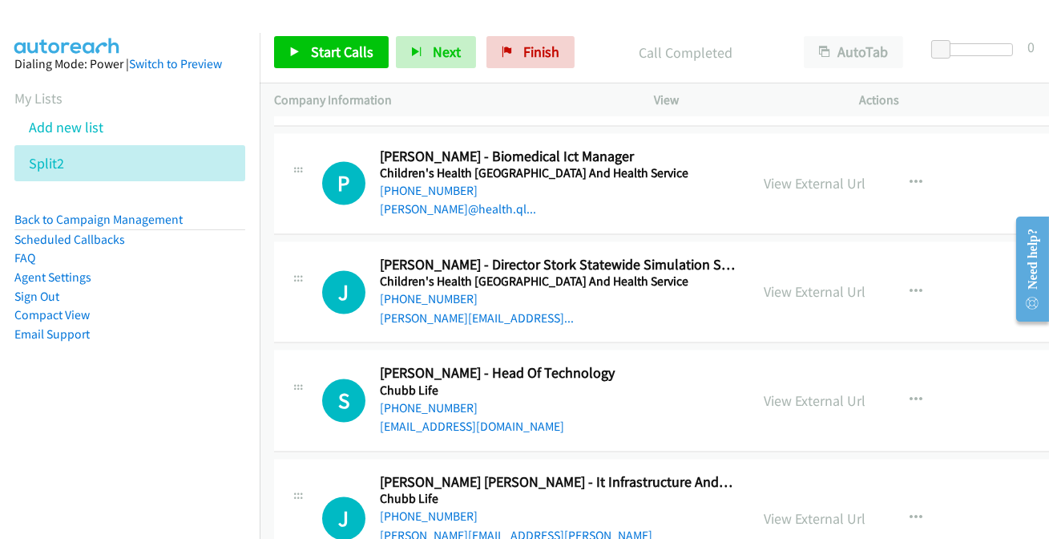
scroll to position [5809, 0]
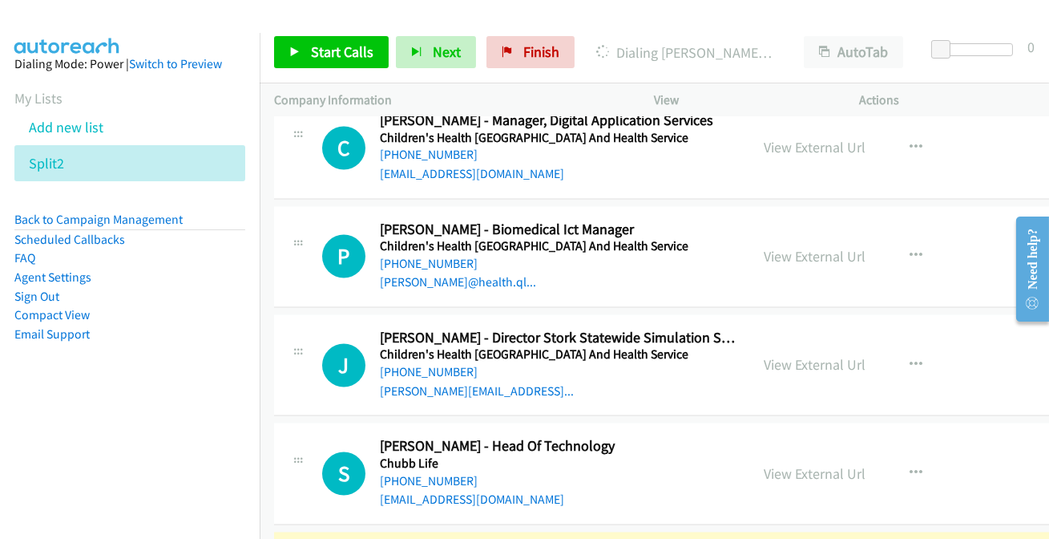
scroll to position [5736, 0]
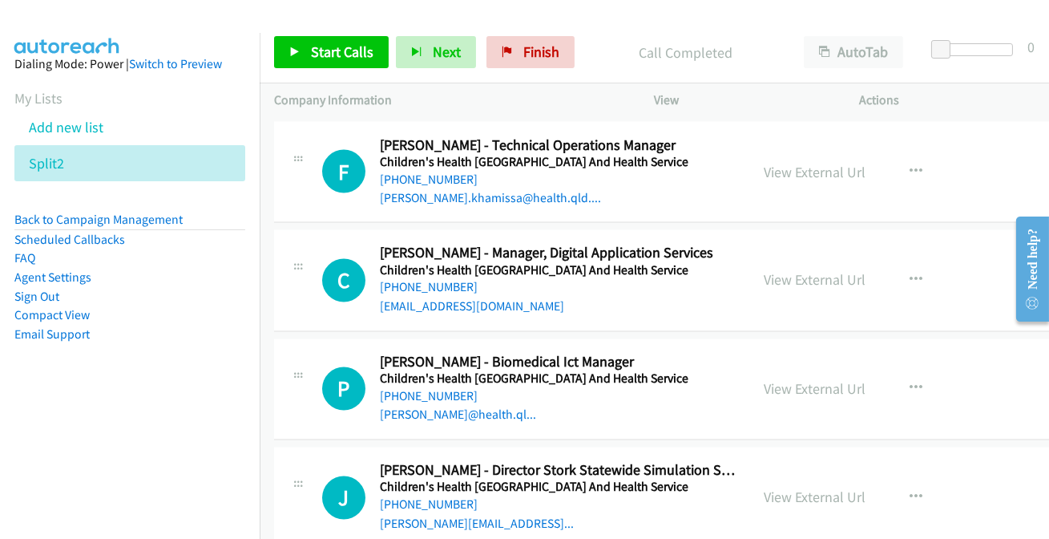
scroll to position [5663, 0]
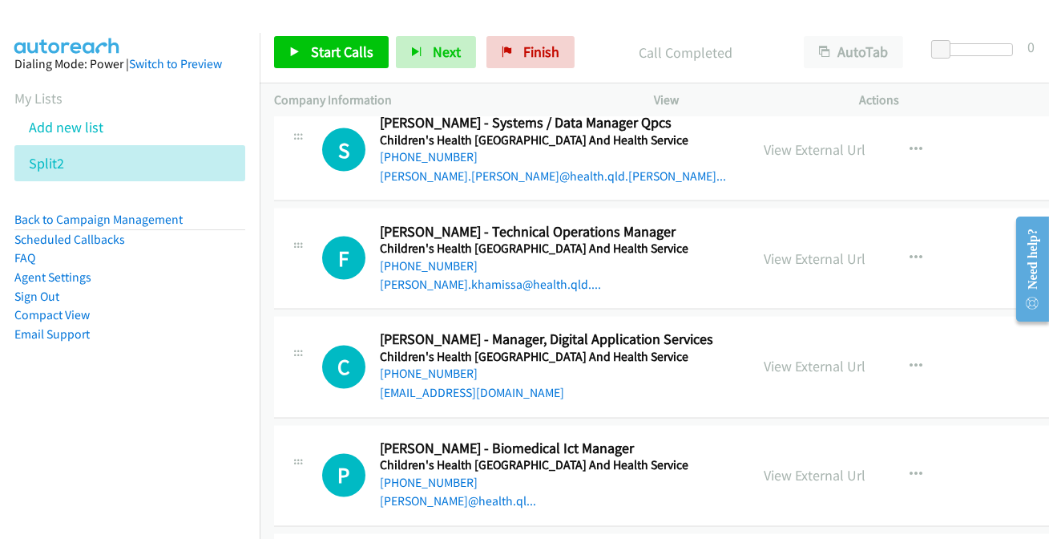
scroll to position [5517, 0]
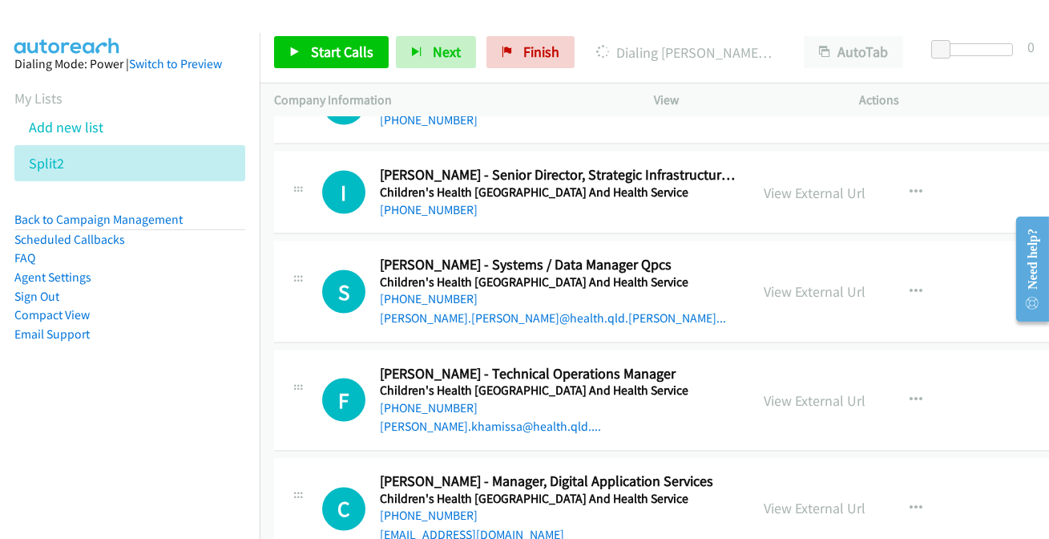
scroll to position [5444, 0]
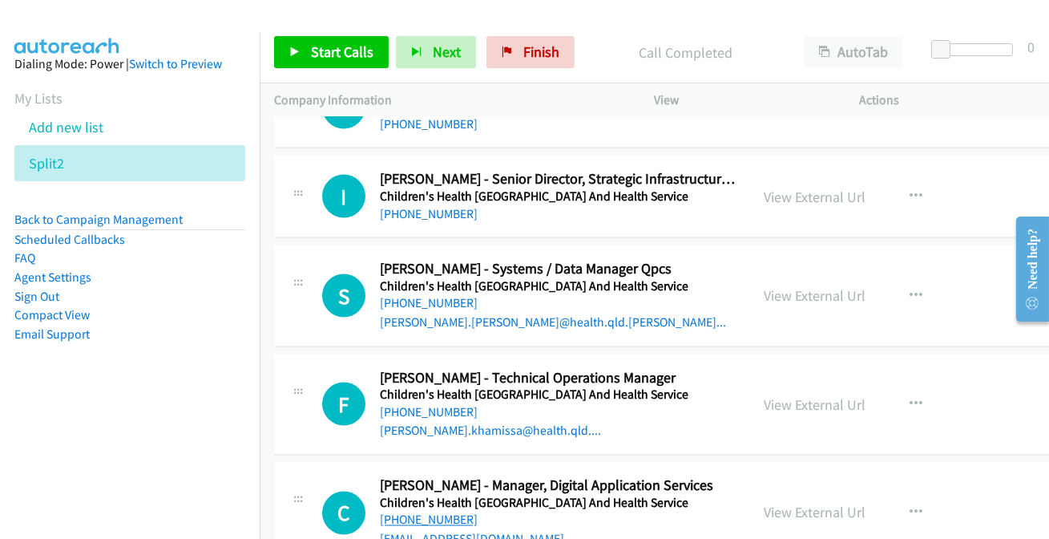
click at [410, 512] on link "[PHONE_NUMBER]" at bounding box center [429, 519] width 98 height 15
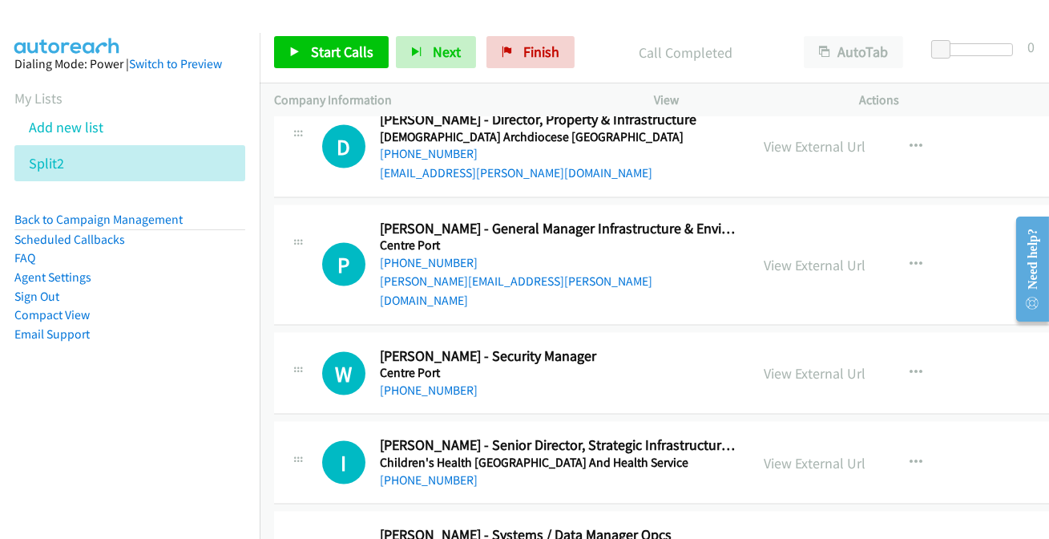
scroll to position [5153, 0]
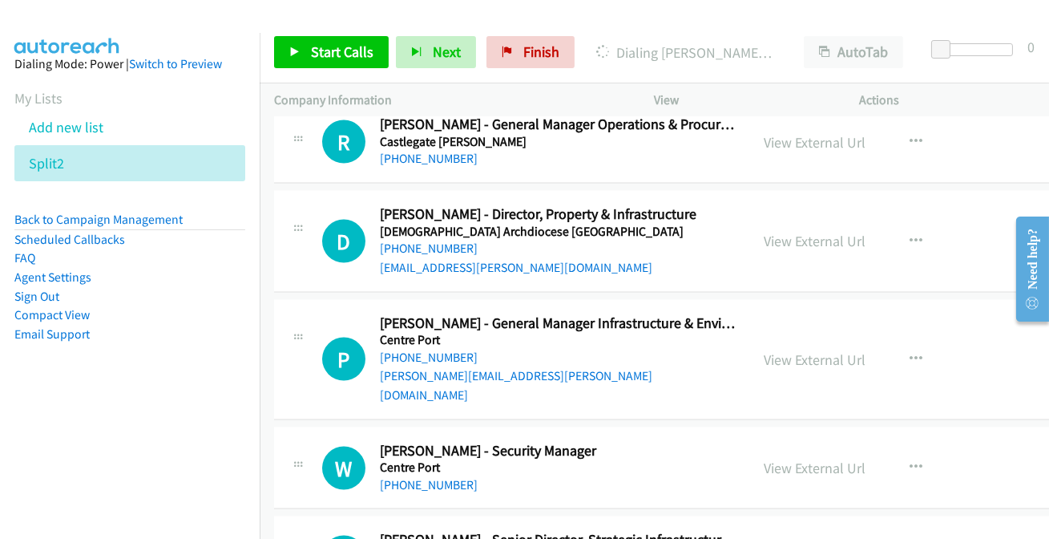
scroll to position [5080, 0]
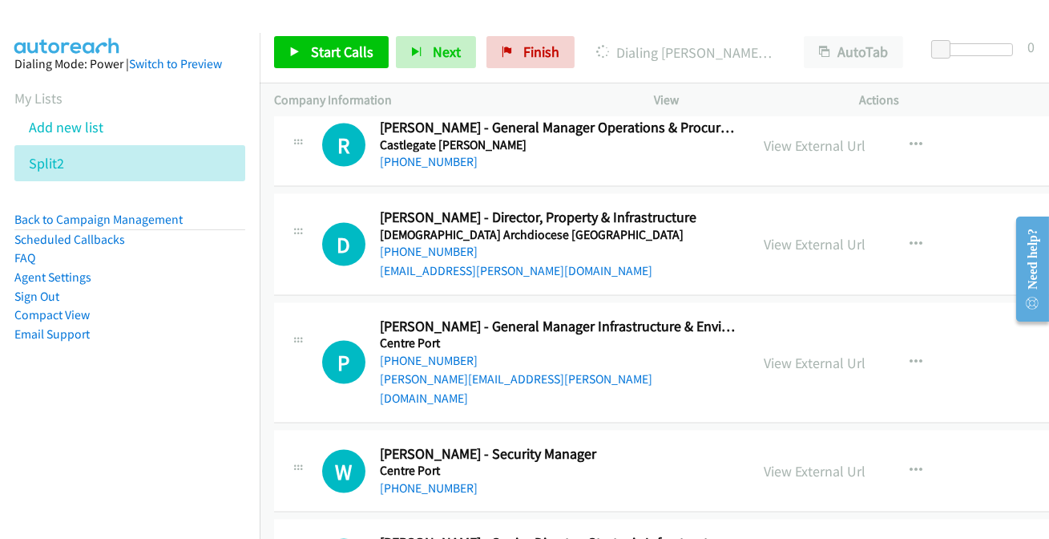
click at [547, 69] on div "Start Calls Pause Next Finish Call Completed AutoTab AutoTab 0" at bounding box center [654, 53] width 789 height 62
click at [542, 53] on span "Finish" at bounding box center [541, 51] width 36 height 18
